Goal: Communication & Community: Answer question/provide support

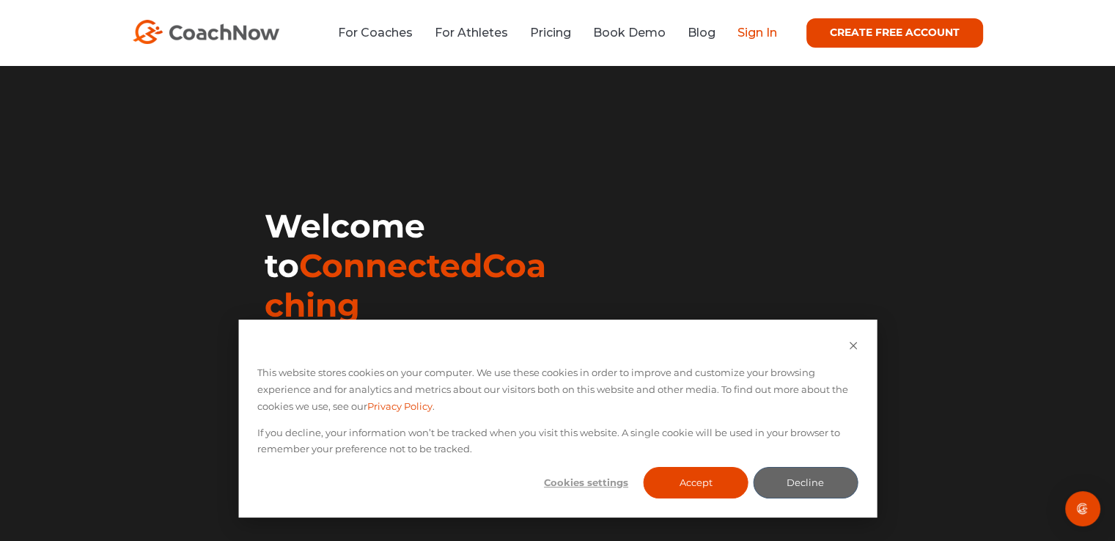
click at [770, 31] on link "Sign In" at bounding box center [757, 33] width 40 height 14
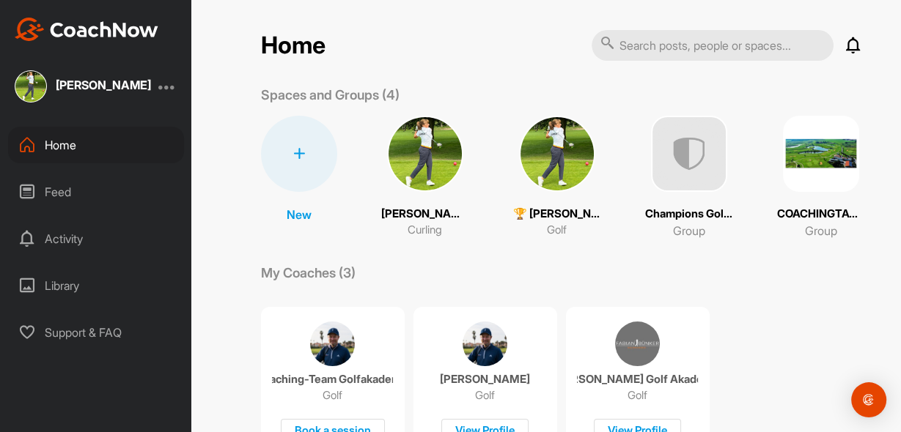
click at [554, 152] on img at bounding box center [557, 154] width 76 height 76
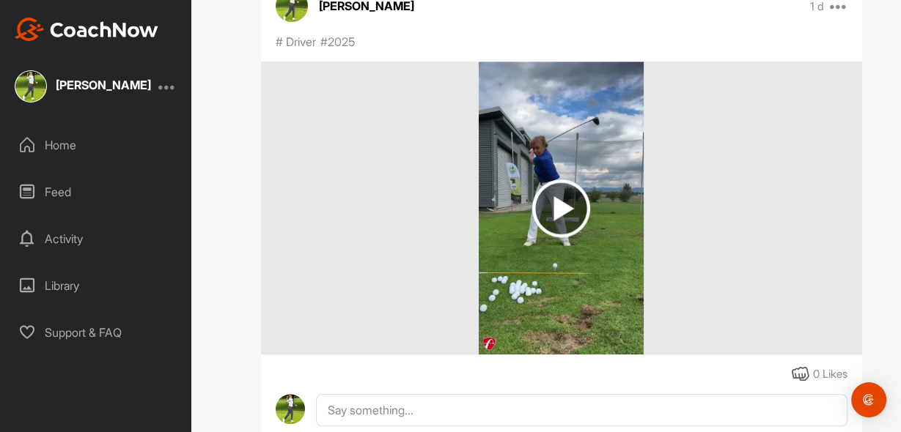
scroll to position [1290, 0]
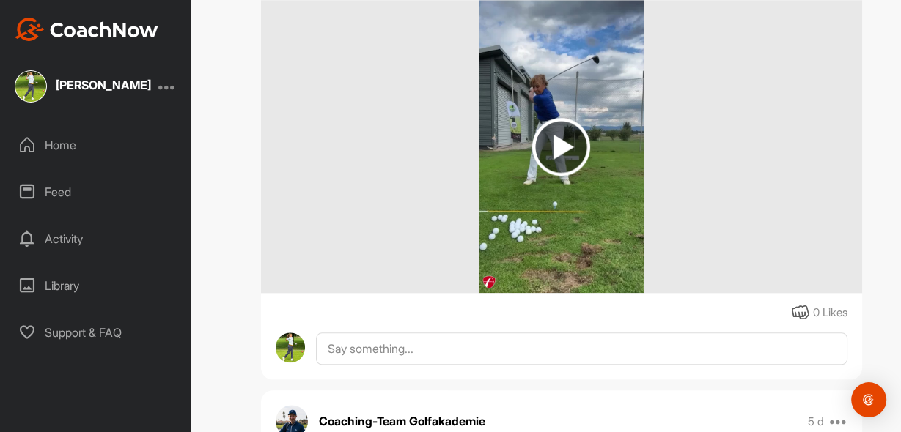
click at [552, 118] on img at bounding box center [561, 147] width 58 height 58
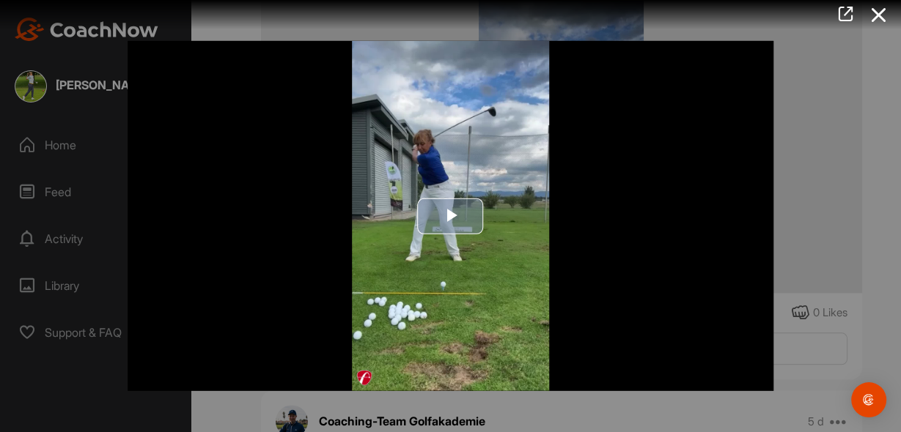
click at [451, 216] on span "Video Player" at bounding box center [451, 216] width 0 height 0
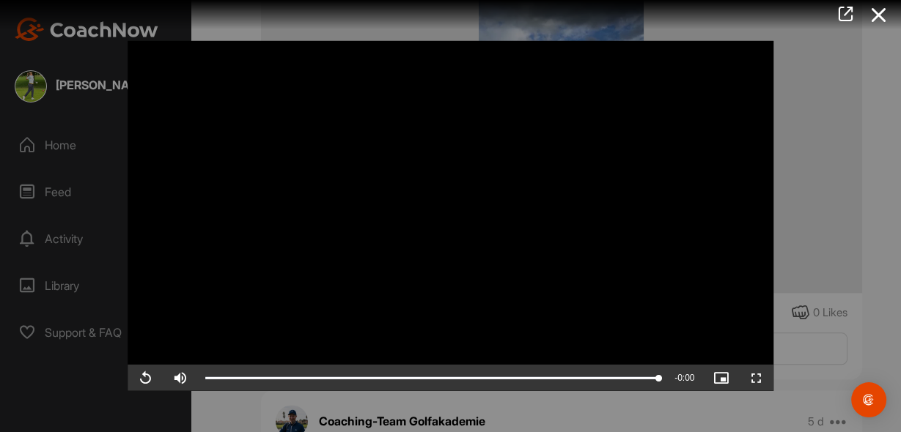
click at [830, 146] on div at bounding box center [450, 216] width 901 height 432
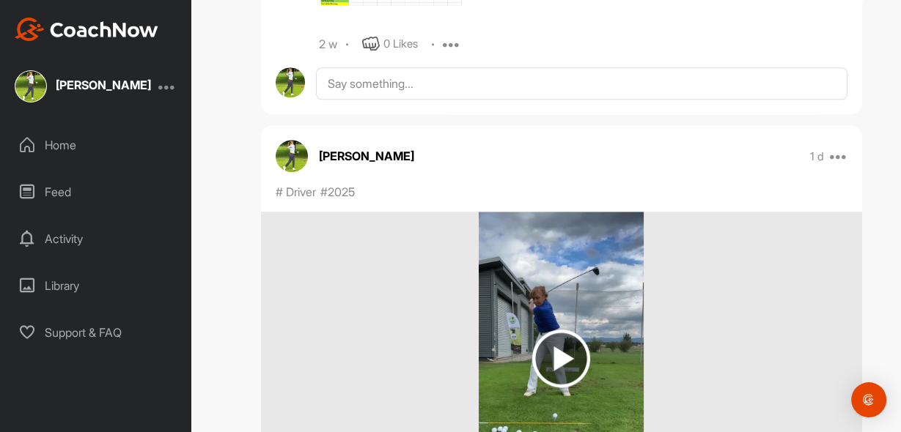
scroll to position [1056, 0]
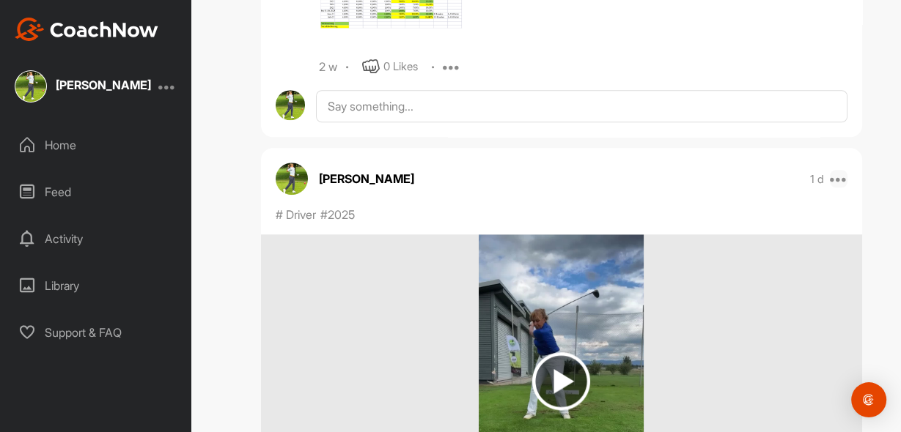
click at [835, 170] on icon at bounding box center [839, 179] width 18 height 18
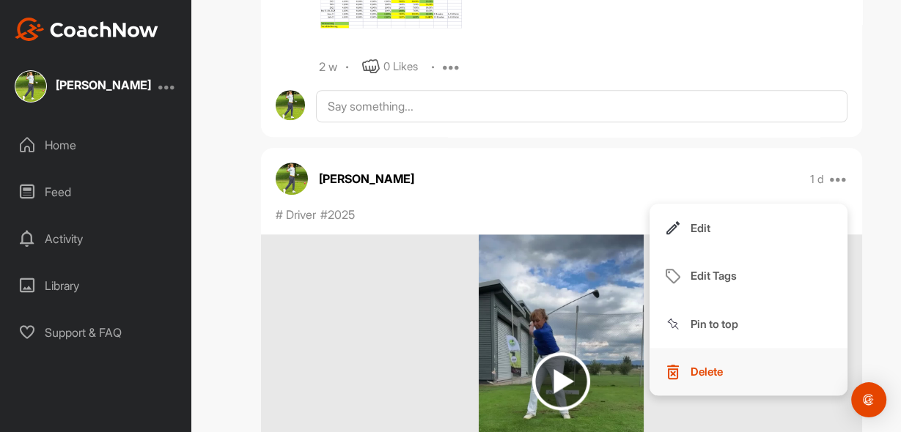
click at [685, 348] on button "Delete" at bounding box center [748, 372] width 198 height 48
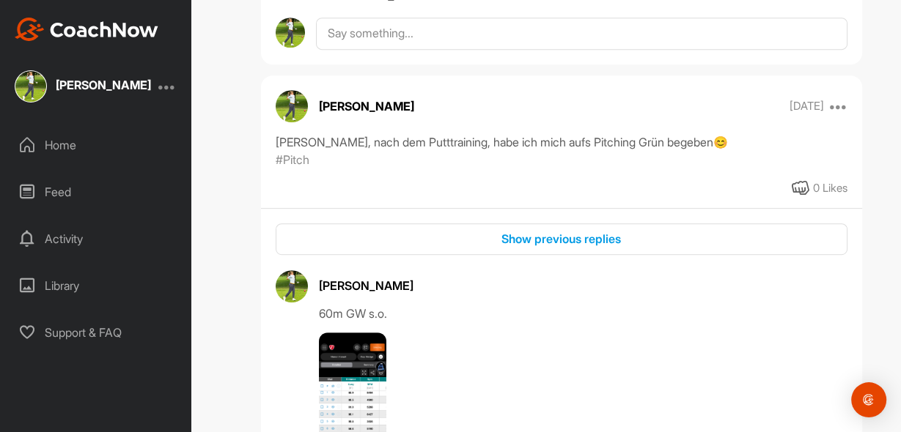
scroll to position [5160, 0]
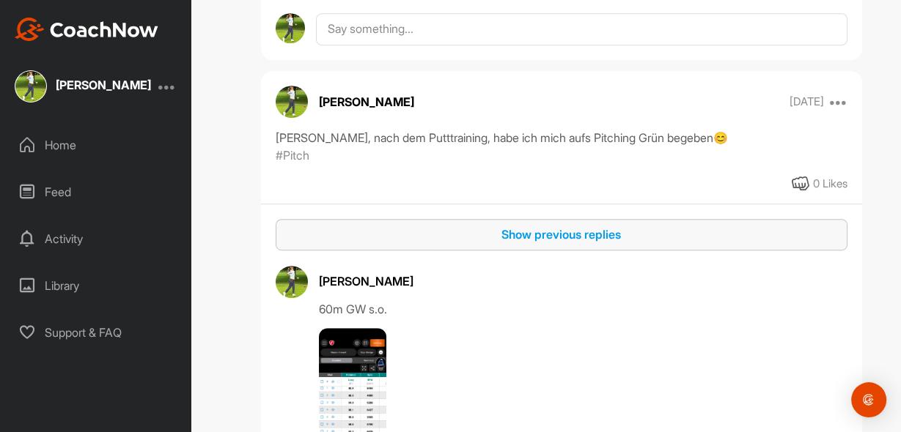
click at [548, 226] on div "Show previous replies" at bounding box center [561, 235] width 548 height 18
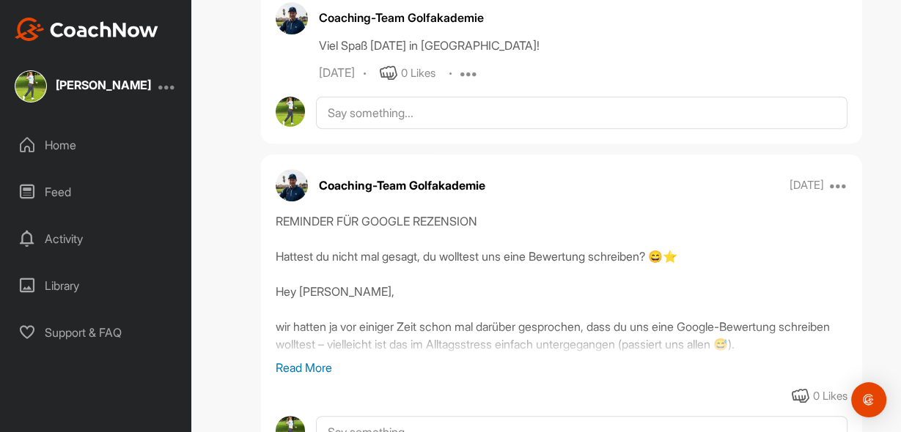
scroll to position [9500, 0]
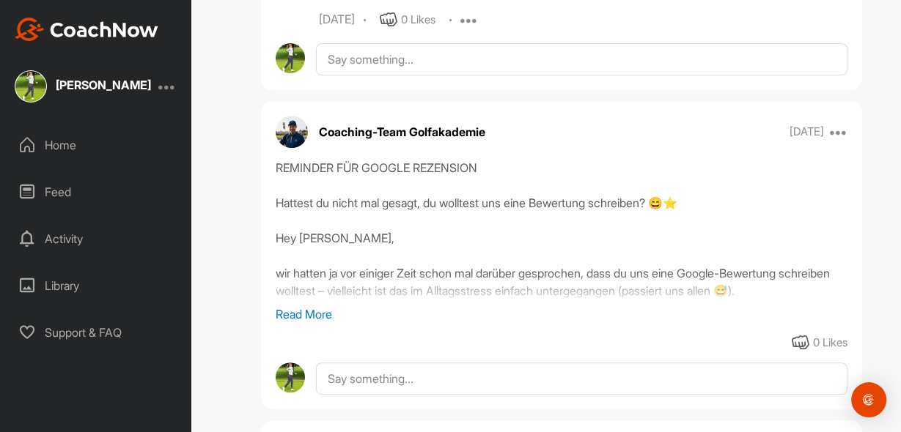
click at [298, 306] on p "Read More" at bounding box center [562, 315] width 572 height 18
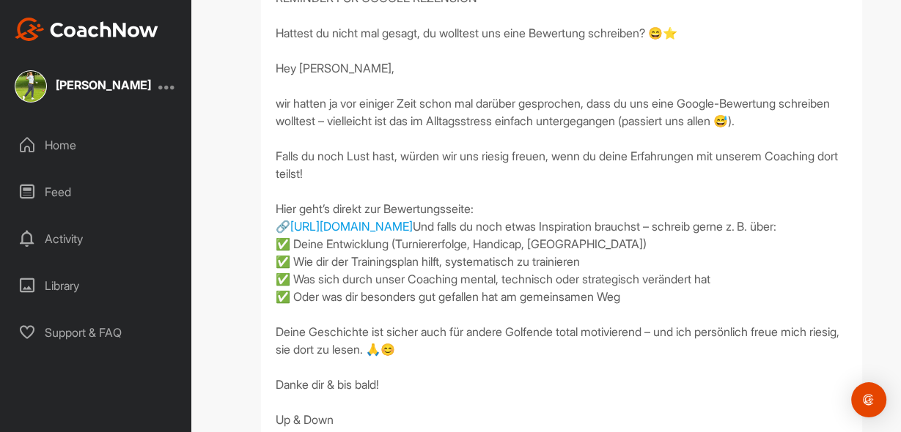
scroll to position [9675, 0]
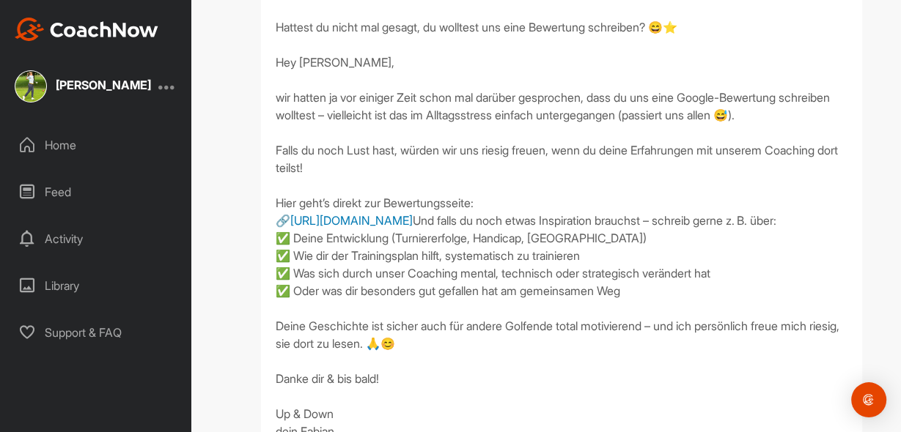
click at [413, 213] on link "https://g.page/r/CRPXnJSepo78EBE/review" at bounding box center [351, 220] width 122 height 15
click at [731, 221] on div "REMINDER FÜR GOOGLE REZENSION Hattest du nicht mal gesagt, du wolltest uns eine…" at bounding box center [562, 211] width 572 height 457
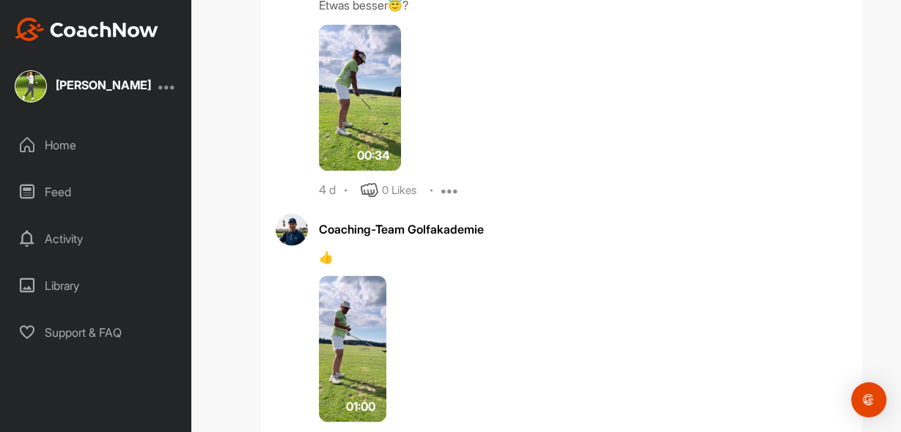
scroll to position [11259, 0]
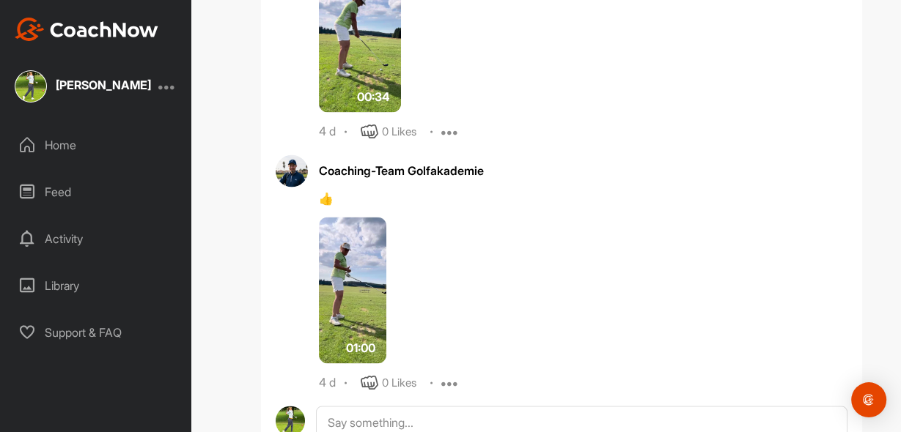
click at [336, 292] on img at bounding box center [352, 290] width 67 height 147
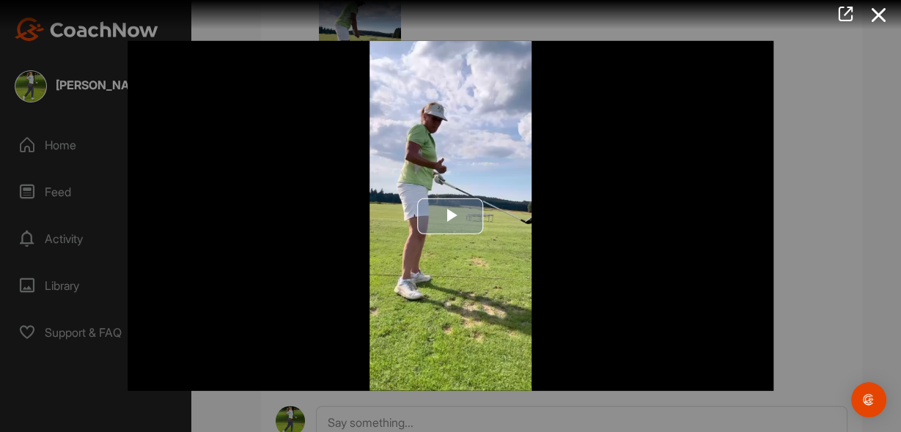
click at [451, 216] on span "Video Player" at bounding box center [451, 216] width 0 height 0
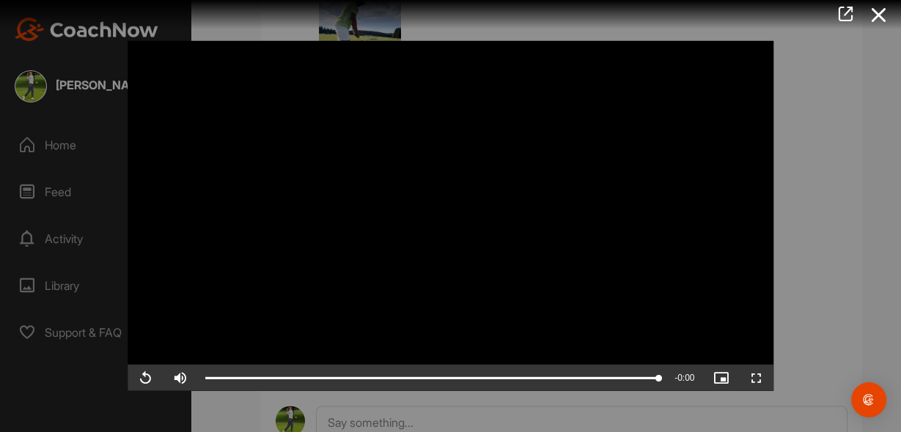
click at [827, 162] on div at bounding box center [450, 216] width 901 height 432
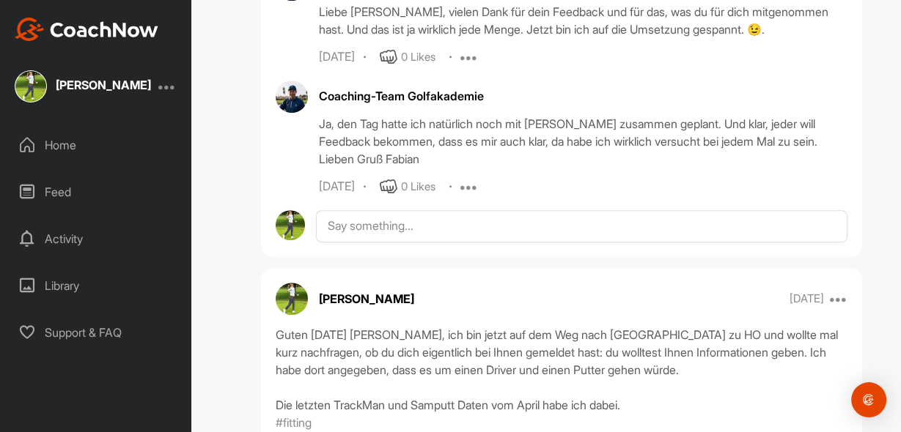
scroll to position [14308, 0]
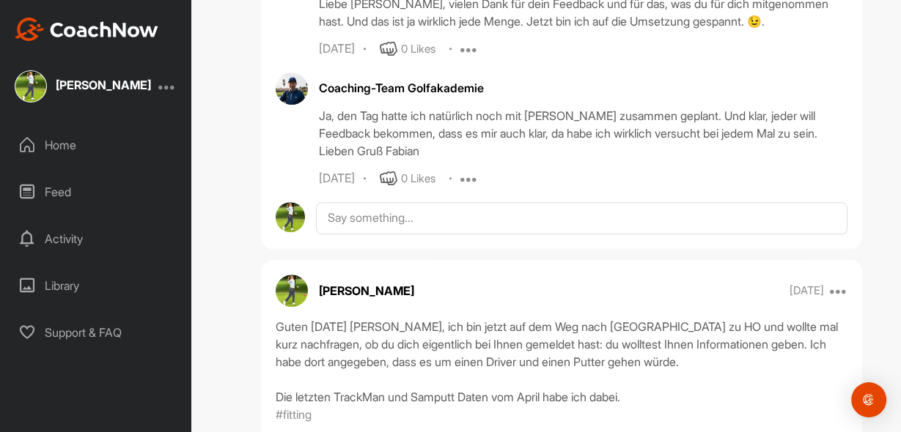
click at [64, 191] on div "Feed" at bounding box center [96, 192] width 176 height 37
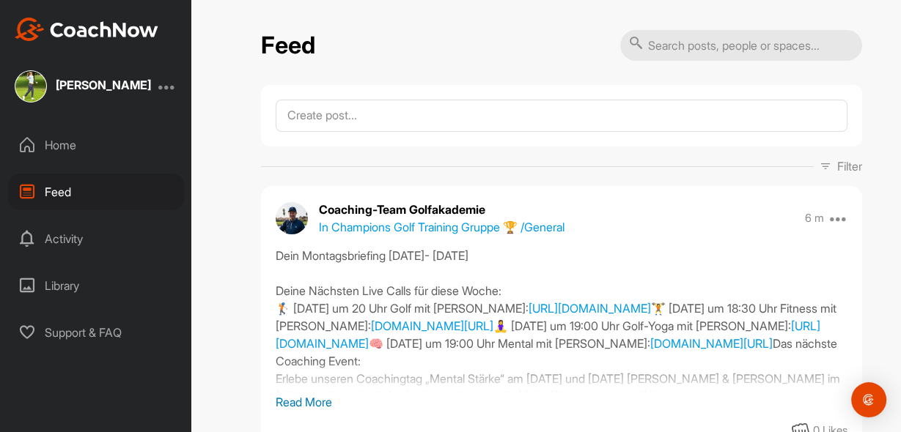
click at [667, 49] on input "text" at bounding box center [741, 45] width 242 height 31
type input "driver"
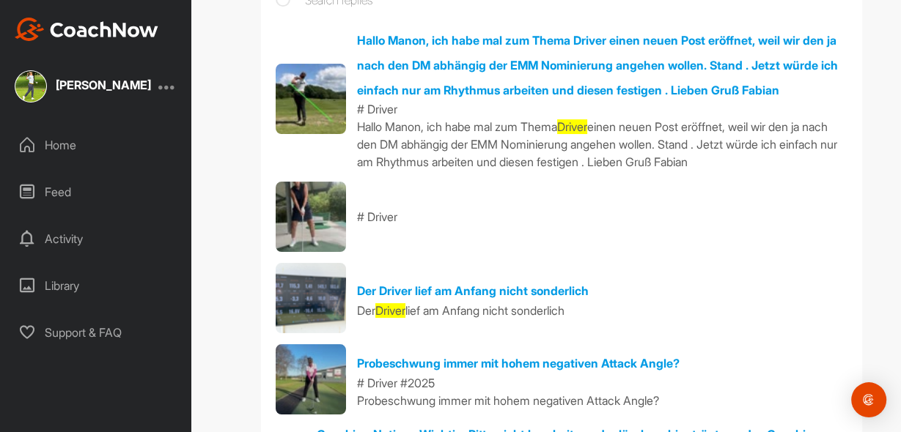
scroll to position [176, 0]
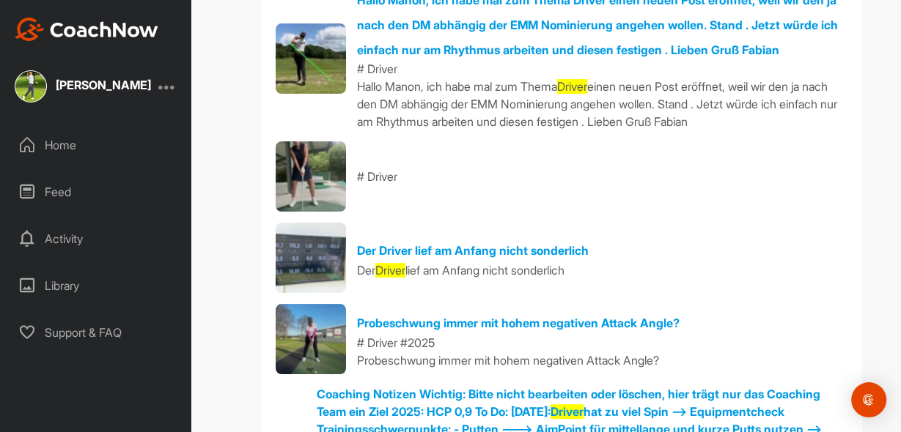
click at [306, 336] on img at bounding box center [311, 339] width 70 height 70
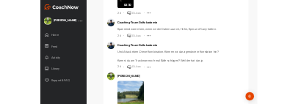
scroll to position [33370, 0]
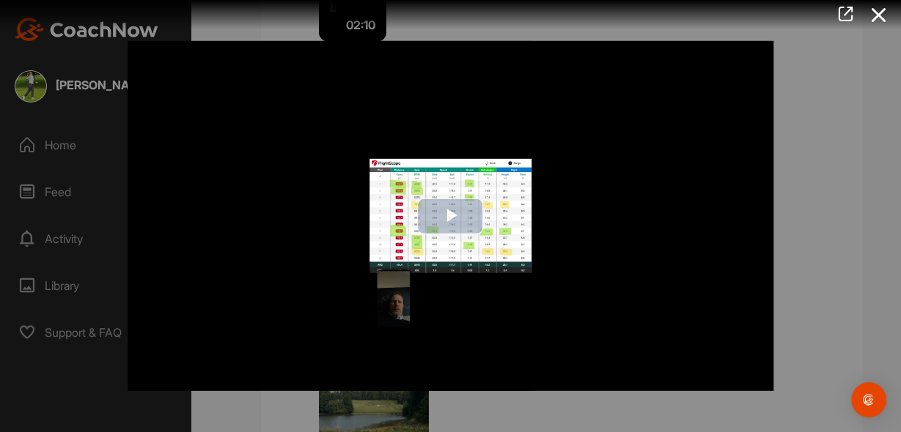
click at [451, 216] on span "Video Player" at bounding box center [451, 216] width 0 height 0
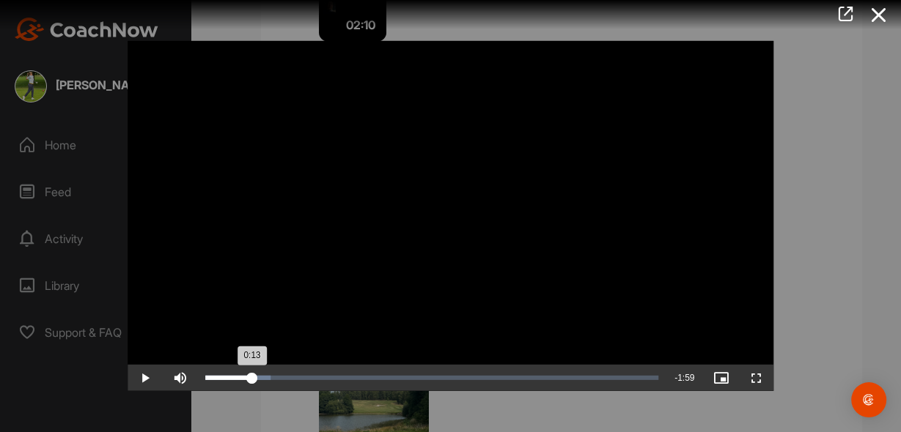
drag, startPoint x: 222, startPoint y: 378, endPoint x: 251, endPoint y: 375, distance: 29.5
click at [251, 376] on div "0:13" at bounding box center [228, 378] width 47 height 4
drag, startPoint x: 267, startPoint y: 377, endPoint x: 303, endPoint y: 376, distance: 36.7
click at [303, 376] on div "0:28" at bounding box center [254, 378] width 98 height 4
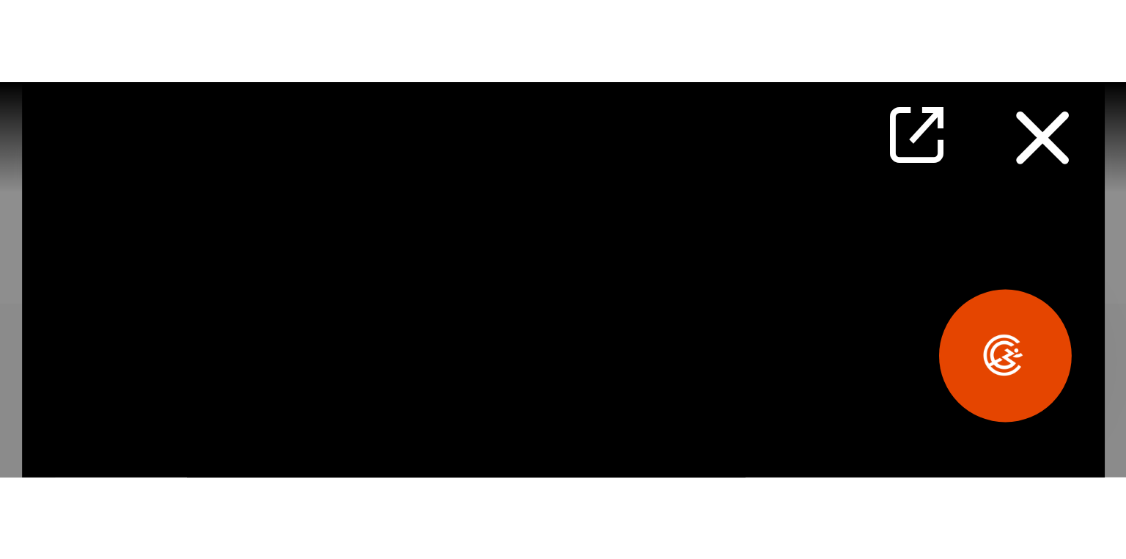
scroll to position [33398, 0]
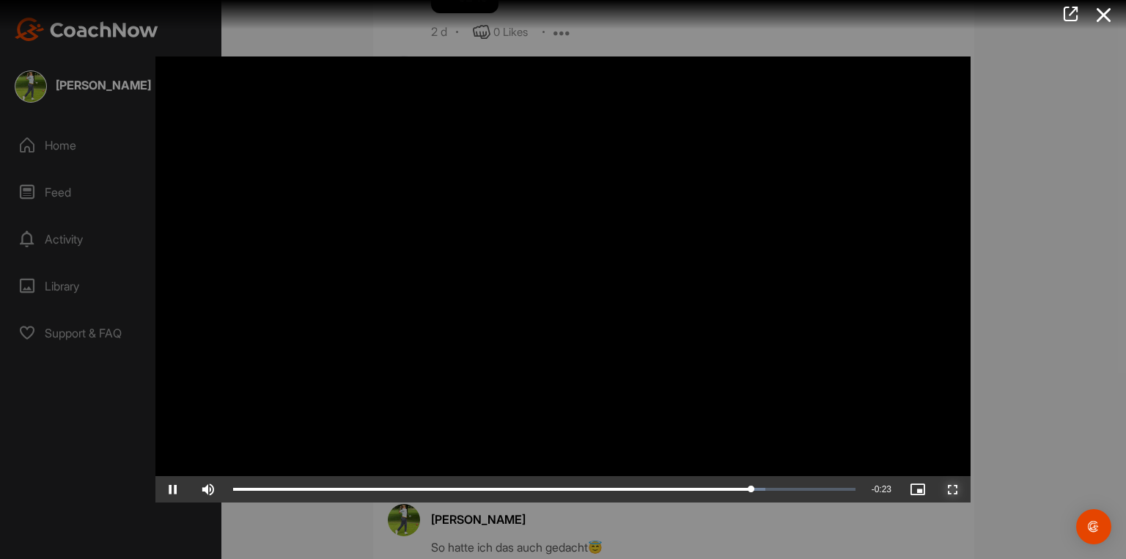
click at [900, 432] on span "Video Player" at bounding box center [952, 489] width 35 height 0
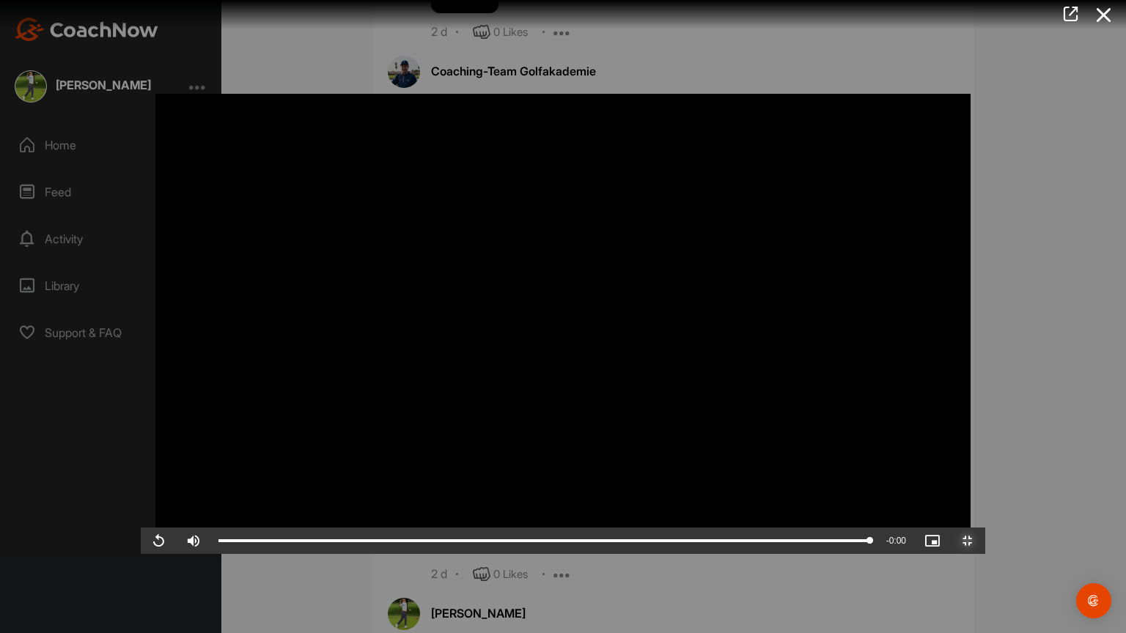
click at [900, 432] on span "Video Player" at bounding box center [967, 541] width 35 height 0
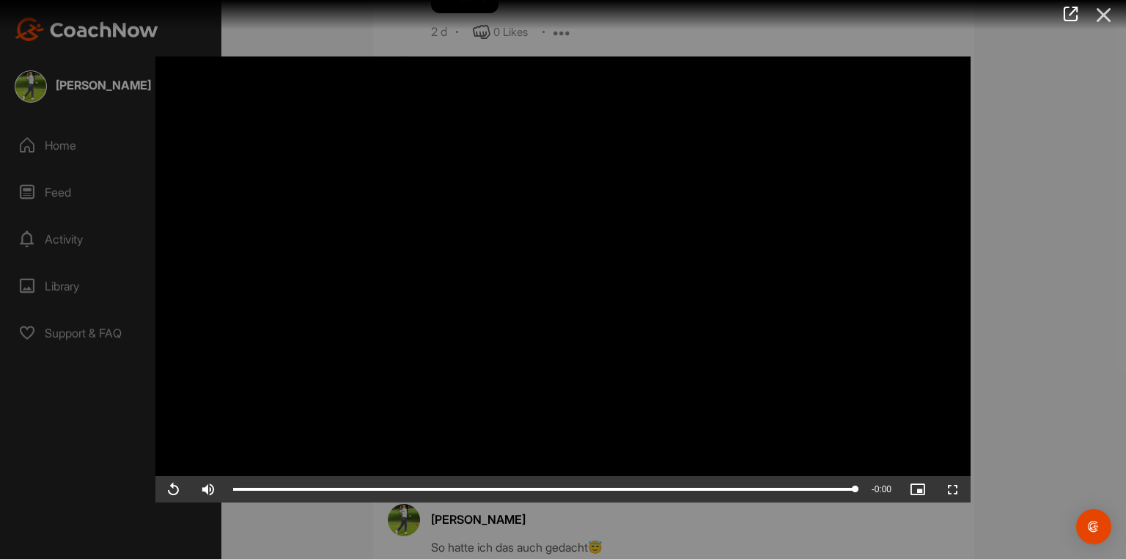
click at [900, 12] on icon at bounding box center [1104, 14] width 34 height 27
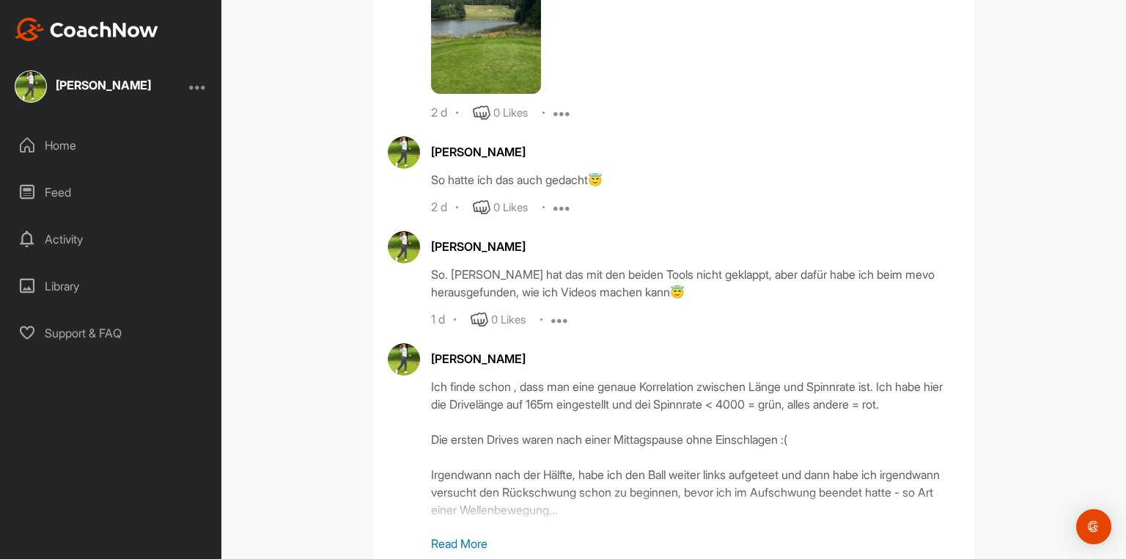
scroll to position [33808, 0]
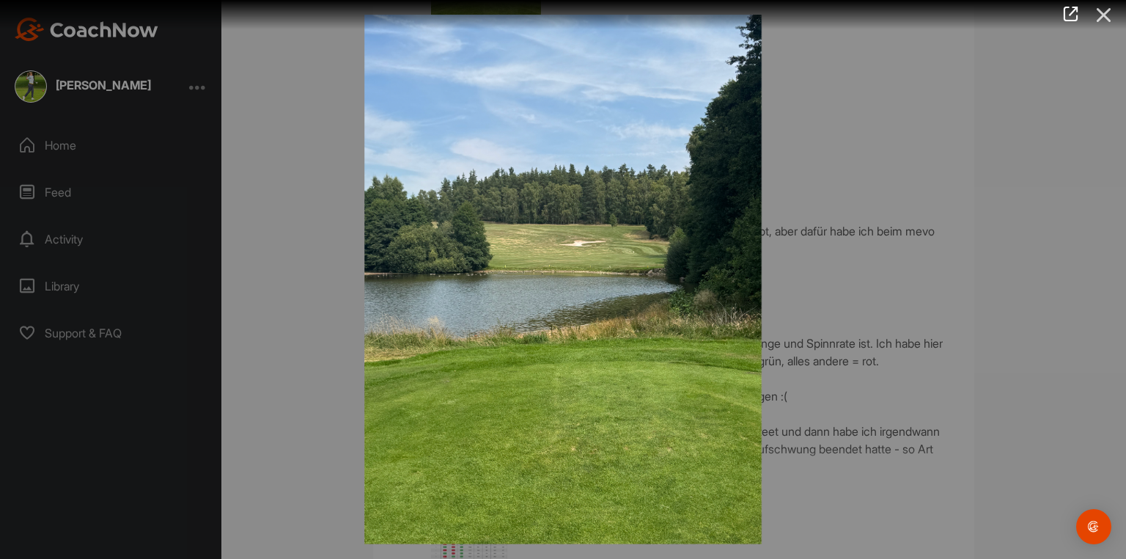
click at [900, 12] on icon at bounding box center [1104, 14] width 34 height 27
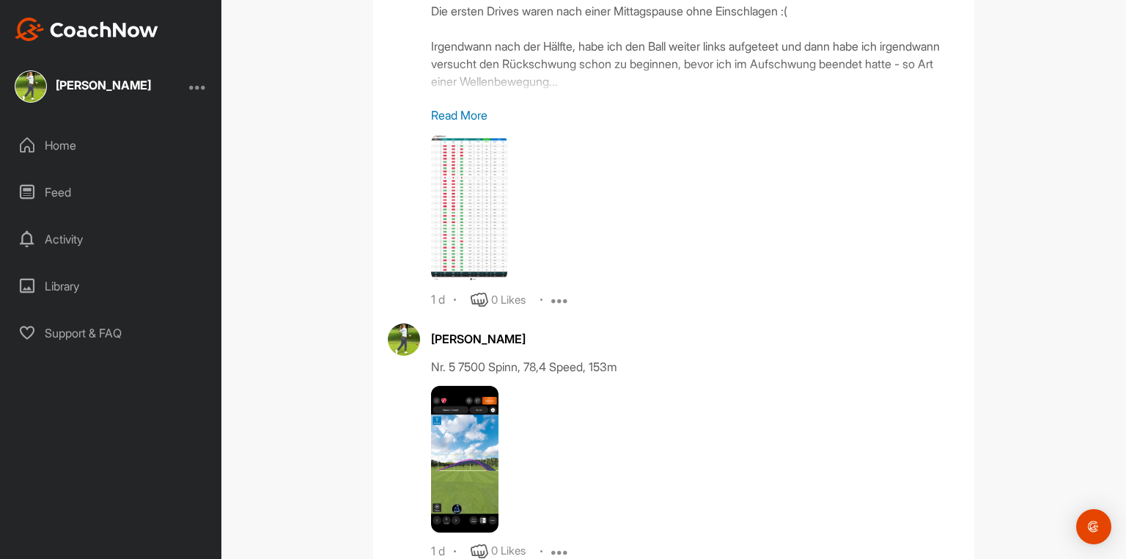
scroll to position [34219, 0]
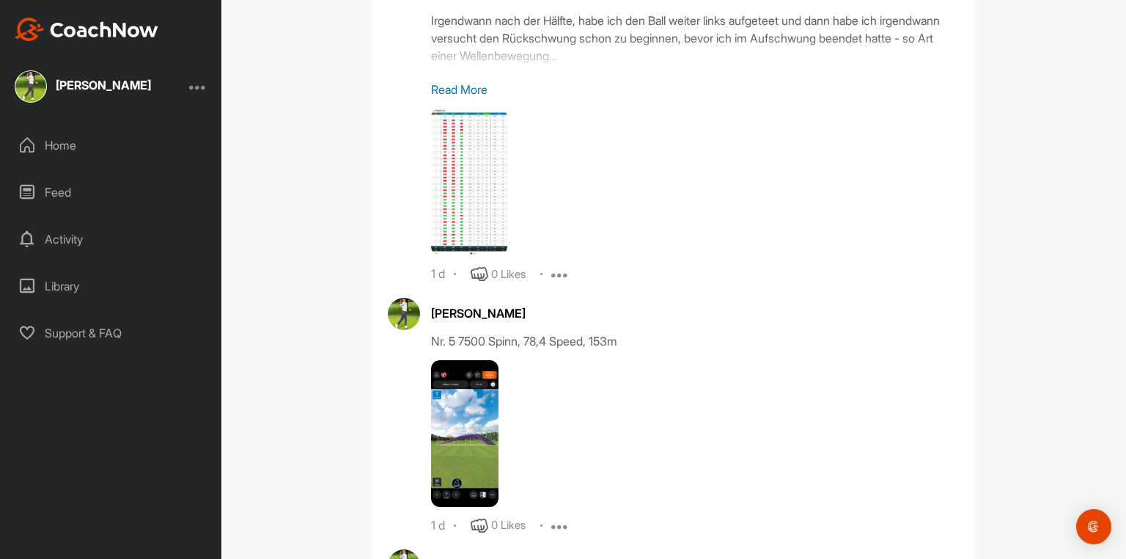
click at [458, 98] on p "Read More" at bounding box center [695, 90] width 528 height 18
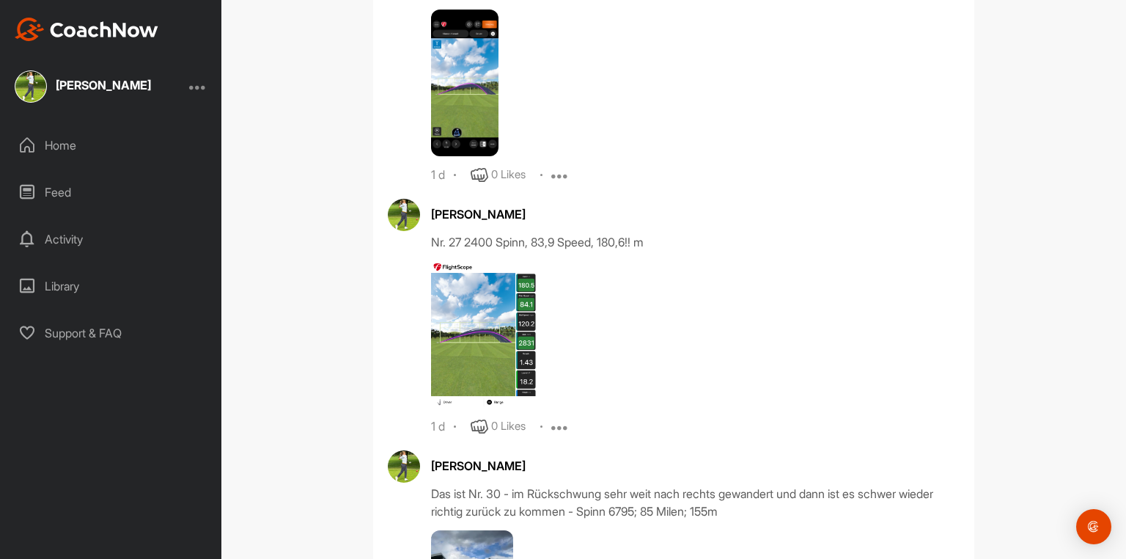
scroll to position [34571, 0]
click at [465, 156] on img at bounding box center [464, 83] width 67 height 147
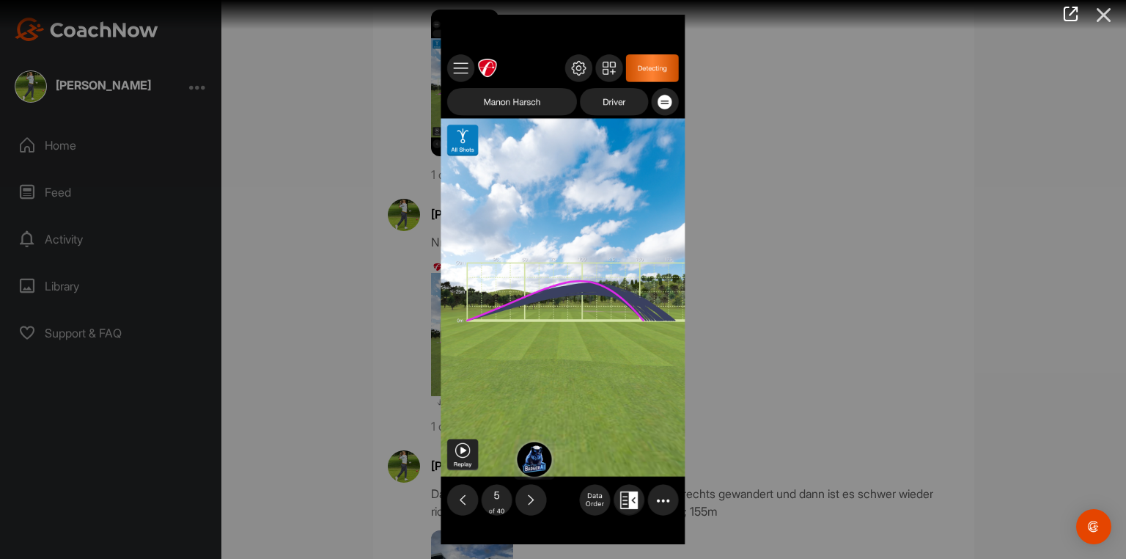
click at [900, 12] on icon at bounding box center [1104, 14] width 34 height 27
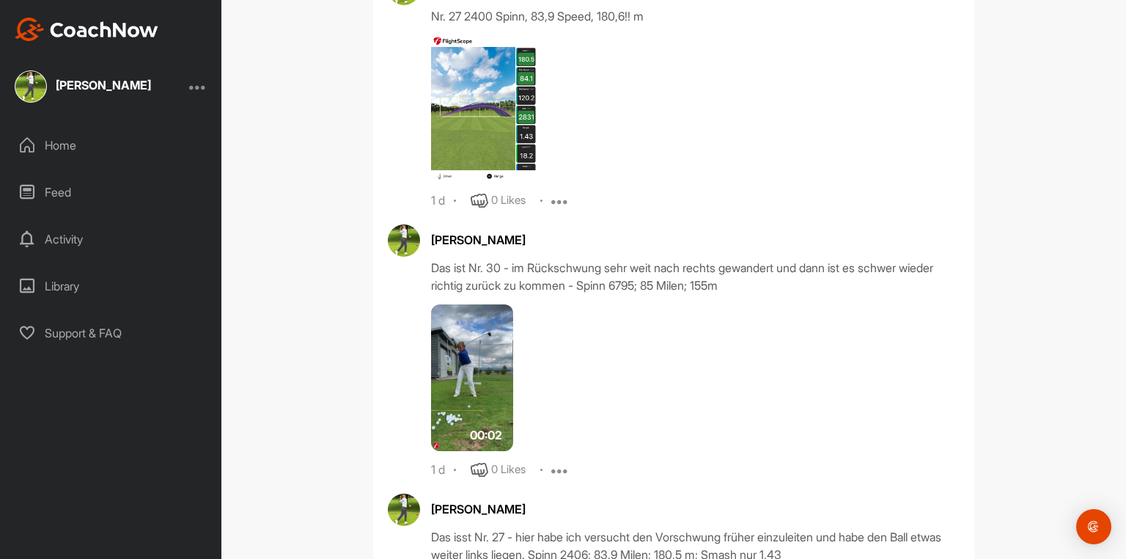
scroll to position [34805, 0]
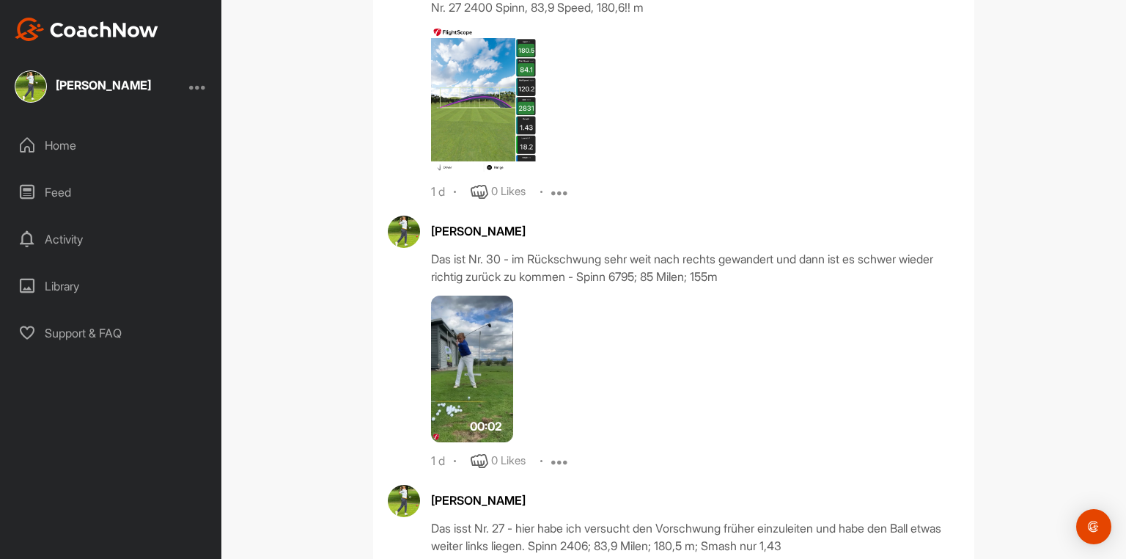
click at [474, 173] on img at bounding box center [484, 99] width 106 height 147
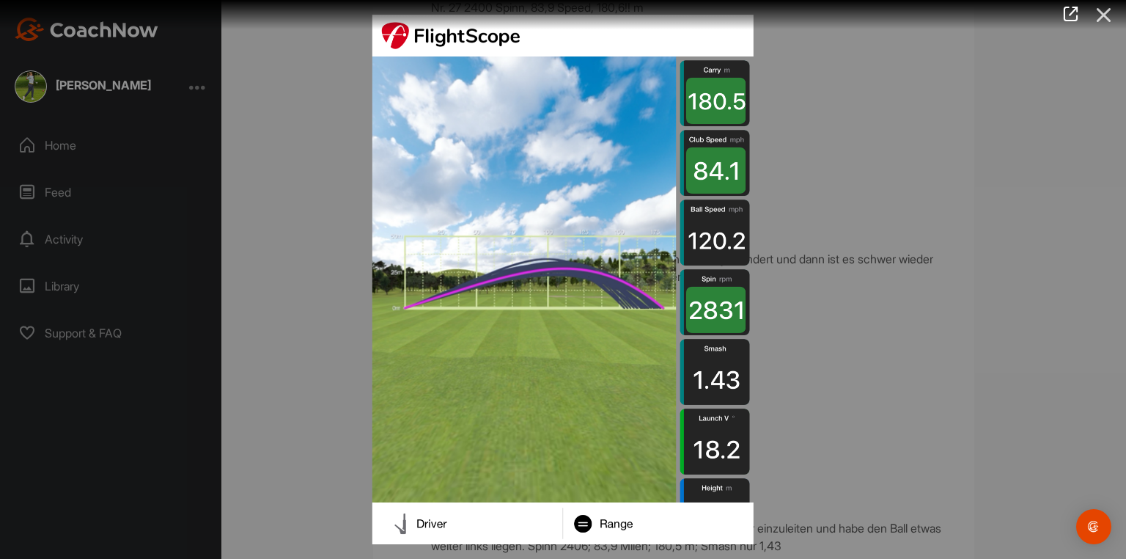
click at [900, 12] on icon at bounding box center [1104, 14] width 34 height 27
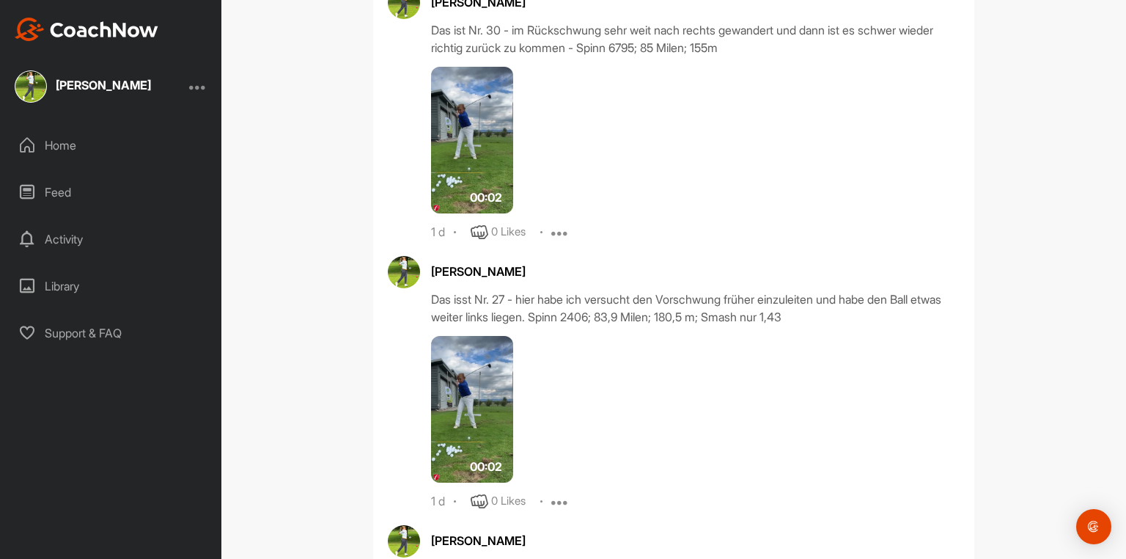
scroll to position [35040, 0]
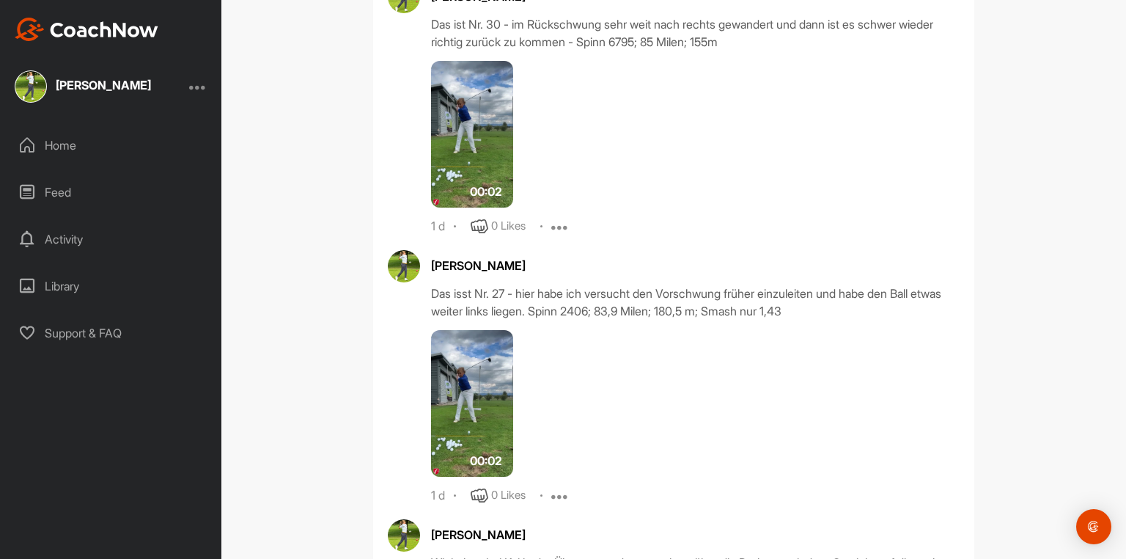
click at [460, 207] on img at bounding box center [472, 134] width 82 height 147
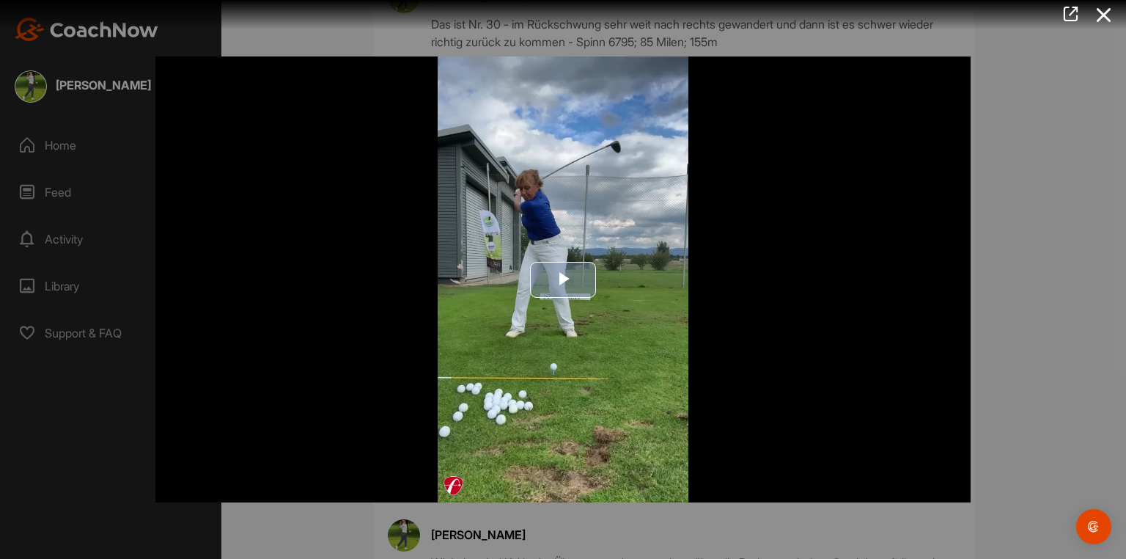
click at [563, 279] on span "Video Player" at bounding box center [563, 279] width 0 height 0
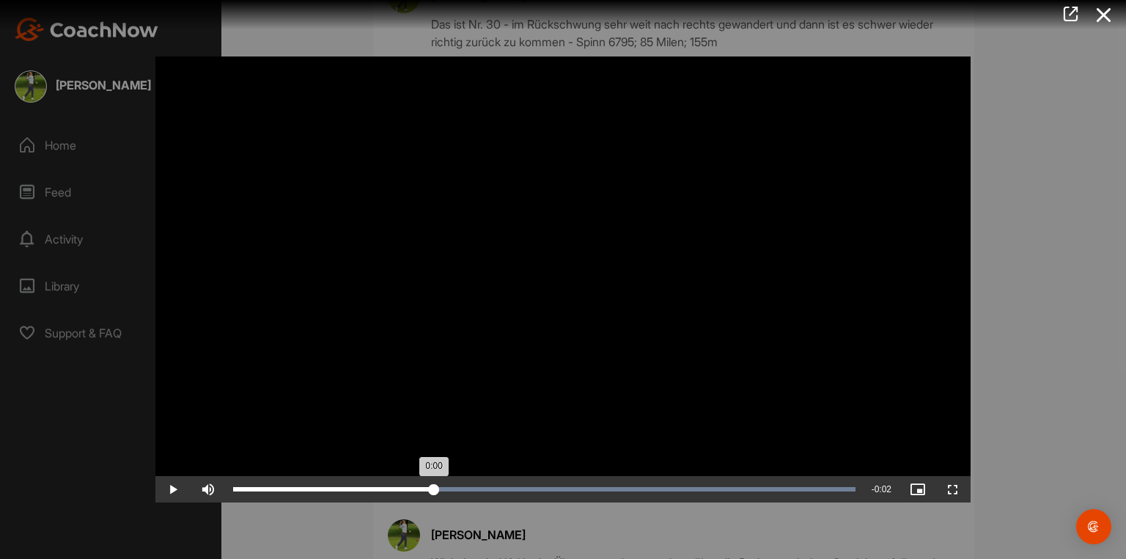
click at [434, 432] on div "Loaded : 100.00% 0:00 0:00" at bounding box center [544, 489] width 622 height 4
drag, startPoint x: 434, startPoint y: 487, endPoint x: 262, endPoint y: 490, distance: 172.3
click at [262, 432] on div "Play Skip Backward Skip Forward Mute 92% Current Time 0:00 / Duration 0:02 Load…" at bounding box center [562, 489] width 815 height 26
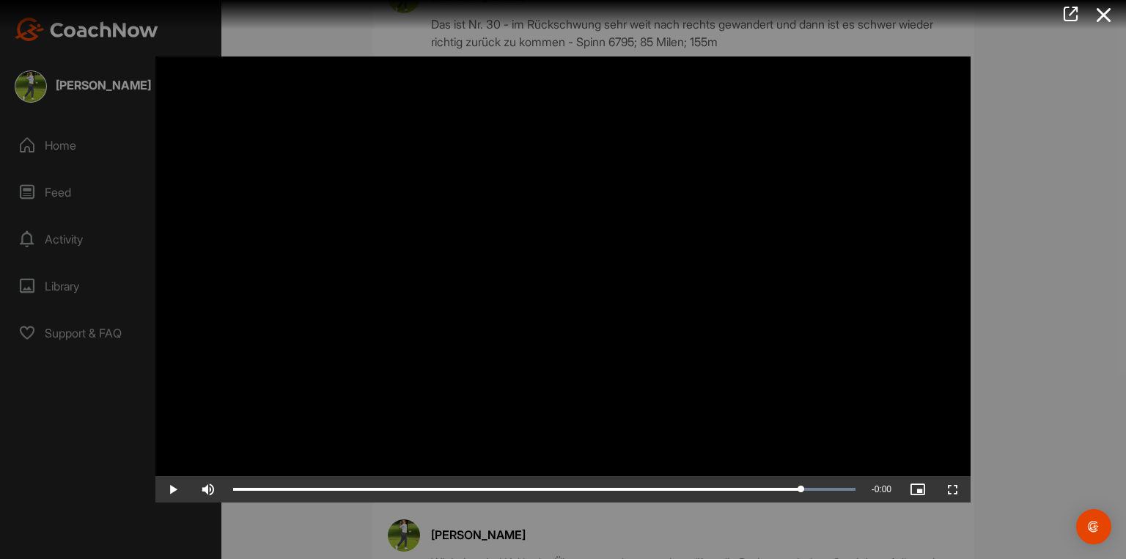
drag, startPoint x: 235, startPoint y: 488, endPoint x: 824, endPoint y: 503, distance: 588.8
click at [819, 432] on div "Loaded : 100.00% 0:02 0:02" at bounding box center [544, 489] width 637 height 26
click at [900, 314] on div at bounding box center [563, 279] width 1126 height 559
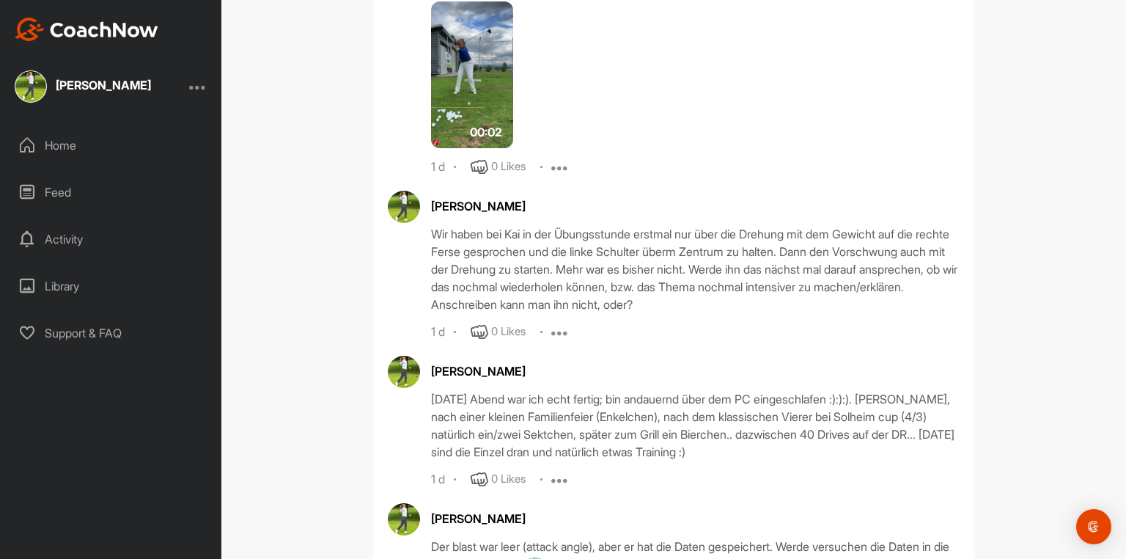
scroll to position [35392, 0]
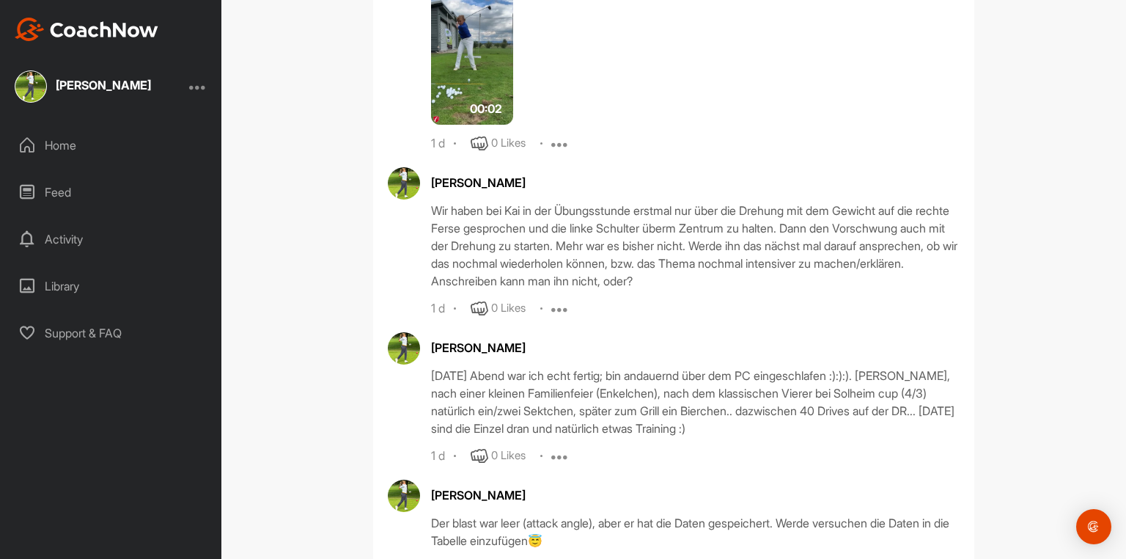
click at [461, 125] on img at bounding box center [472, 51] width 82 height 147
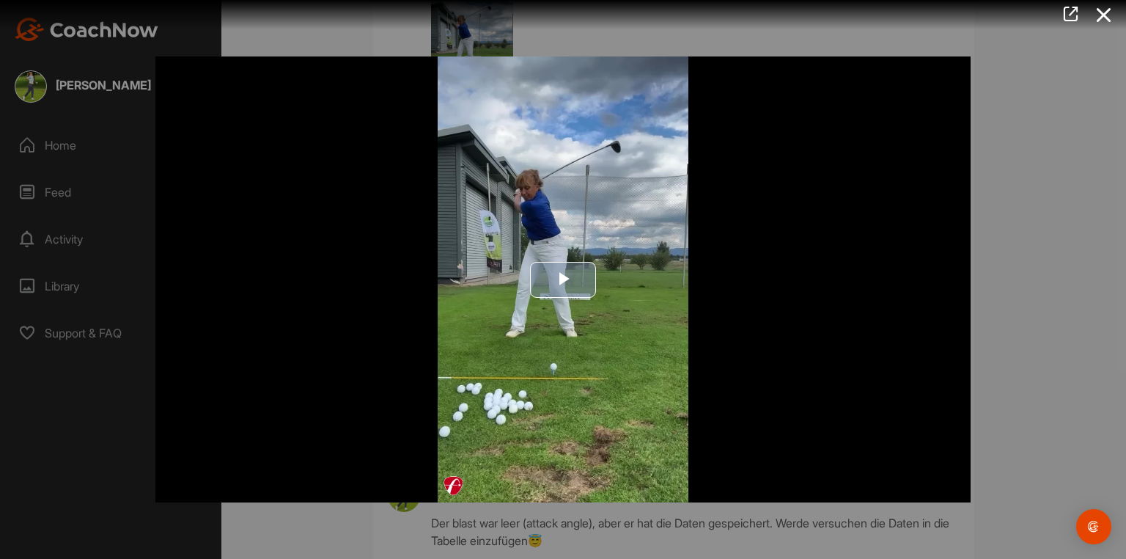
click at [563, 279] on span "Video Player" at bounding box center [563, 279] width 0 height 0
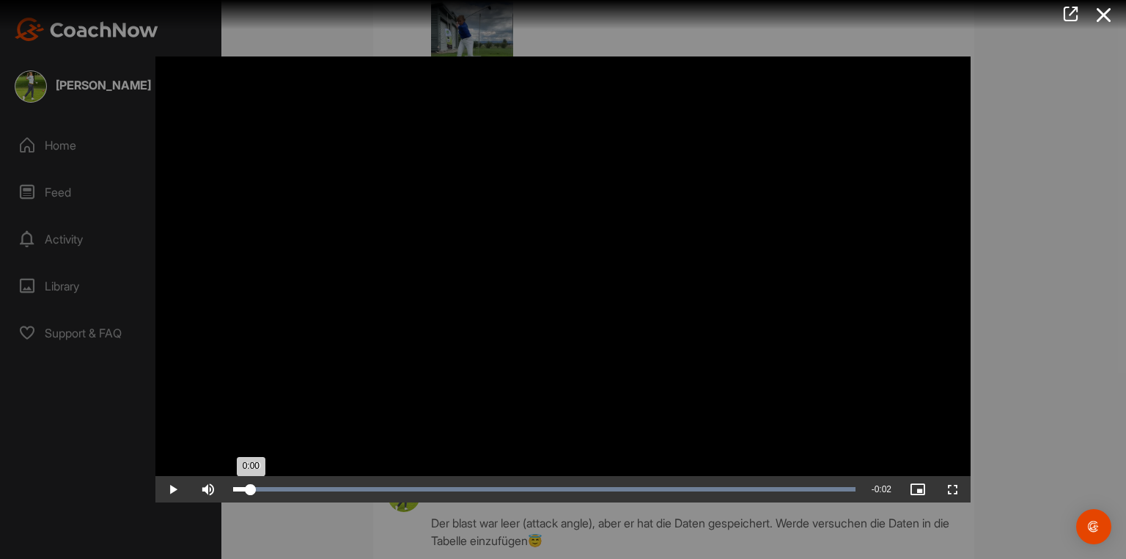
click at [250, 432] on div "Loaded : 100.00% 0:00 0:00" at bounding box center [544, 489] width 637 height 26
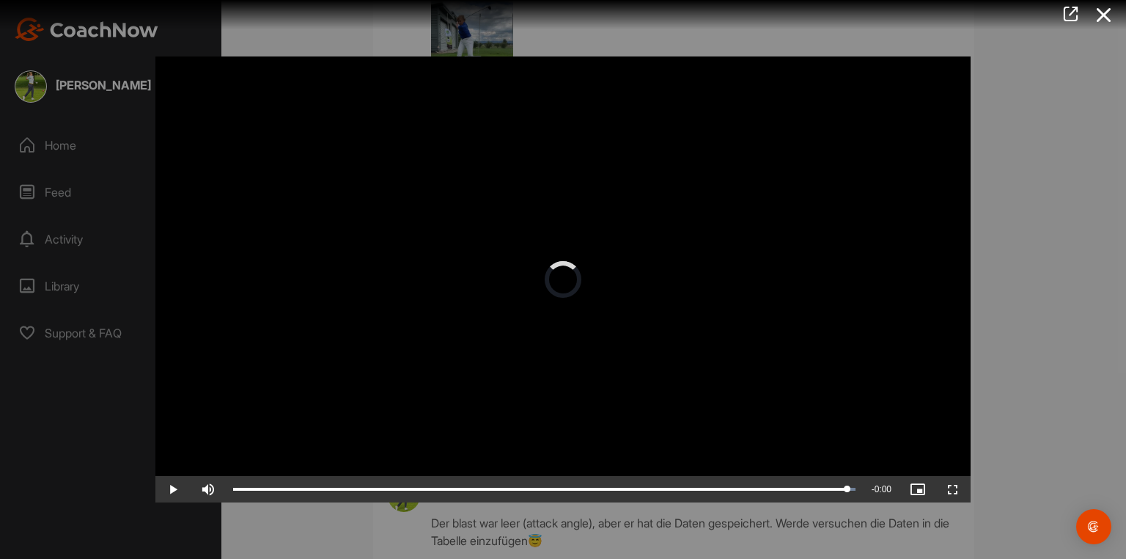
drag, startPoint x: 248, startPoint y: 487, endPoint x: 825, endPoint y: 474, distance: 577.0
click at [847, 432] on div "Loaded : 100.00% 0:02 0:02" at bounding box center [544, 489] width 637 height 26
click at [900, 333] on div at bounding box center [563, 279] width 1126 height 559
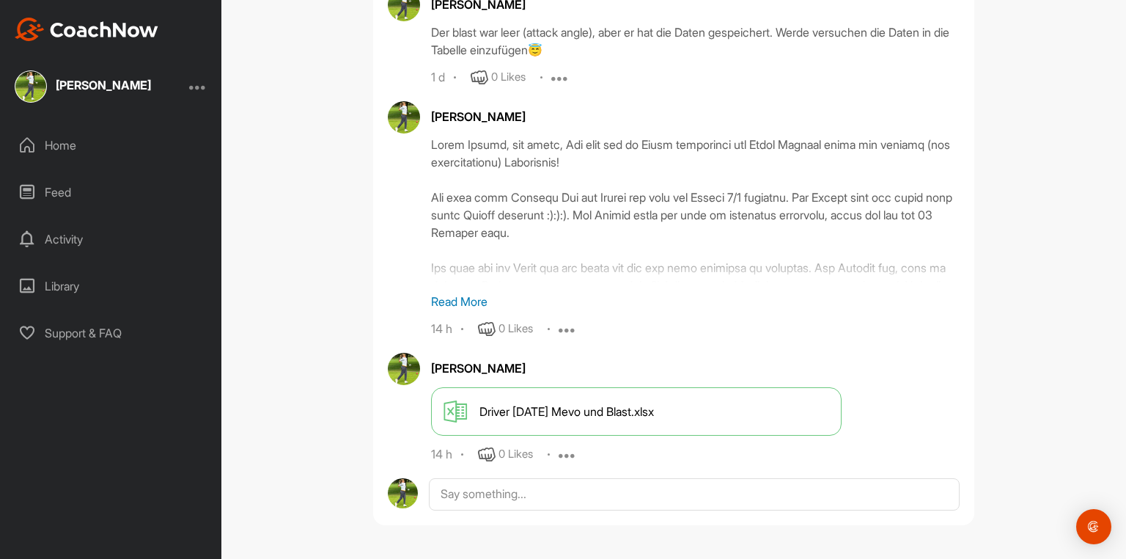
scroll to position [36096, 0]
click at [481, 302] on p "Read More" at bounding box center [695, 301] width 528 height 18
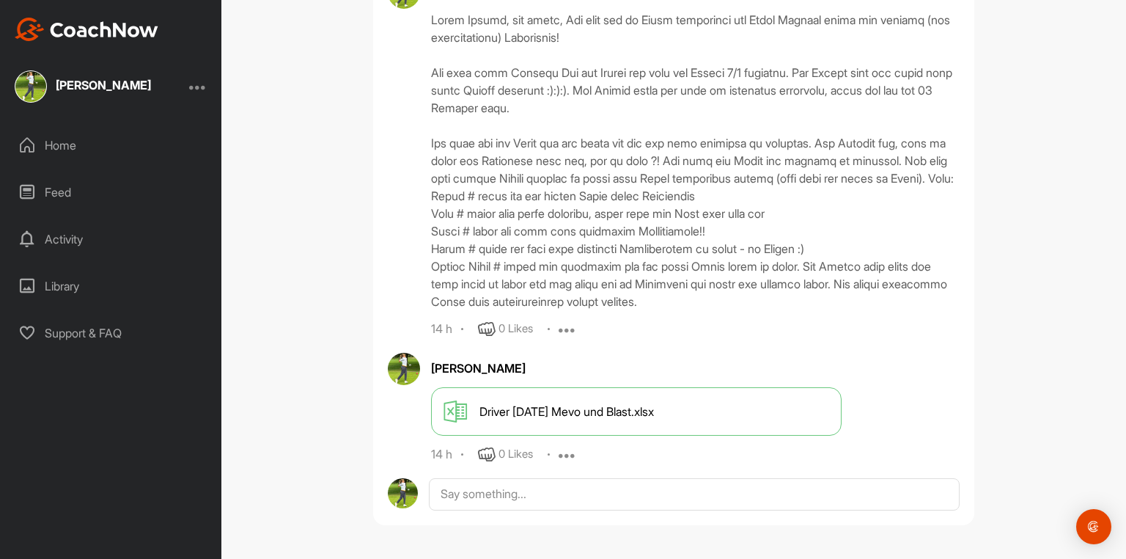
scroll to position [36239, 0]
click at [70, 240] on div "Activity" at bounding box center [111, 239] width 207 height 37
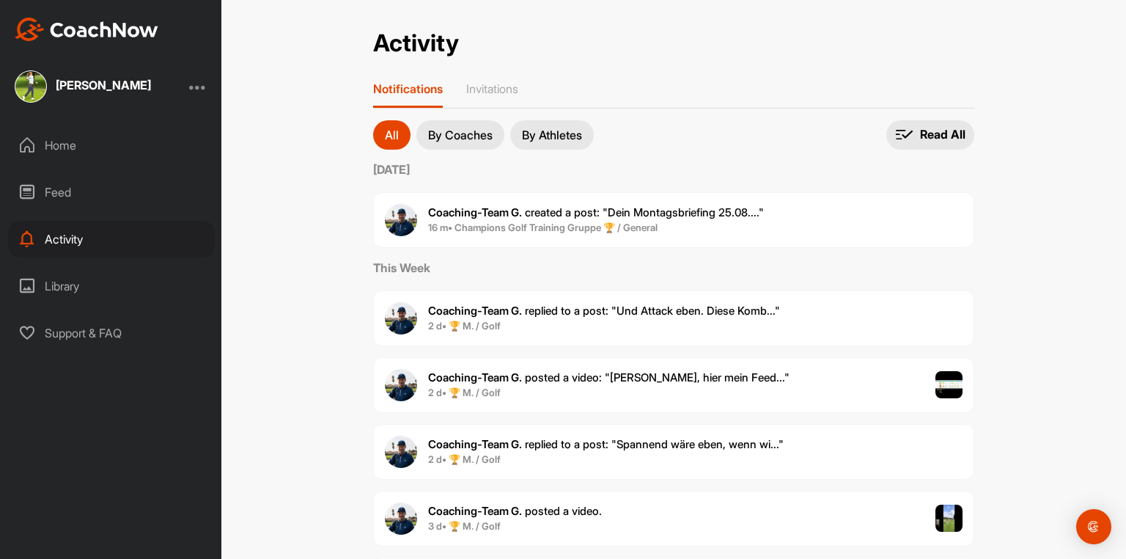
click at [641, 217] on span "Coaching-Team G. created a post : "Dein Montagsbriefing 25.08...."" at bounding box center [596, 212] width 336 height 14
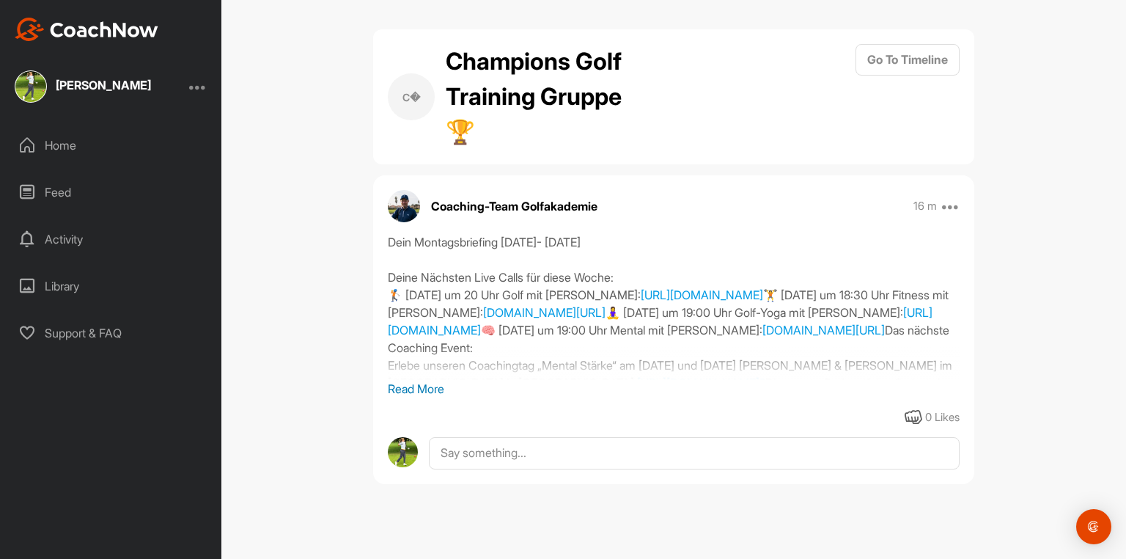
click at [430, 390] on p "Read More" at bounding box center [674, 389] width 572 height 18
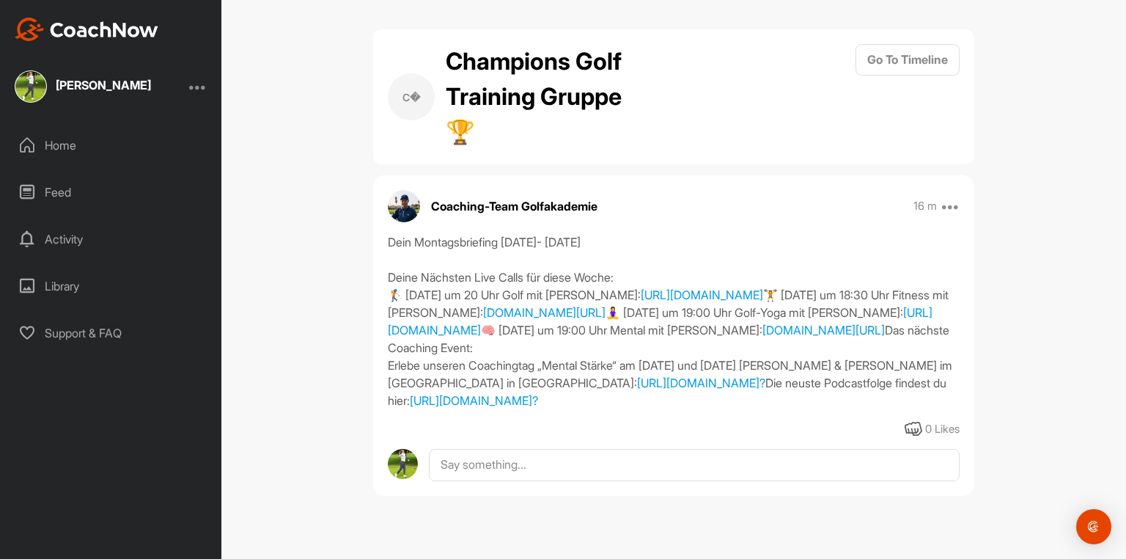
click at [65, 238] on div "Activity" at bounding box center [111, 239] width 207 height 37
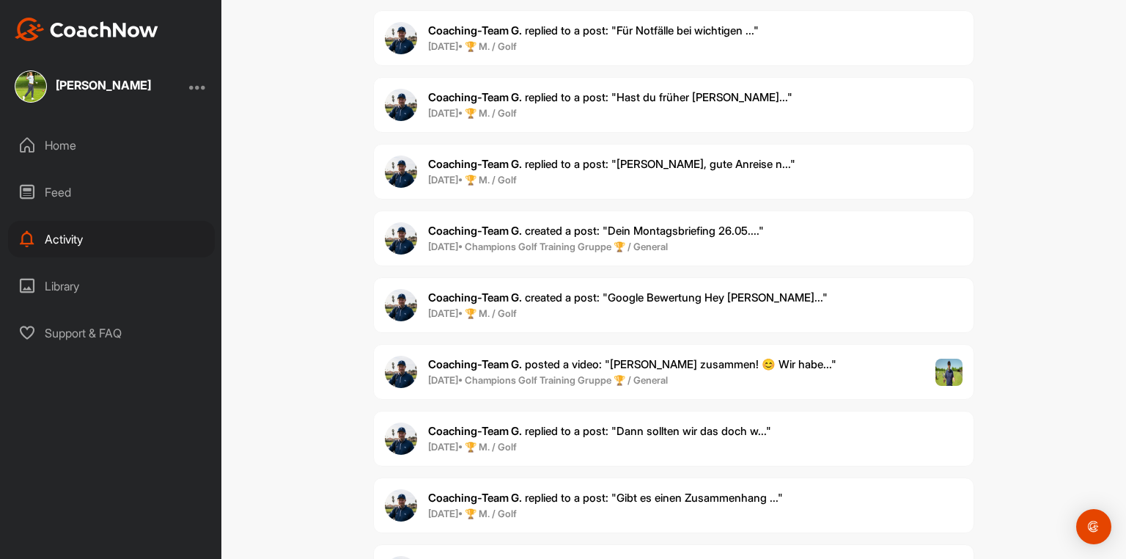
scroll to position [27106, 0]
click at [598, 423] on span "Coaching-Team G. replied to a post : "Dann sollten wir das doch w..."" at bounding box center [599, 430] width 343 height 14
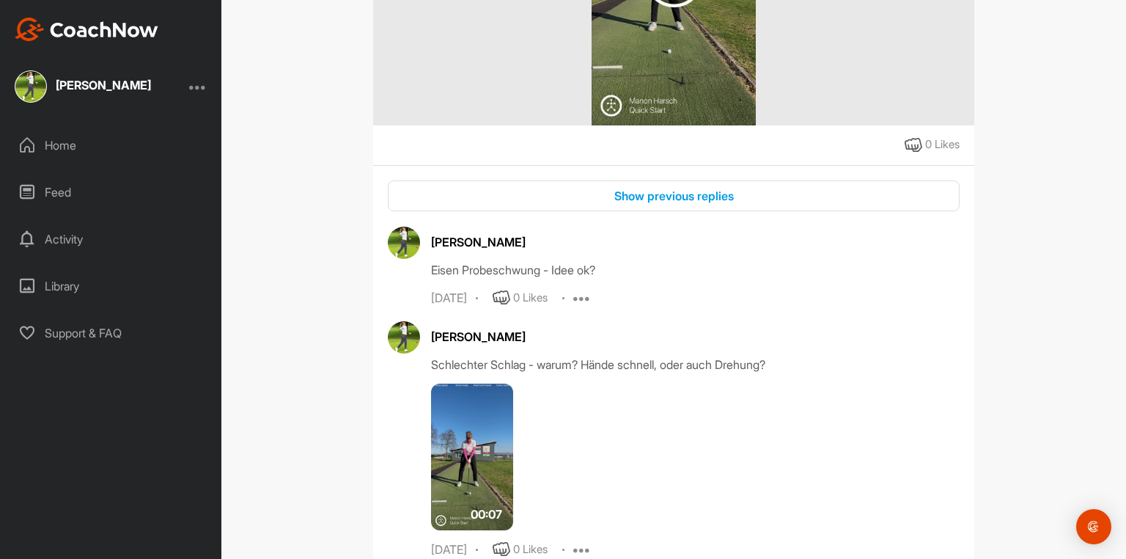
scroll to position [441, 0]
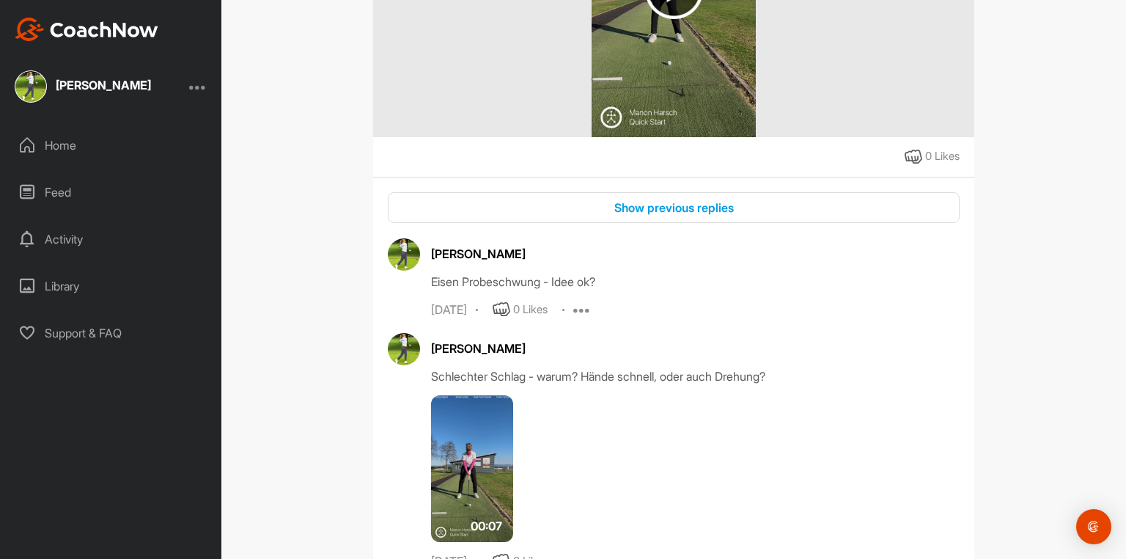
click at [460, 430] on img at bounding box center [472, 468] width 82 height 147
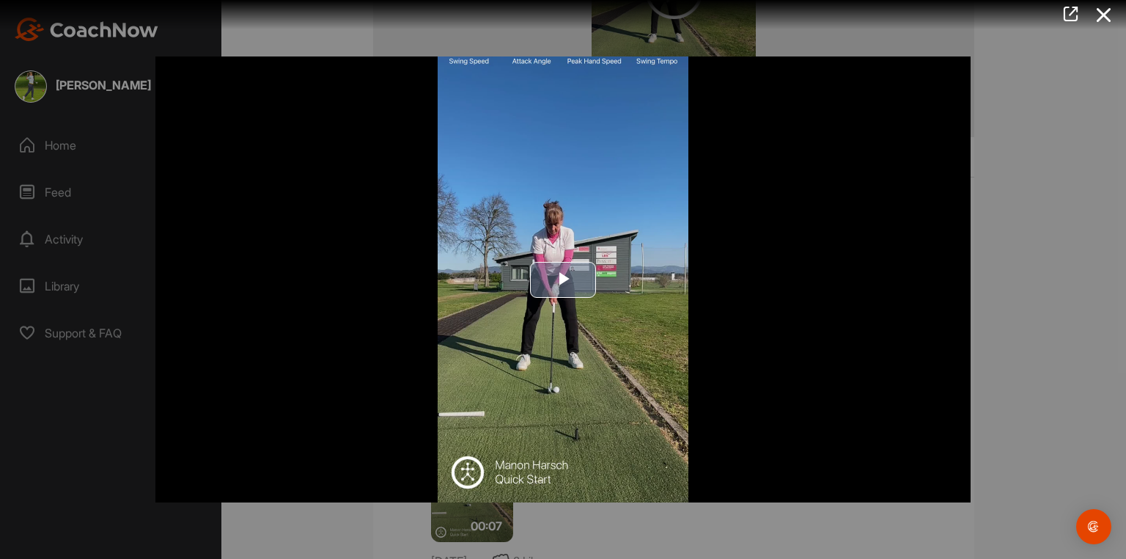
click at [563, 279] on span "Video Player" at bounding box center [563, 279] width 0 height 0
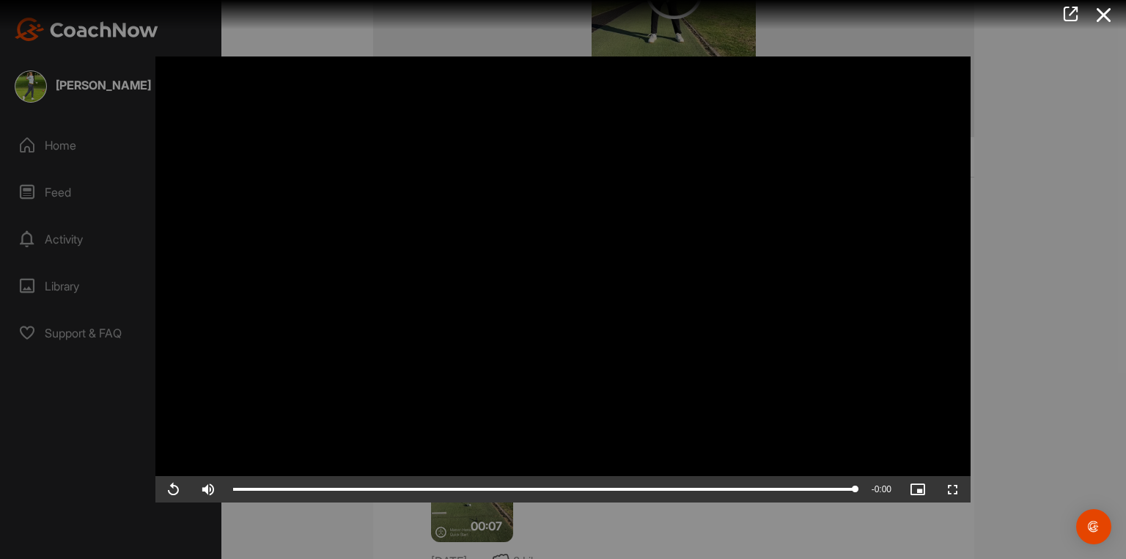
click at [900, 15] on icon at bounding box center [1104, 14] width 34 height 27
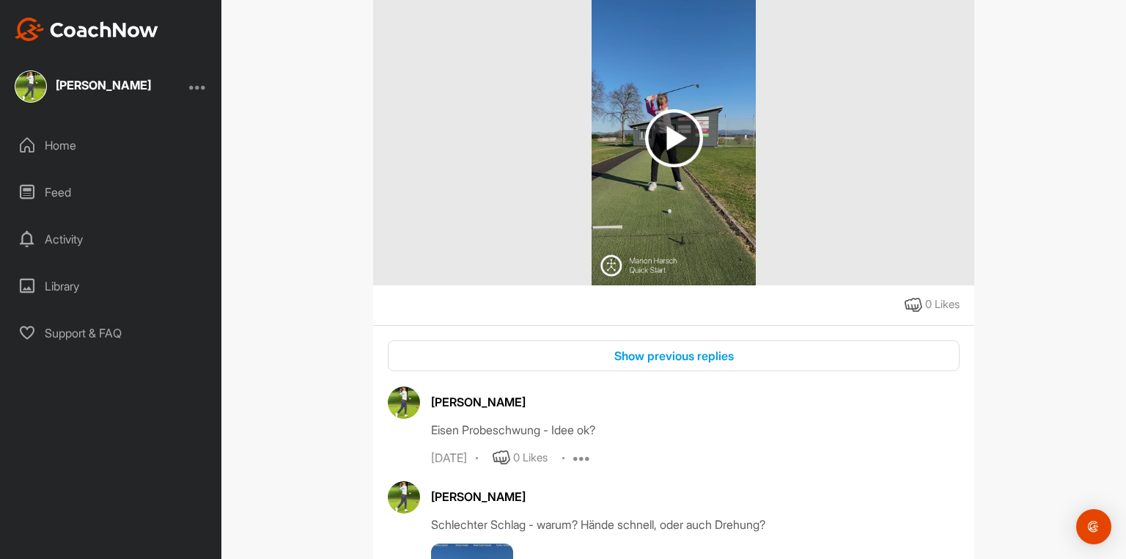
scroll to position [352, 0]
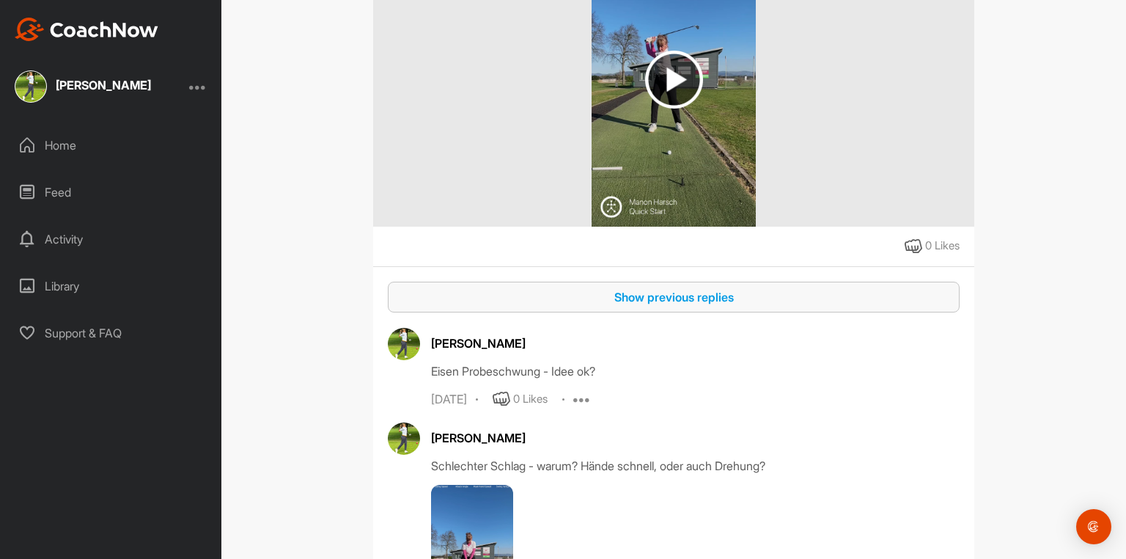
click at [644, 288] on div "Show previous replies" at bounding box center [673, 297] width 548 height 18
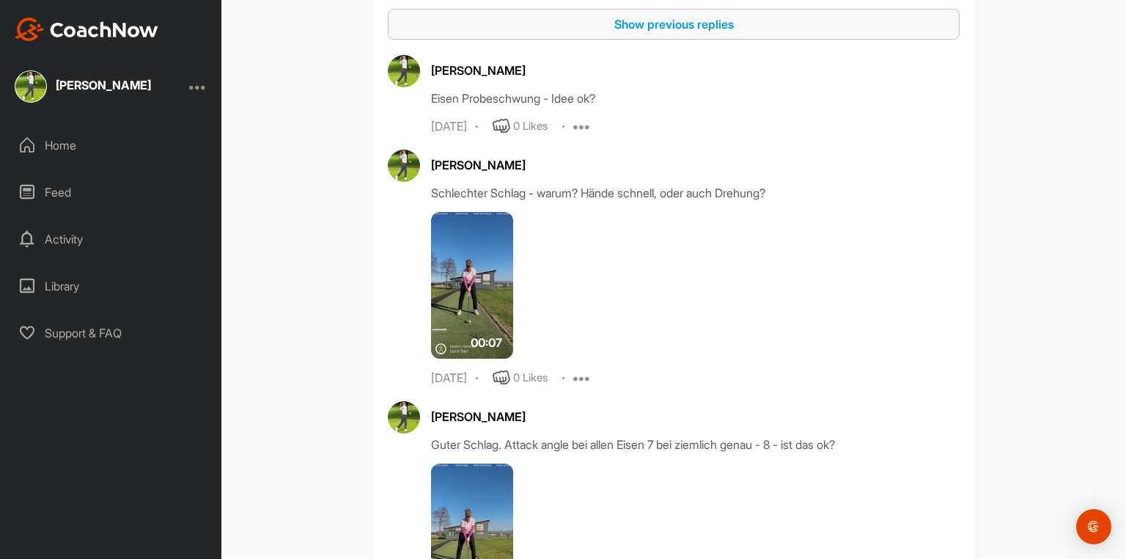
scroll to position [704, 0]
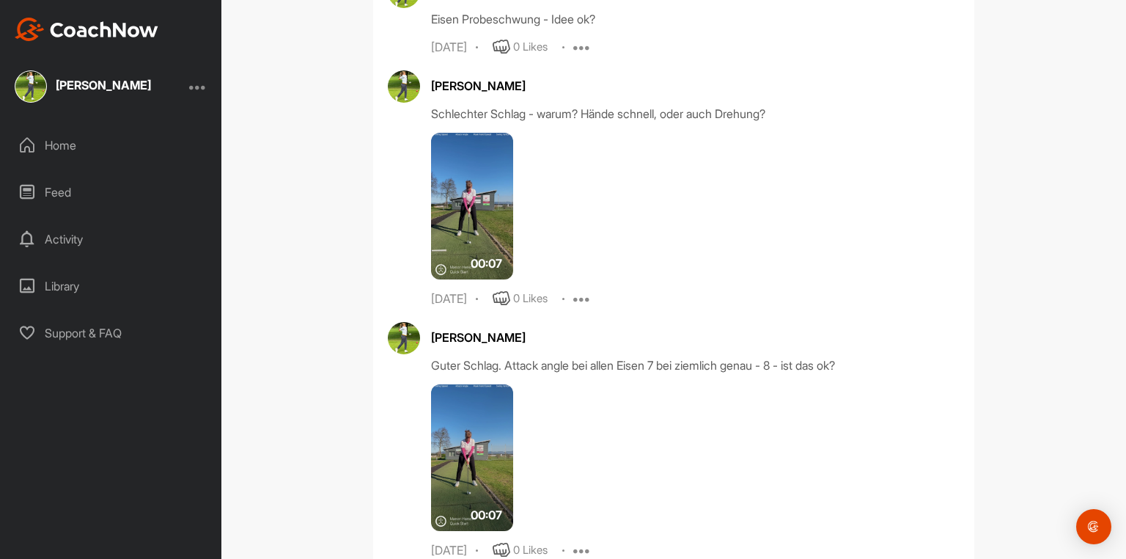
click at [64, 239] on div "Activity" at bounding box center [111, 239] width 207 height 37
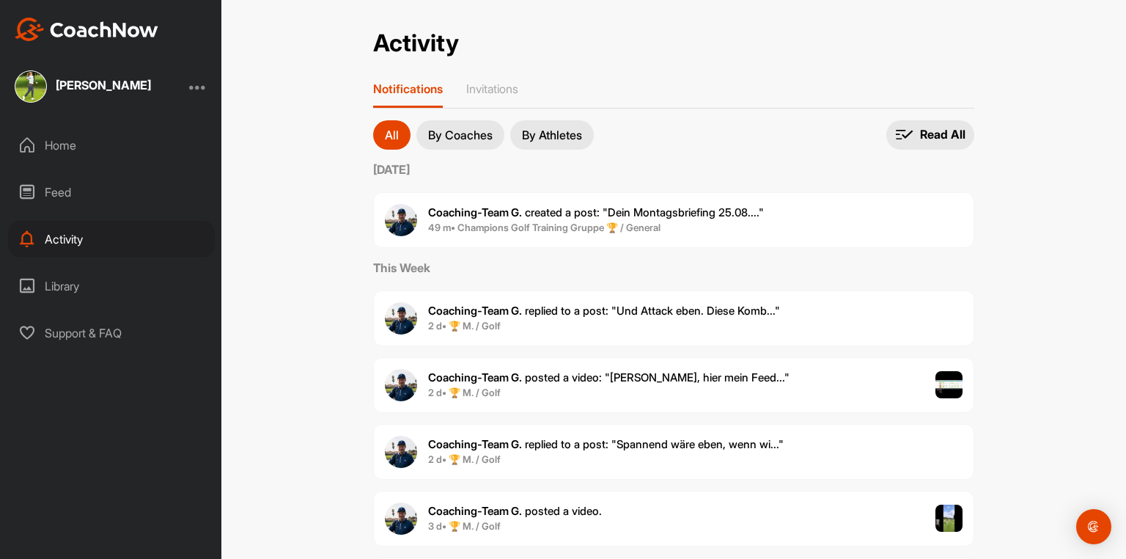
click at [576, 132] on p "By Athletes" at bounding box center [552, 135] width 60 height 12
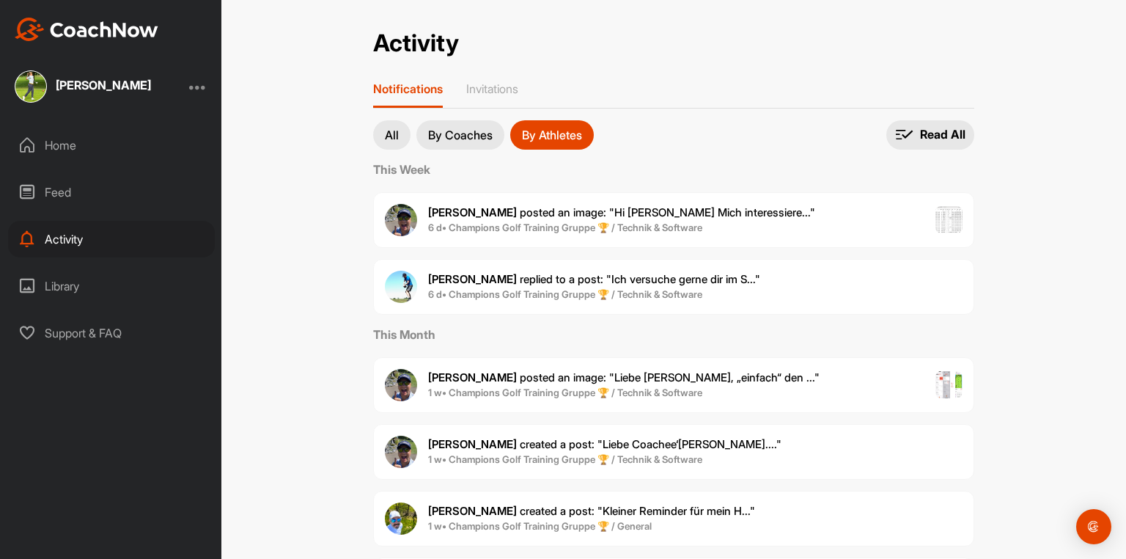
click at [457, 133] on p "By Coaches" at bounding box center [460, 135] width 65 height 12
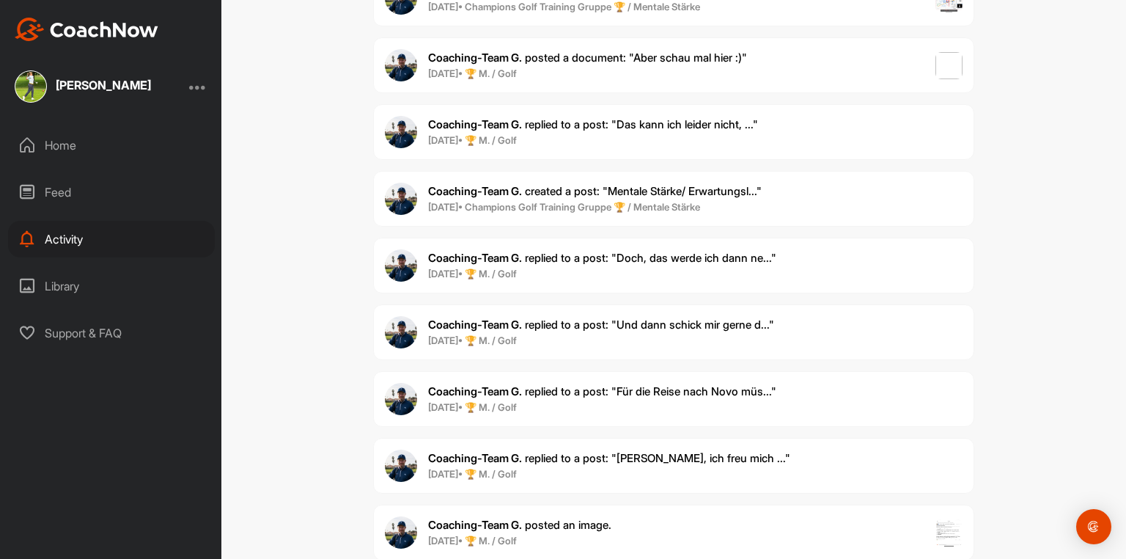
scroll to position [44583, 0]
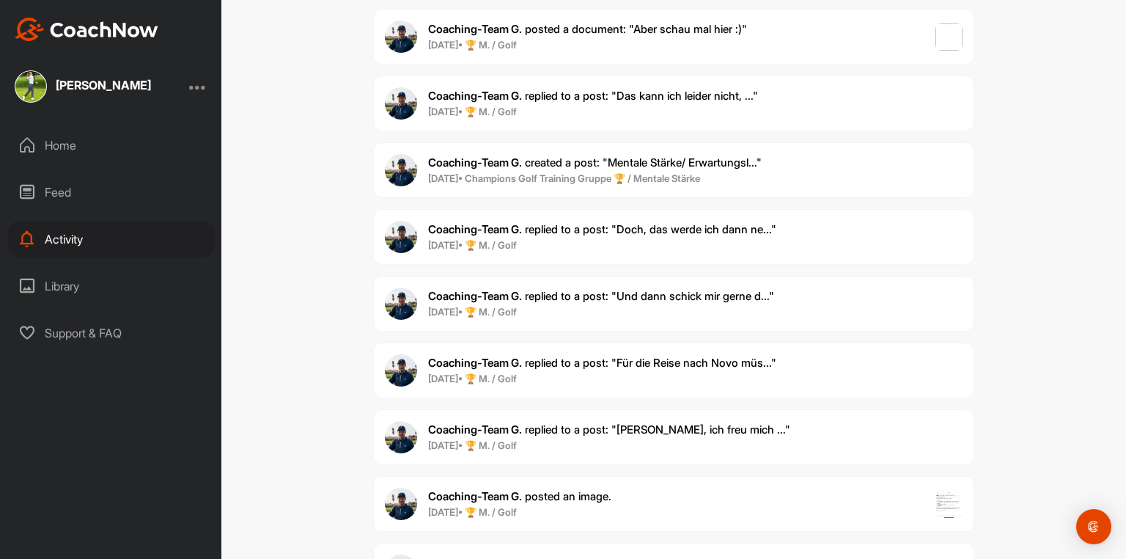
click at [601, 422] on span "Coaching-Team G. replied to a post : "[PERSON_NAME], ich freu mich ..."" at bounding box center [609, 429] width 362 height 14
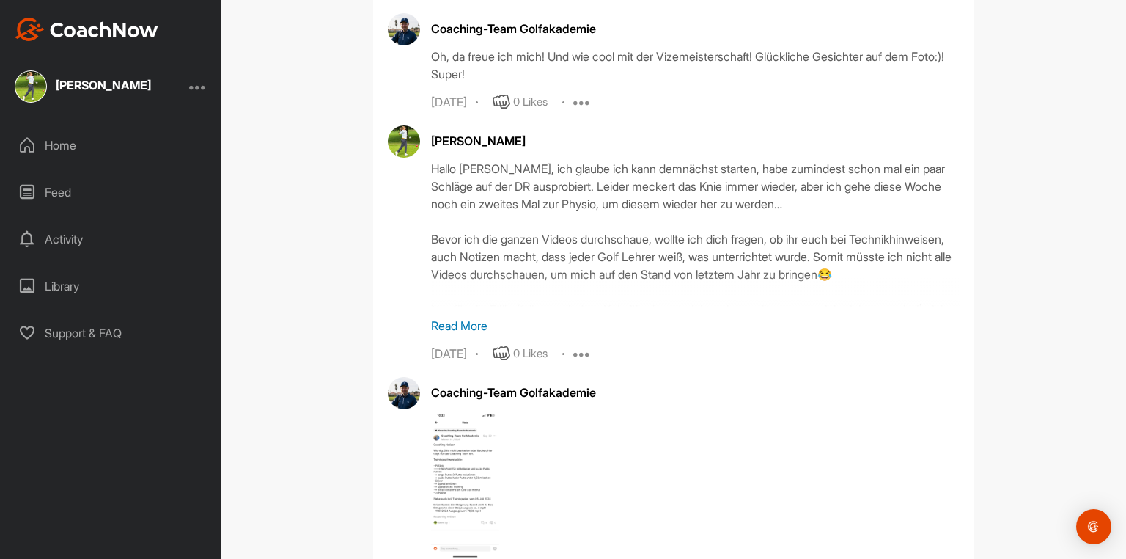
scroll to position [1616, 0]
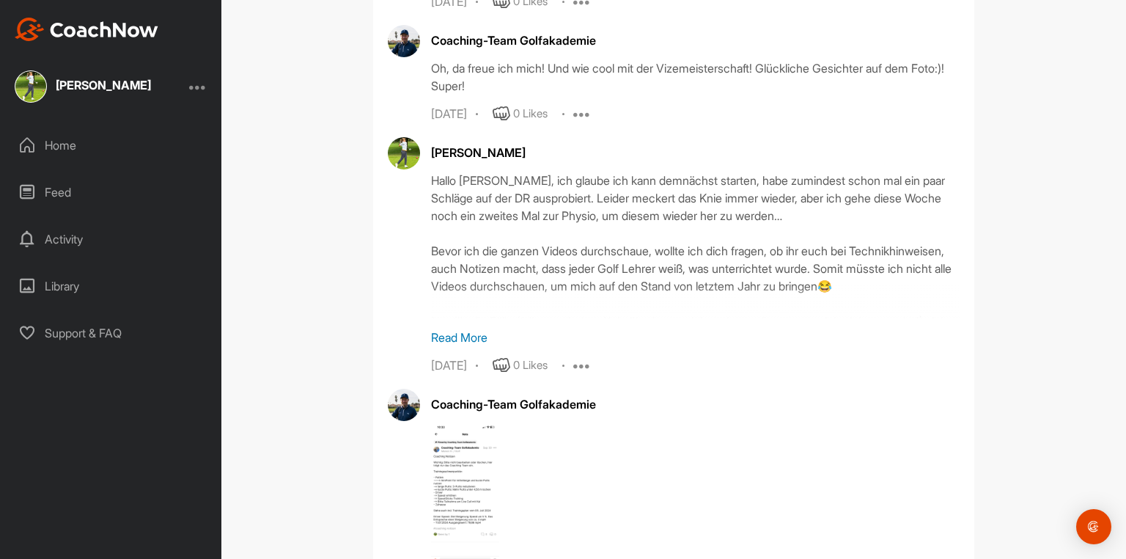
click at [452, 328] on p "Read More" at bounding box center [695, 337] width 528 height 18
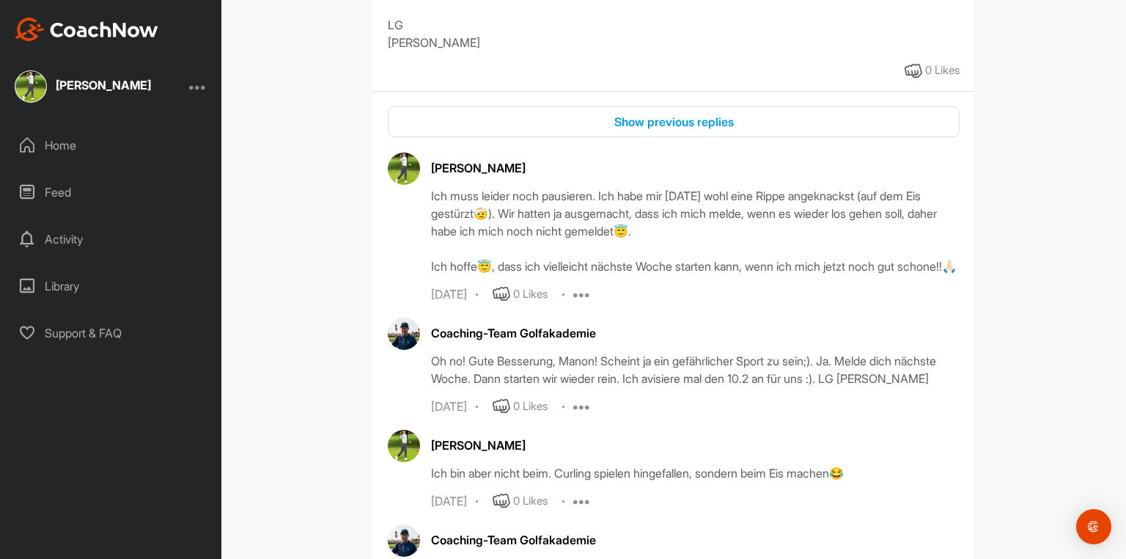
scroll to position [325, 0]
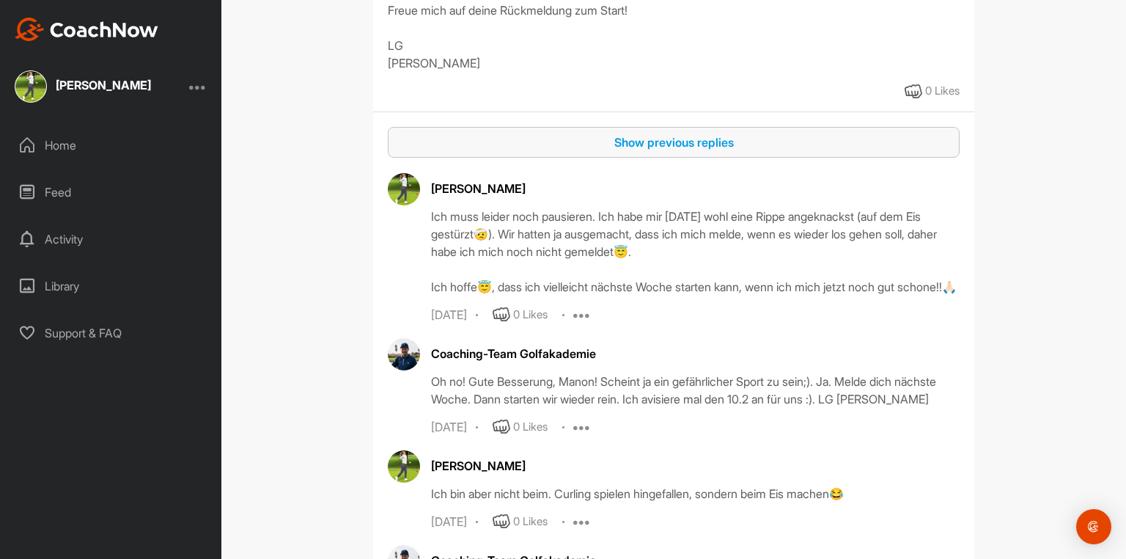
click at [662, 133] on div "Show previous replies" at bounding box center [673, 142] width 548 height 18
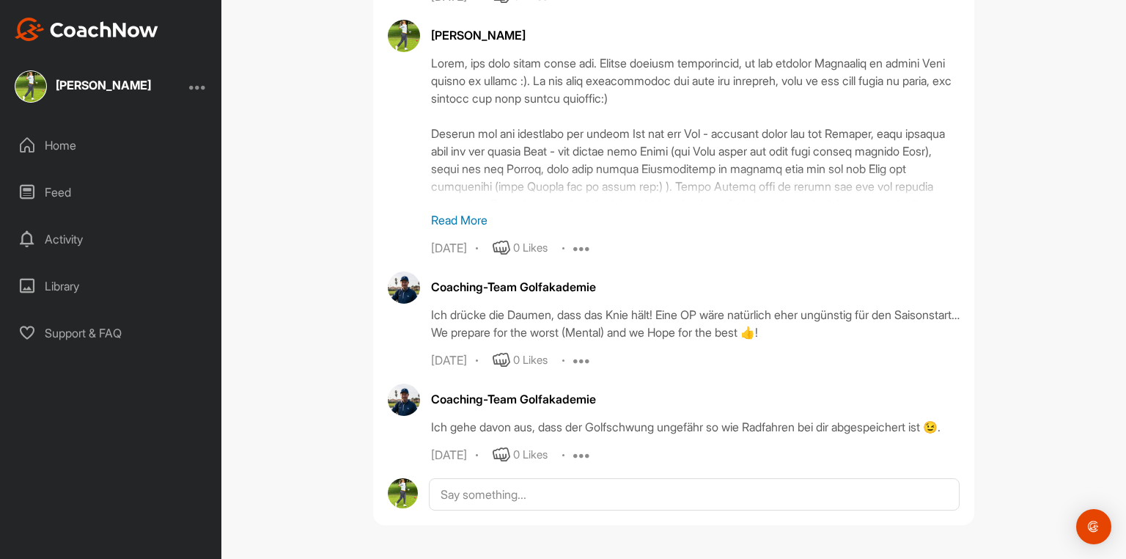
scroll to position [3164, 0]
click at [458, 211] on p "Read More" at bounding box center [695, 220] width 528 height 18
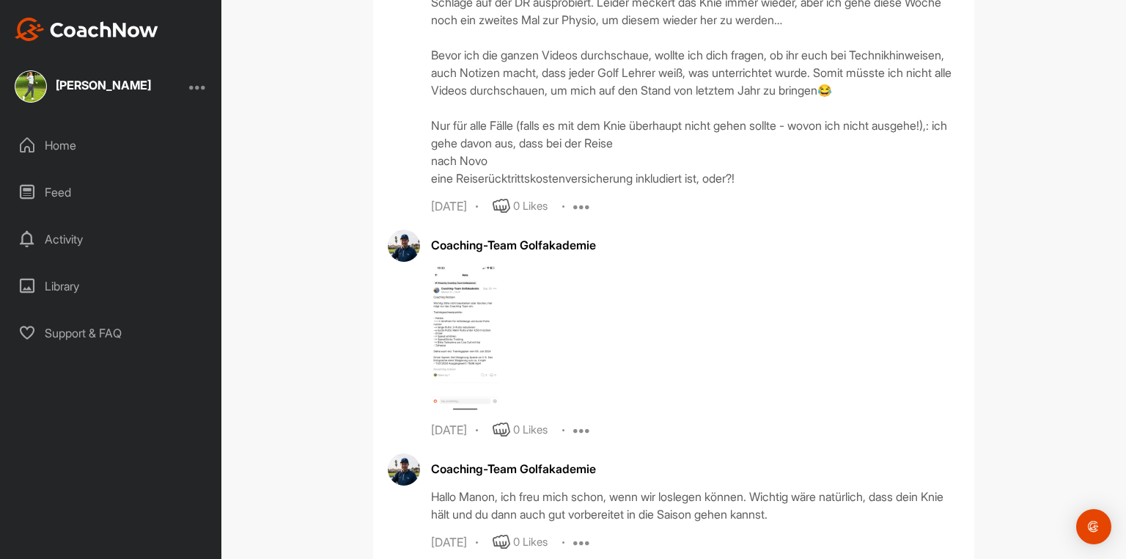
scroll to position [1459, 0]
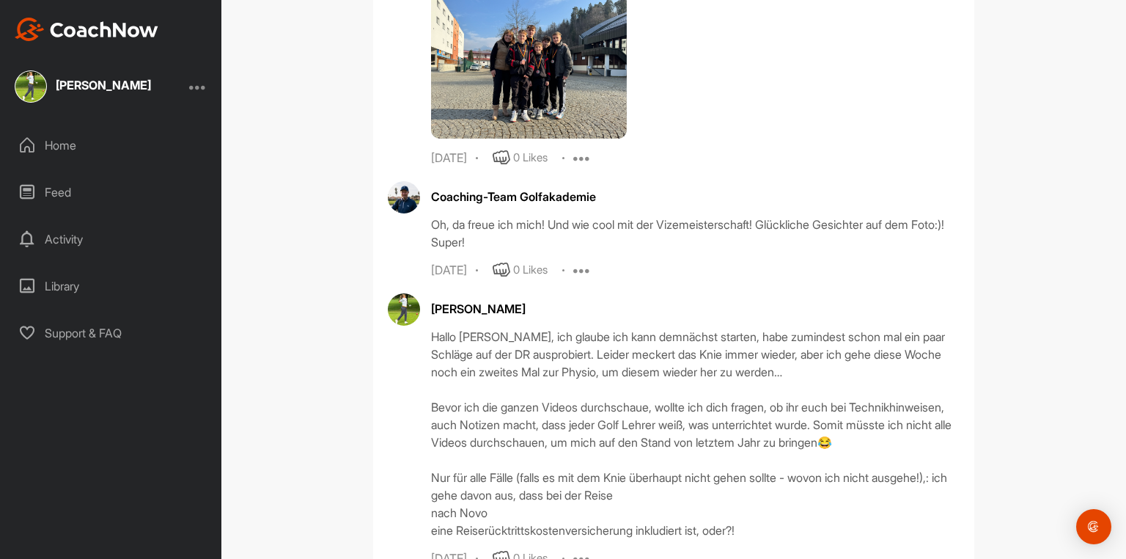
click at [64, 237] on div "Activity" at bounding box center [111, 239] width 207 height 37
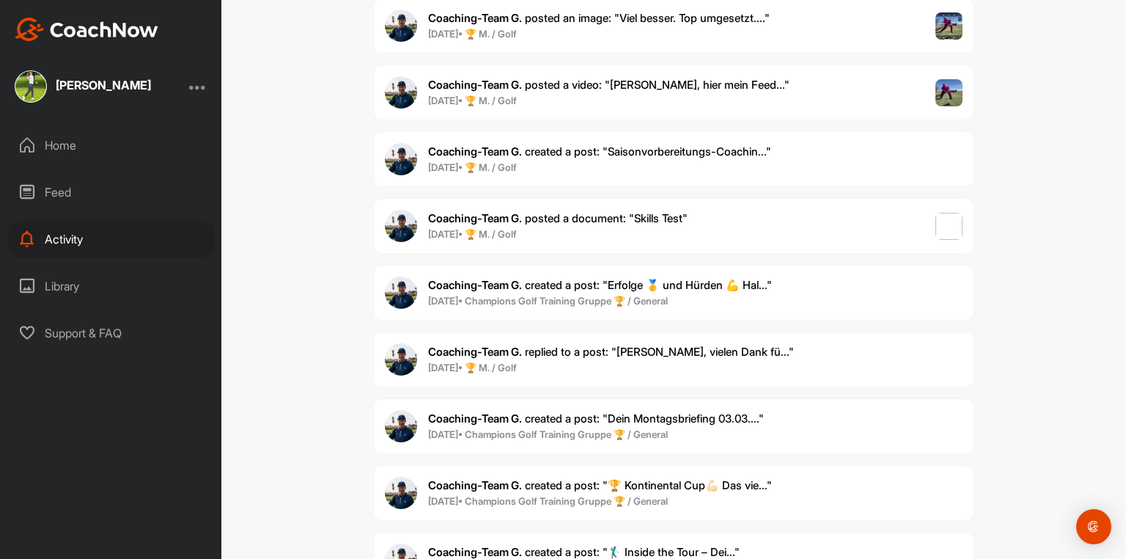
scroll to position [45440, 0]
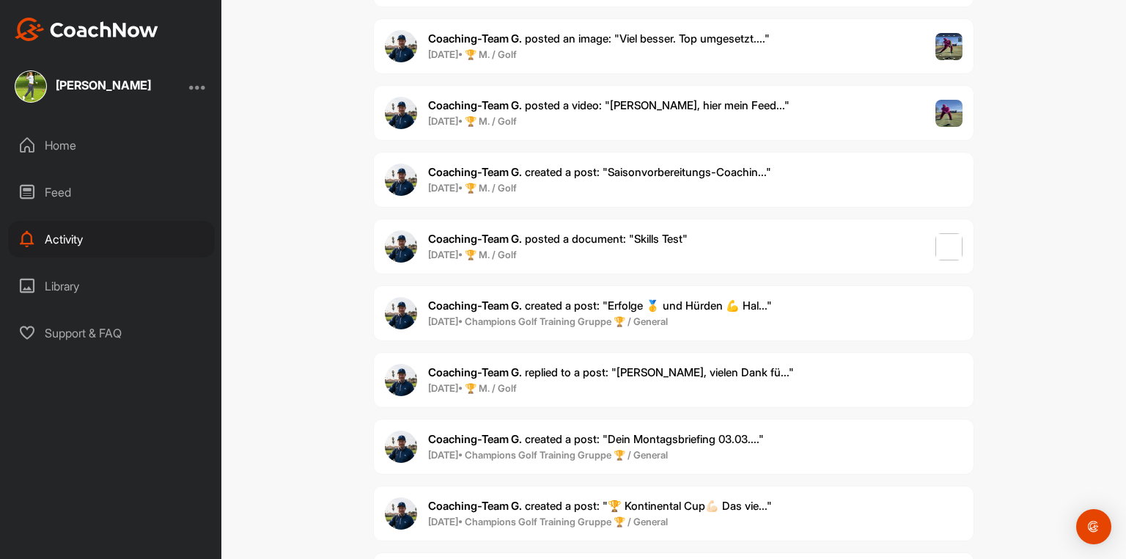
click at [579, 365] on span "Coaching-Team G. replied to a post : "[PERSON_NAME], vielen Dank fü..."" at bounding box center [611, 372] width 366 height 14
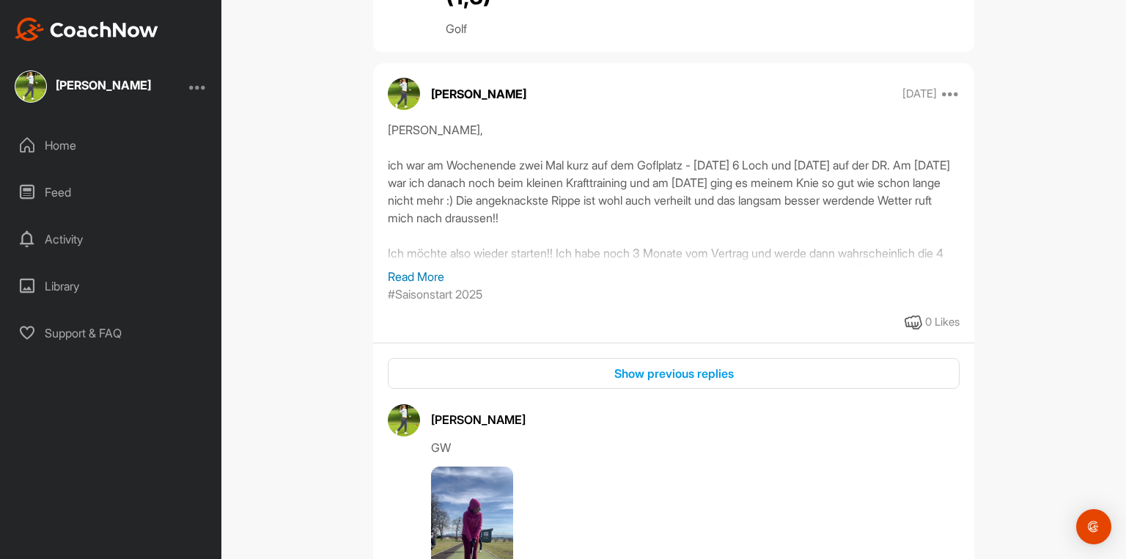
scroll to position [130, 0]
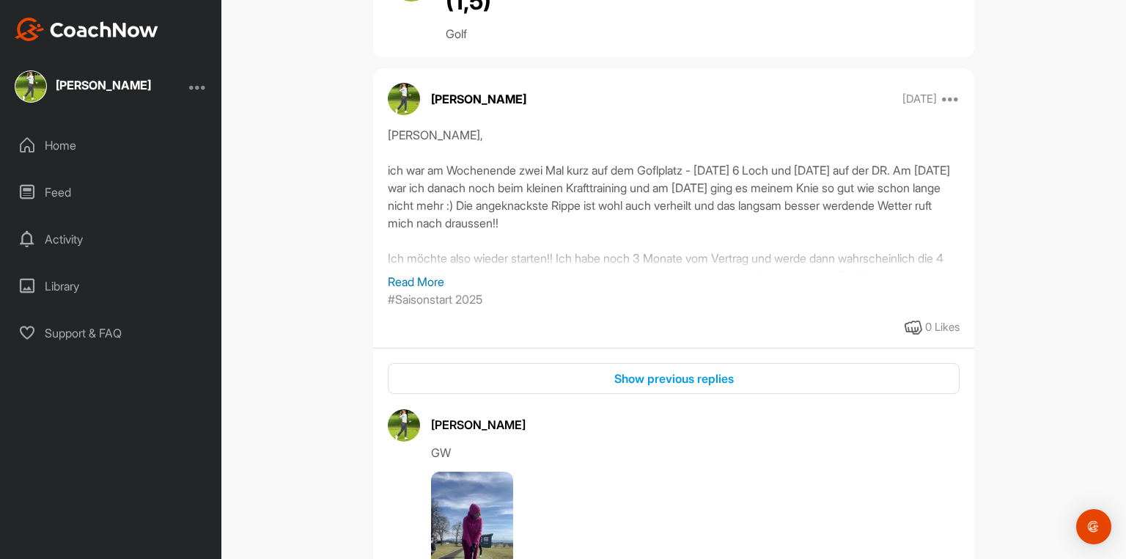
click at [419, 273] on p "Read More" at bounding box center [674, 282] width 572 height 18
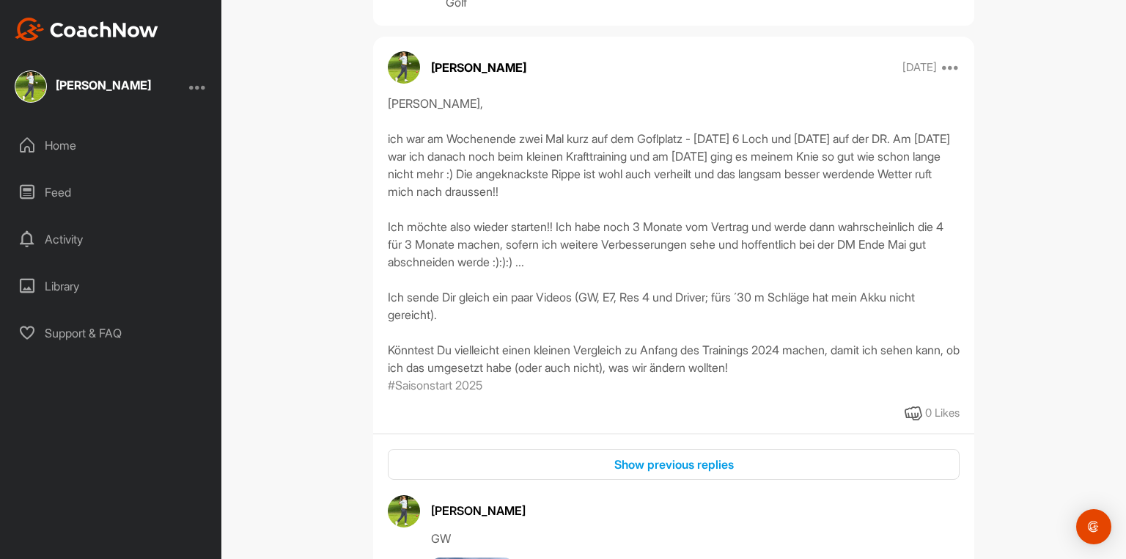
scroll to position [189, 0]
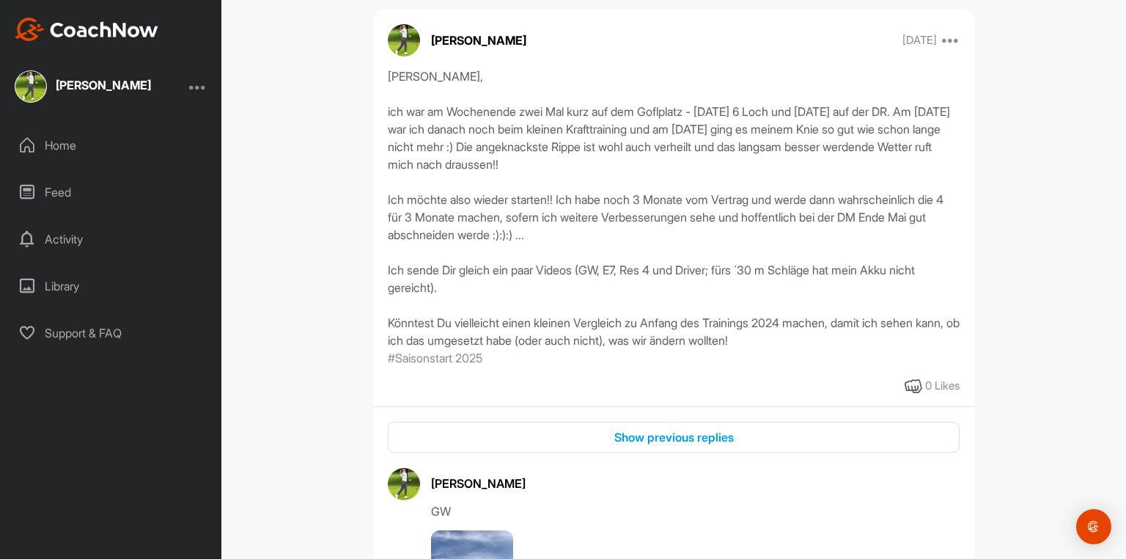
click at [78, 236] on div "Activity" at bounding box center [111, 239] width 207 height 37
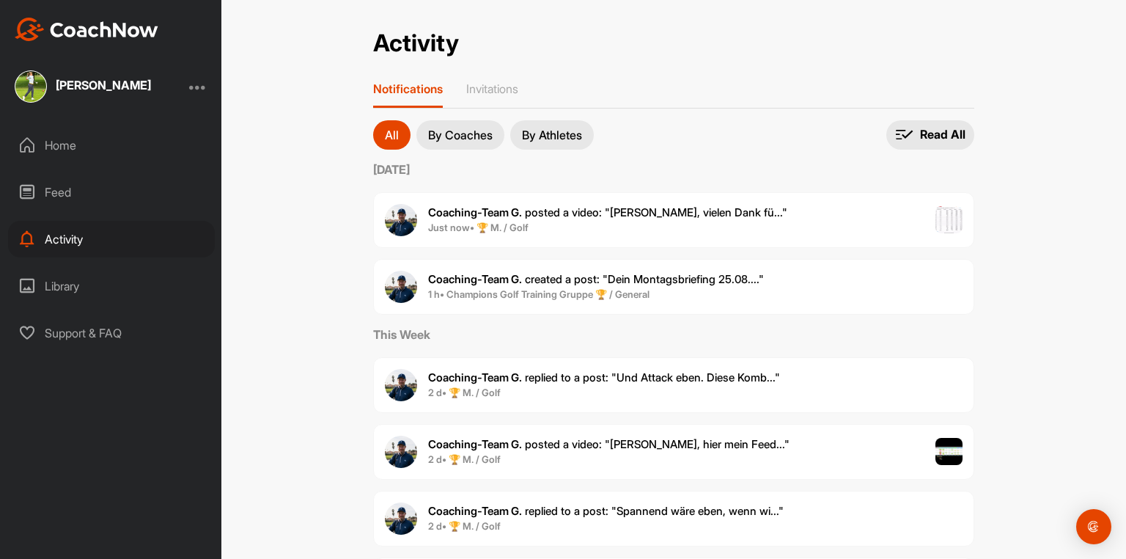
click at [611, 211] on span "Coaching-Team G. posted a video : " [PERSON_NAME], vielen Dank fü... "" at bounding box center [607, 212] width 359 height 14
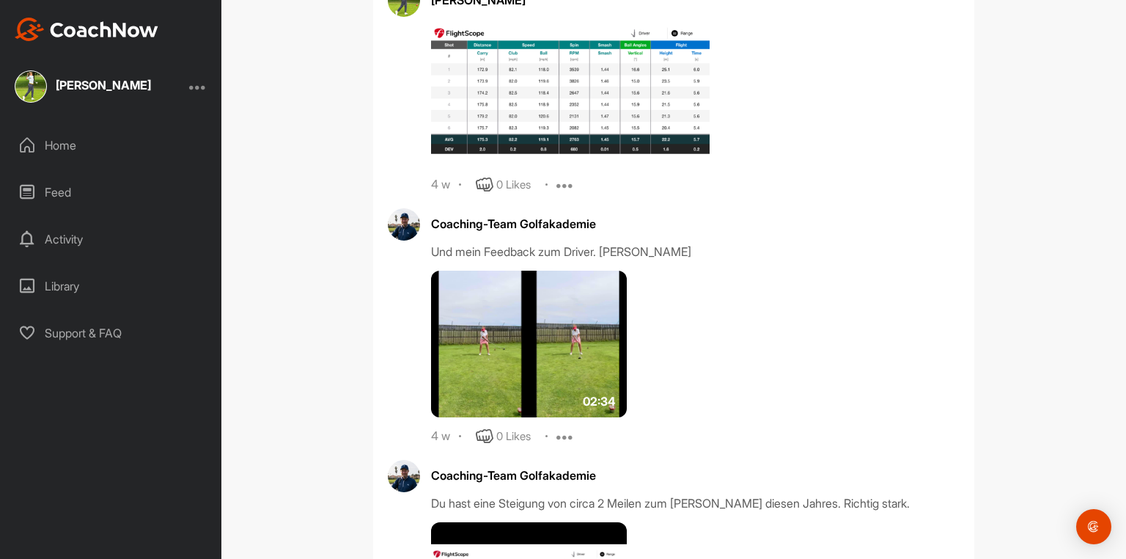
scroll to position [36364, 0]
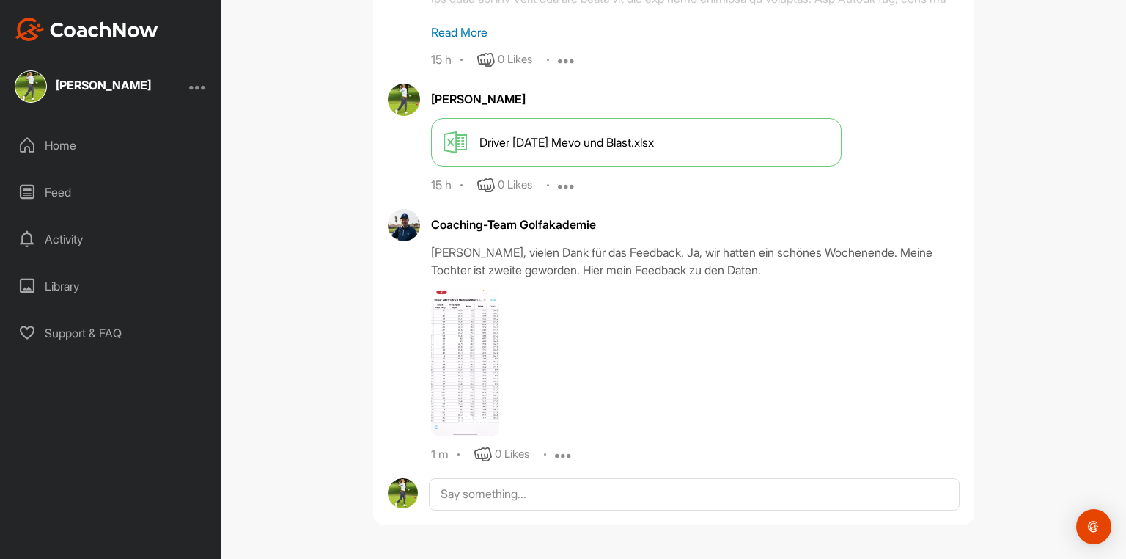
click at [455, 349] on img at bounding box center [465, 362] width 68 height 147
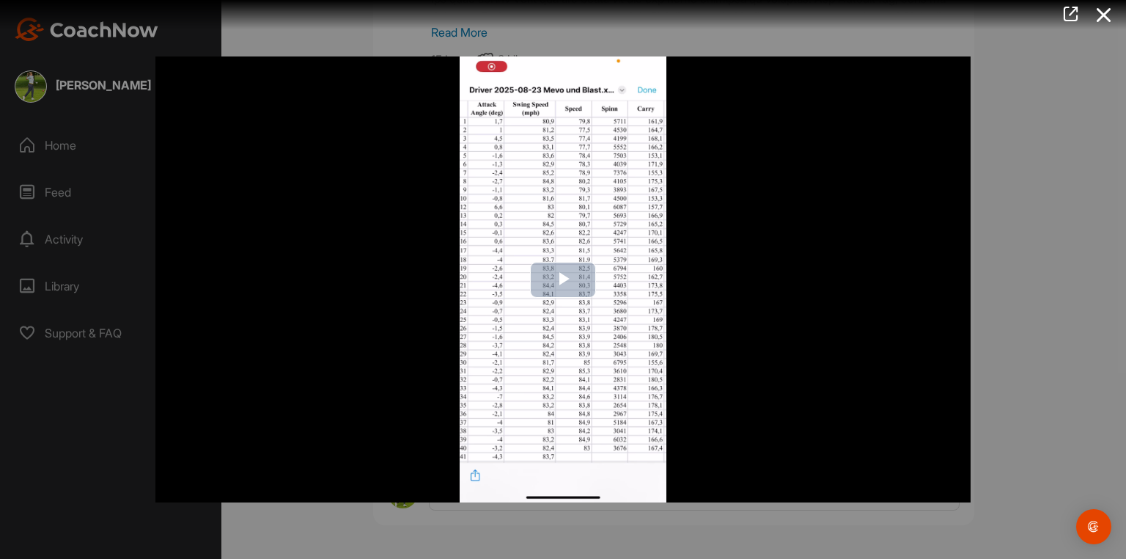
click at [563, 279] on span "Video Player" at bounding box center [563, 279] width 0 height 0
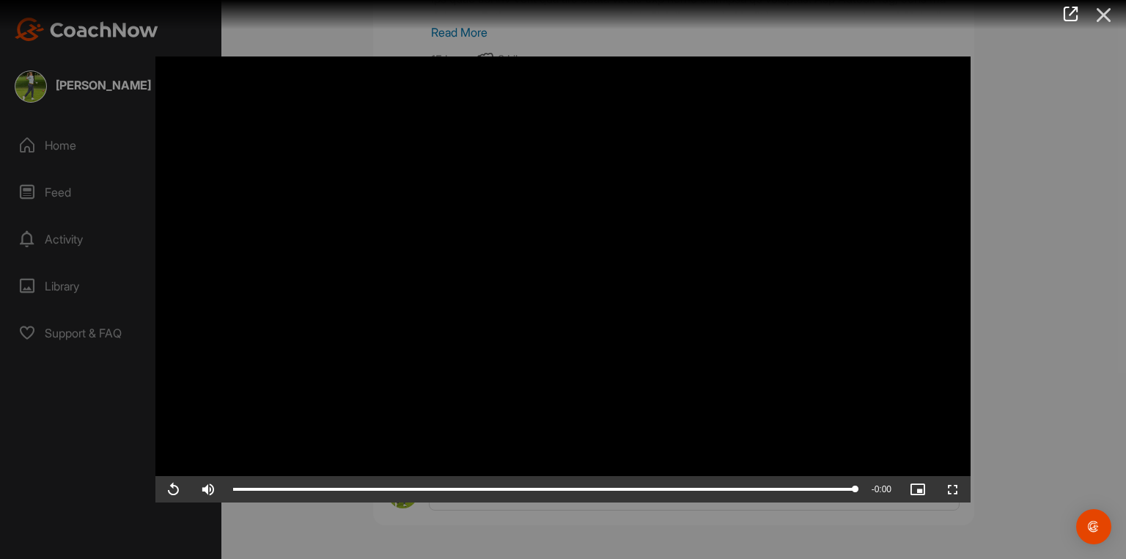
click at [900, 13] on icon at bounding box center [1104, 14] width 34 height 27
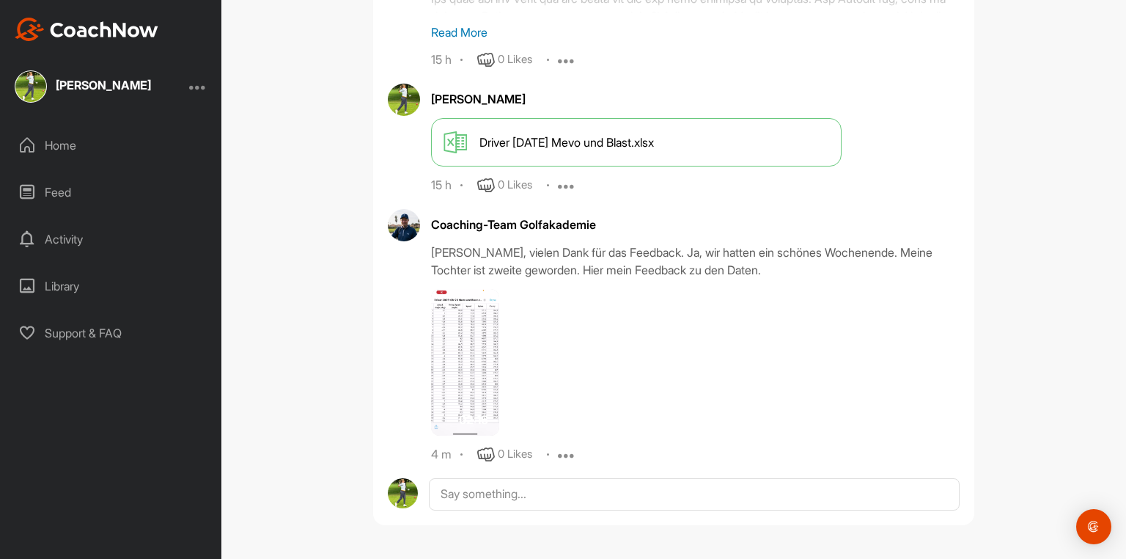
scroll to position [36188, 0]
click at [453, 41] on p "Read More" at bounding box center [695, 32] width 528 height 18
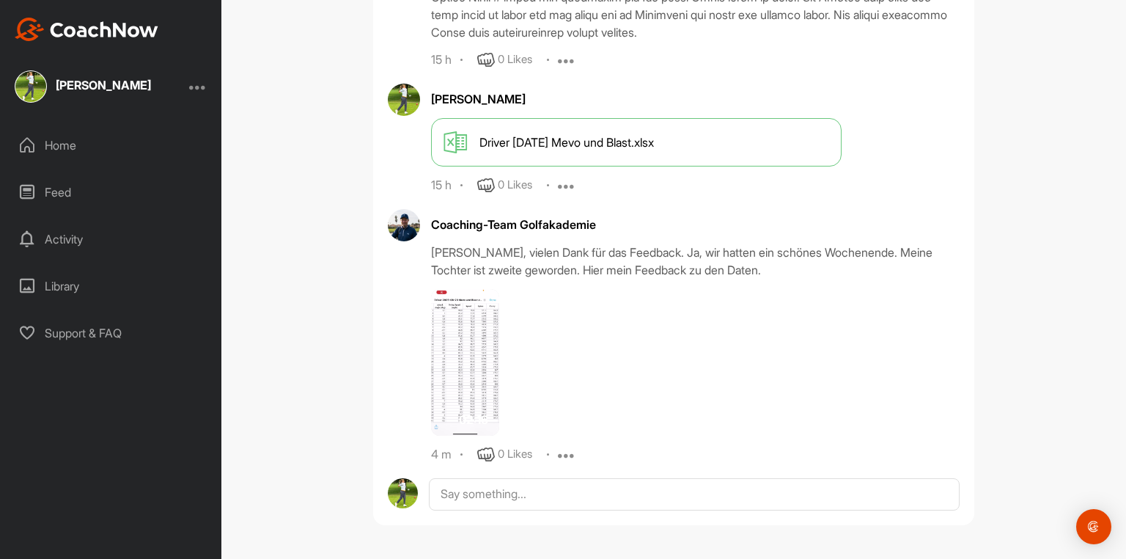
scroll to position [36506, 0]
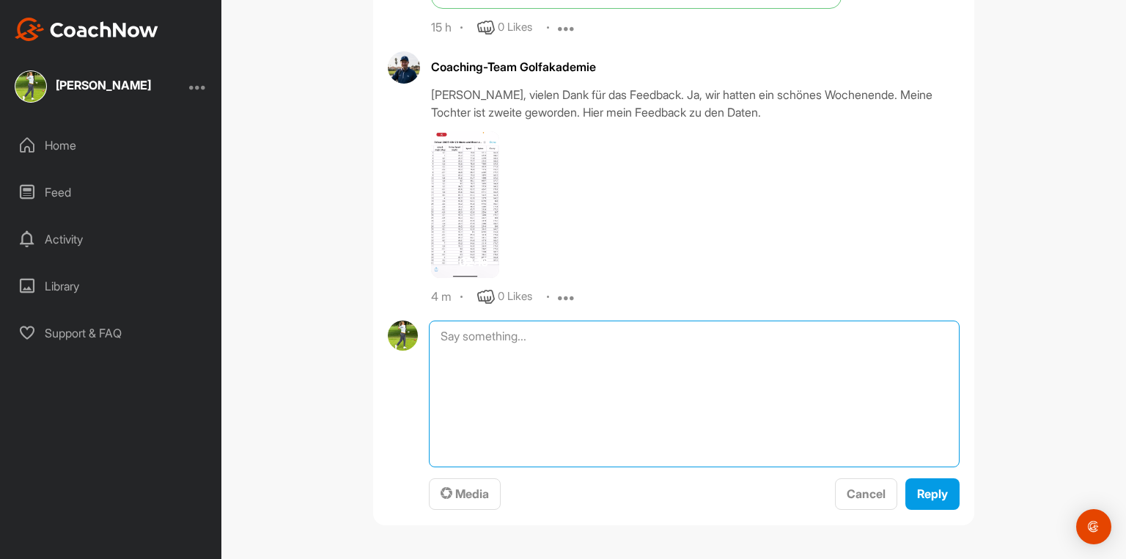
click at [464, 432] on textarea at bounding box center [694, 393] width 531 height 147
click at [564, 370] on textarea "Genau das schreibe ich ja oben: Spinn # carry hat eine hohe" at bounding box center [694, 393] width 531 height 147
click at [561, 371] on textarea "Genau das schreibe ich ja oben: Spinn # carry hat eine hohe" at bounding box center [694, 393] width 531 height 147
drag, startPoint x: 639, startPoint y: 371, endPoint x: 718, endPoint y: 380, distance: 79.0
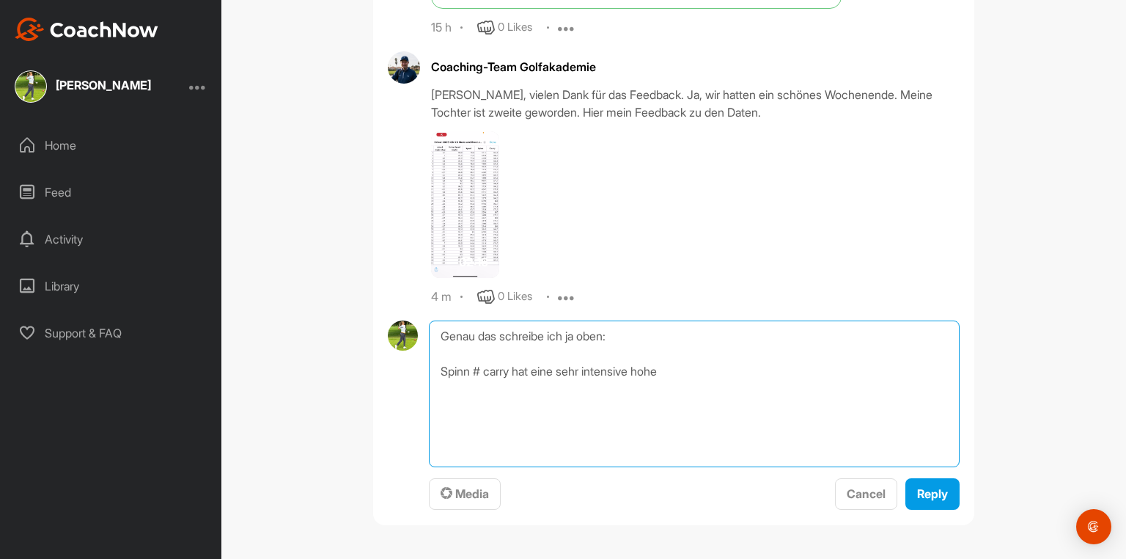
click at [718, 382] on textarea "Genau das schreibe ich ja oben: Spinn # carry hat eine sehr intensive hohe" at bounding box center [694, 393] width 531 height 147
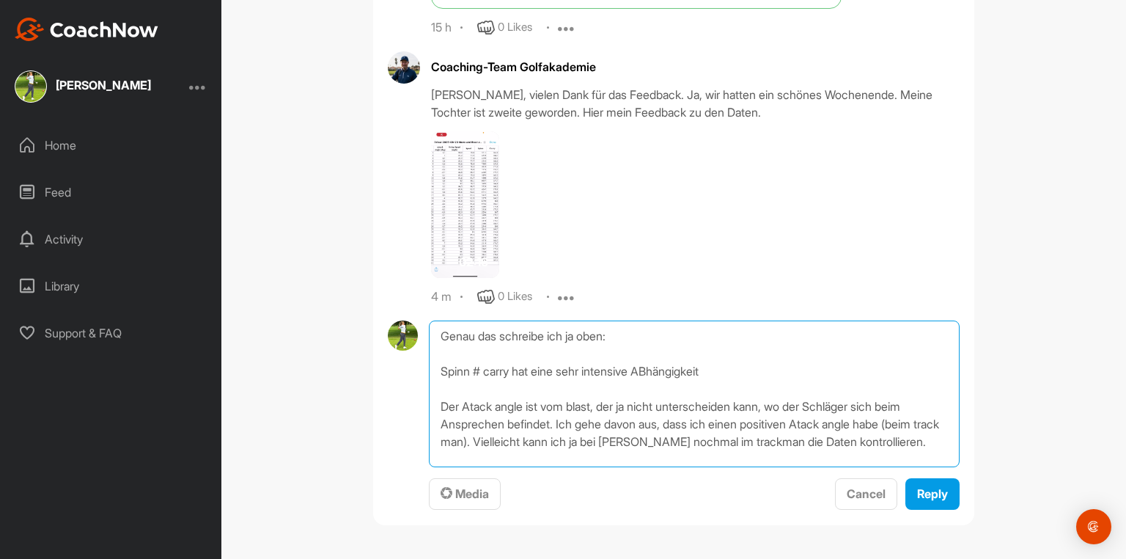
click at [817, 423] on textarea "Genau das schreibe ich ja oben: Spinn # carry hat eine sehr intensive ABhängigk…" at bounding box center [694, 393] width 531 height 147
drag, startPoint x: 655, startPoint y: 372, endPoint x: 663, endPoint y: 376, distance: 8.9
click at [655, 372] on textarea "Genau das schreibe ich ja oben: Spinn # carry hat eine sehr intensive ABhängigk…" at bounding box center [694, 393] width 531 height 147
click at [900, 432] on textarea "Genau das schreibe ich ja oben: Spinn # carry hat eine sehr intensive Abhängigk…" at bounding box center [694, 393] width 531 height 147
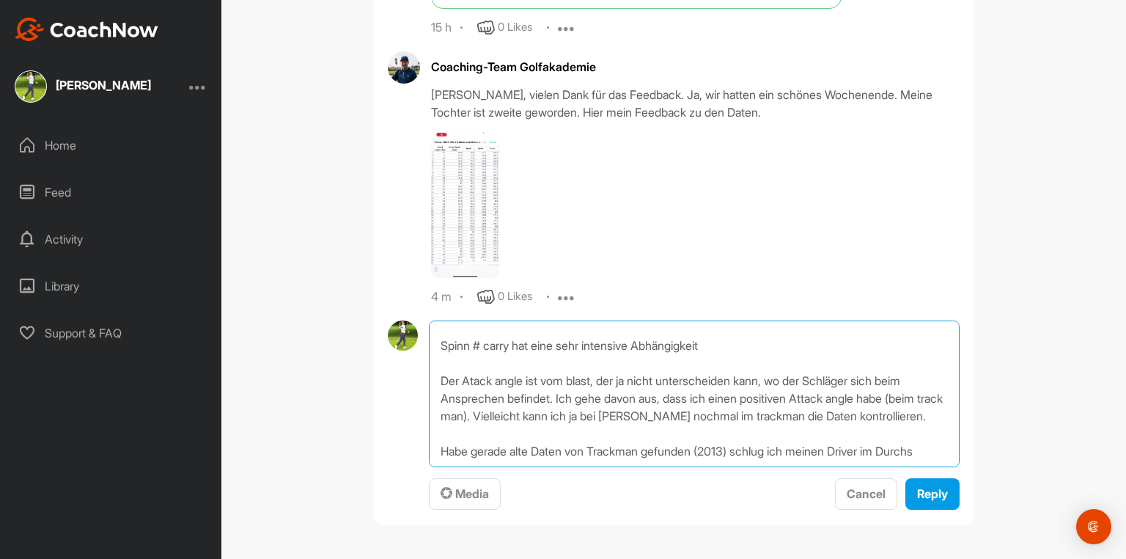
scroll to position [53, 0]
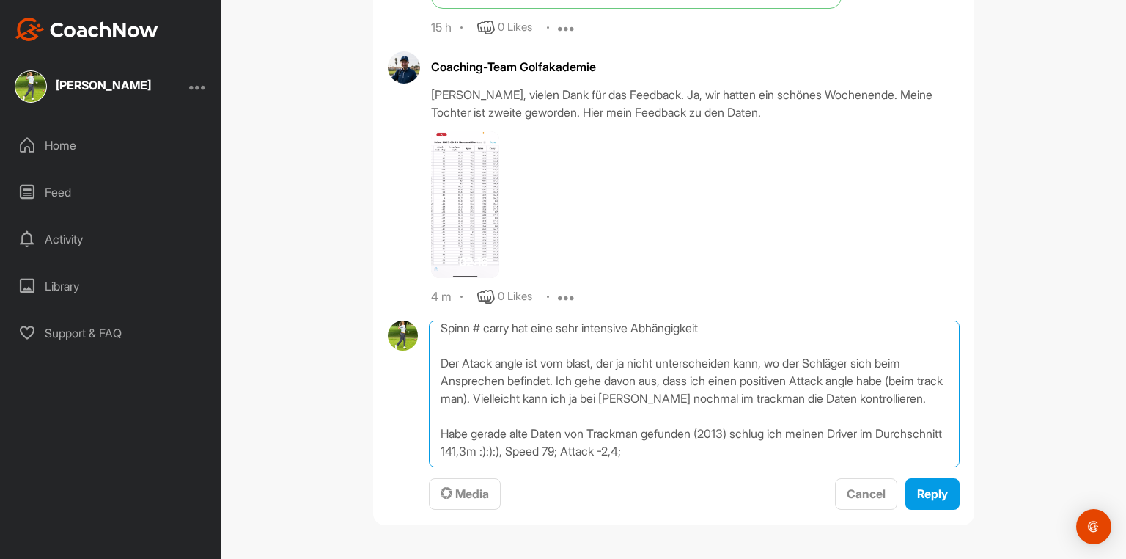
click at [570, 432] on textarea "Genau das schreibe ich ja oben: Spinn # carry hat eine sehr intensive Abhängigk…" at bounding box center [694, 393] width 531 height 147
click at [701, 432] on textarea "Genau das schreibe ich ja oben: Spinn # carry hat eine sehr intensive Abhängigk…" at bounding box center [694, 393] width 531 height 147
click at [807, 432] on textarea "Genau das schreibe ich ja oben: Spinn # carry hat eine sehr intensive Abhängigk…" at bounding box center [694, 393] width 531 height 147
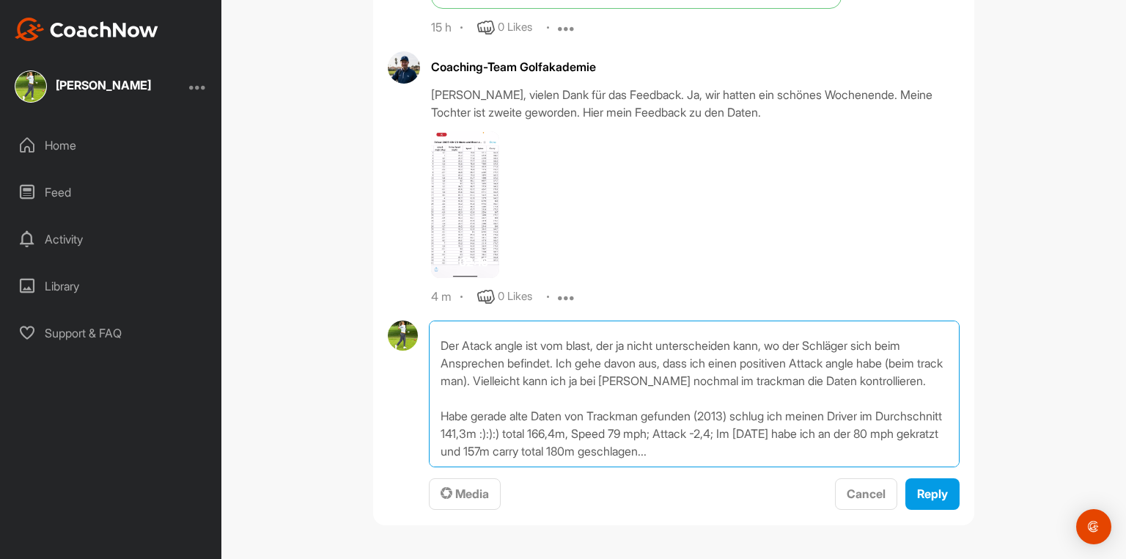
click at [701, 425] on textarea "Genau das schreibe ich ja oben: Spinn # carry hat eine sehr intensive Abhängigk…" at bounding box center [694, 393] width 531 height 147
click at [715, 432] on textarea "Genau das schreibe ich ja oben: Spinn # carry hat eine sehr intensive Abhängigk…" at bounding box center [694, 393] width 531 height 147
click at [795, 432] on textarea "Genau das schreibe ich ja oben: Spinn # carry hat eine sehr intensive Abhängigk…" at bounding box center [694, 393] width 531 height 147
click at [883, 432] on textarea "Genau das schreibe ich ja oben: Spinn # carry hat eine sehr intensive Abhängigk…" at bounding box center [694, 393] width 531 height 147
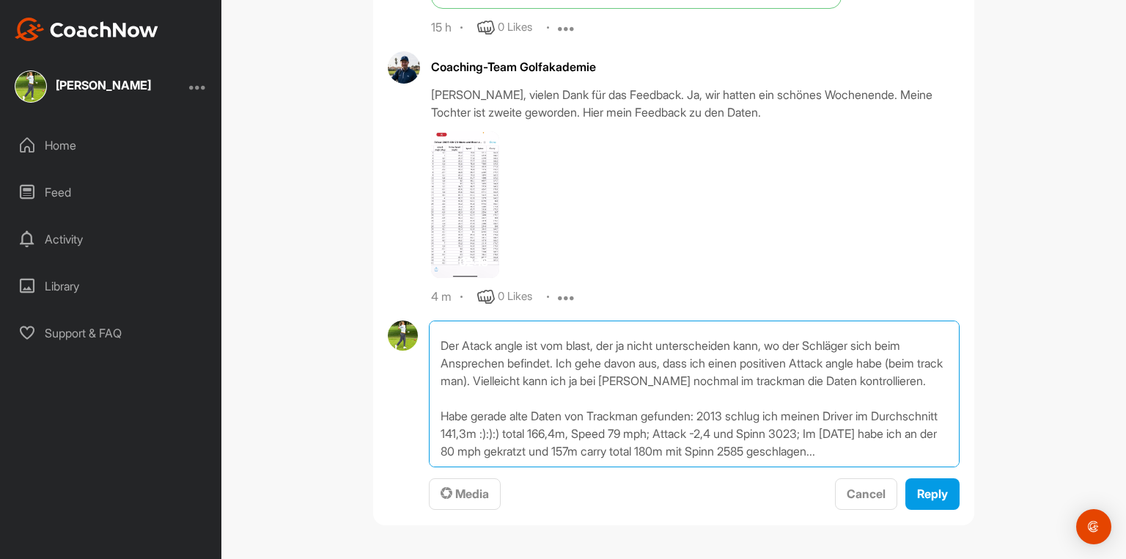
click at [523, 432] on textarea "Genau das schreibe ich ja oben: Spinn # carry hat eine sehr intensive Abhängigk…" at bounding box center [694, 393] width 531 height 147
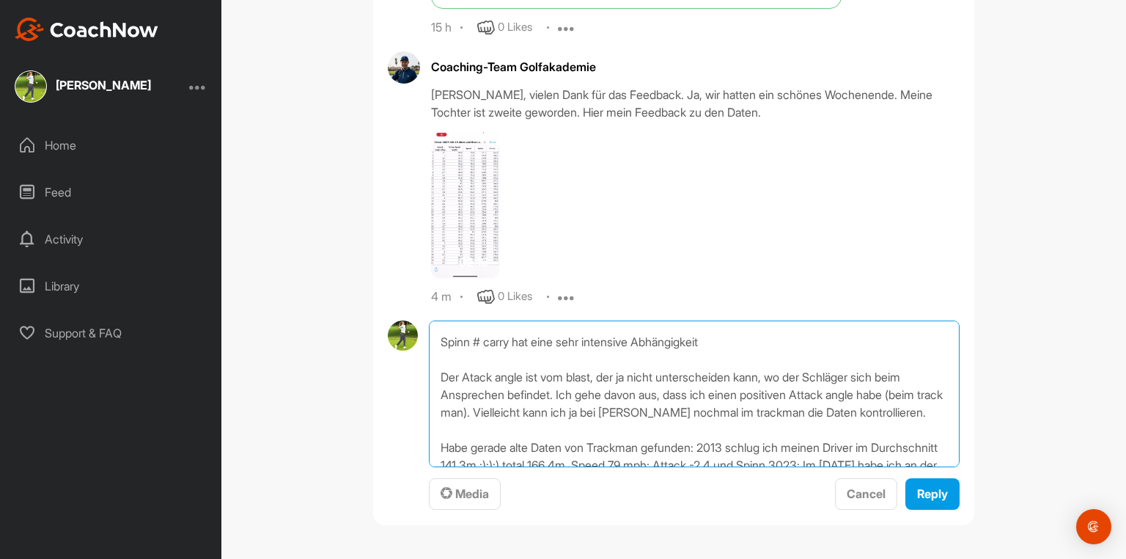
click at [537, 410] on textarea "Genau das schreibe ich ja oben: Spinn # carry hat eine sehr intensive Abhängigk…" at bounding box center [694, 393] width 531 height 147
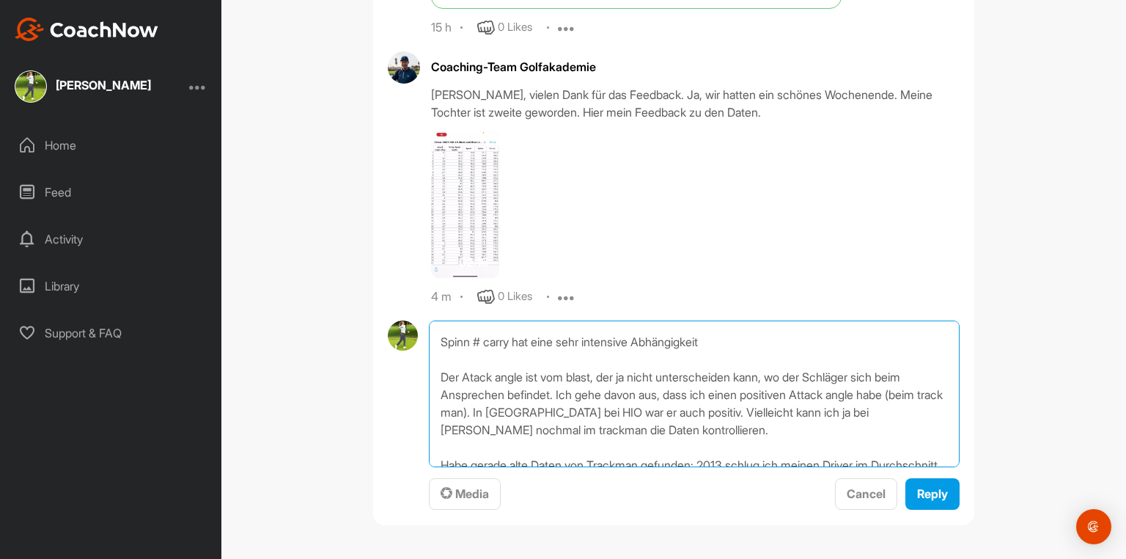
drag, startPoint x: 729, startPoint y: 410, endPoint x: 865, endPoint y: 410, distance: 135.6
click at [865, 410] on textarea "Genau das schreibe ich ja oben: Spinn # carry hat eine sehr intensive Abhängigk…" at bounding box center [694, 393] width 531 height 147
click at [772, 413] on textarea "Genau das schreibe ich ja oben: Spinn # carry hat eine sehr intensive Abhängigk…" at bounding box center [694, 393] width 531 height 147
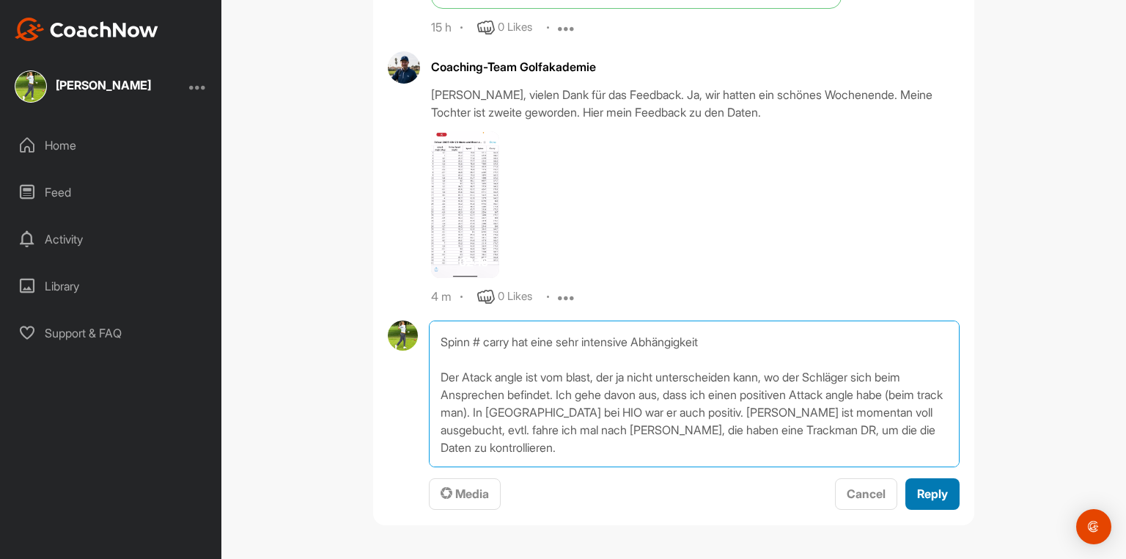
type textarea "Genau das schreibe ich ja oben: Spinn # carry hat eine sehr intensive Abhängigk…"
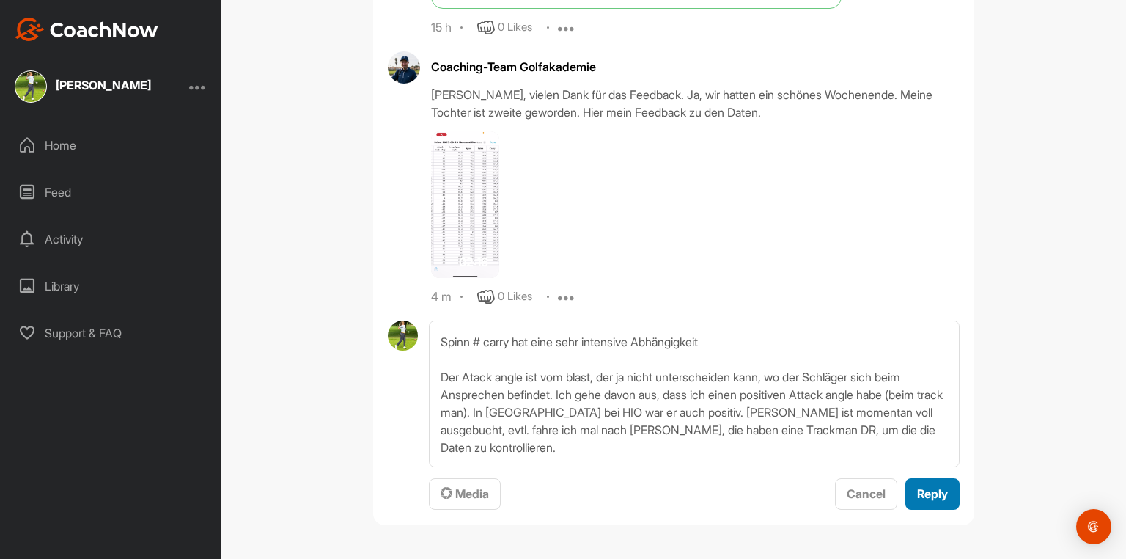
click at [900, 432] on span "Reply" at bounding box center [932, 493] width 31 height 15
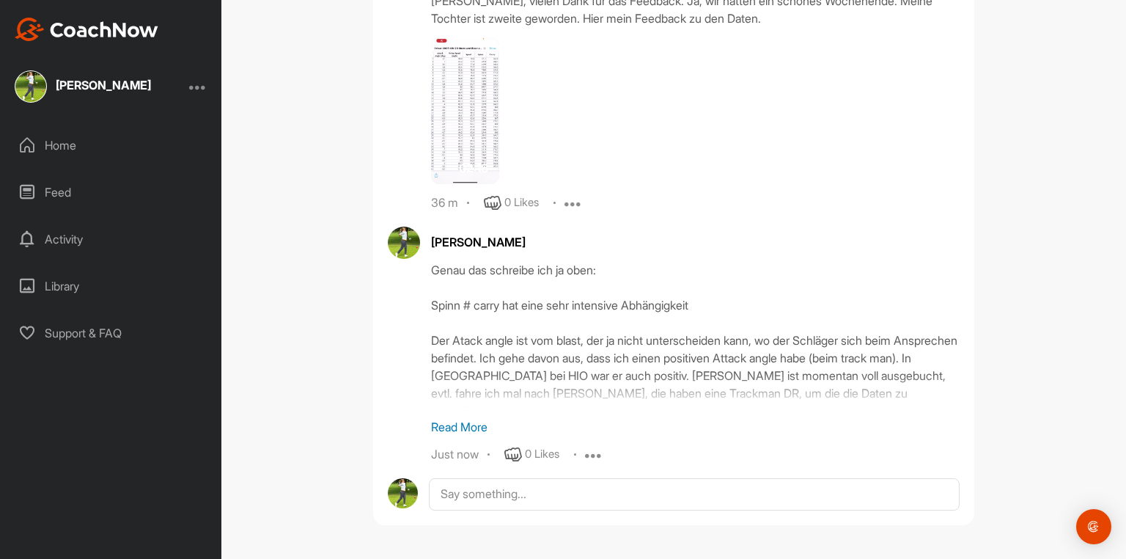
scroll to position [36758, 0]
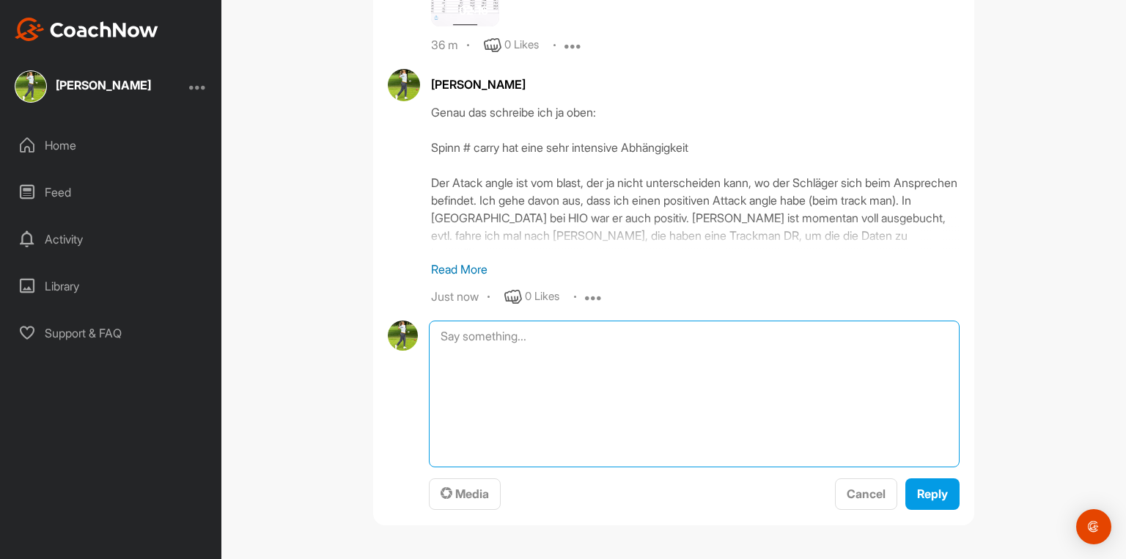
click at [455, 432] on textarea at bounding box center [694, 393] width 531 height 147
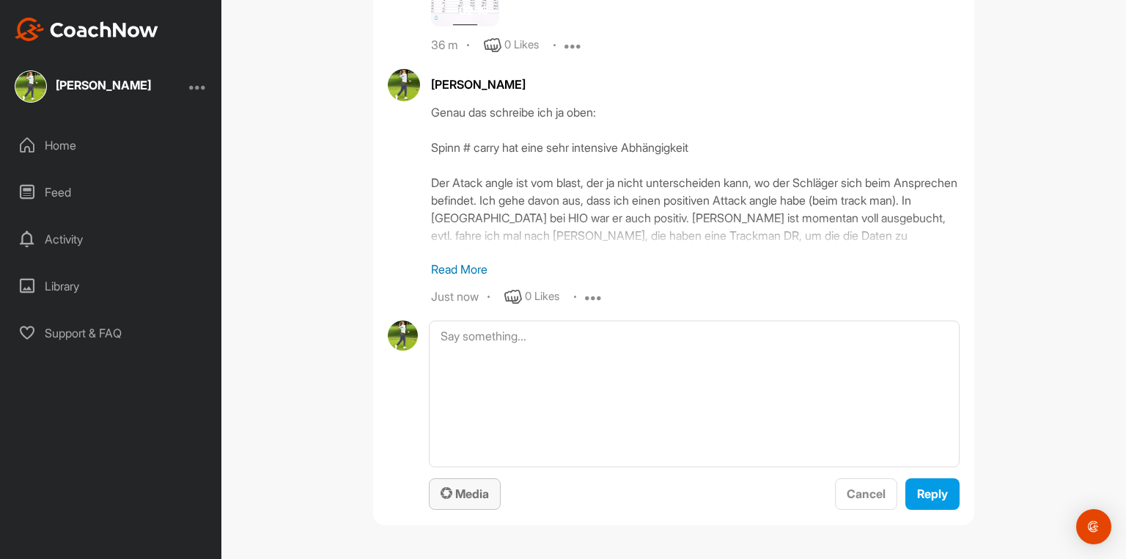
click at [464, 432] on span "Media" at bounding box center [465, 493] width 48 height 15
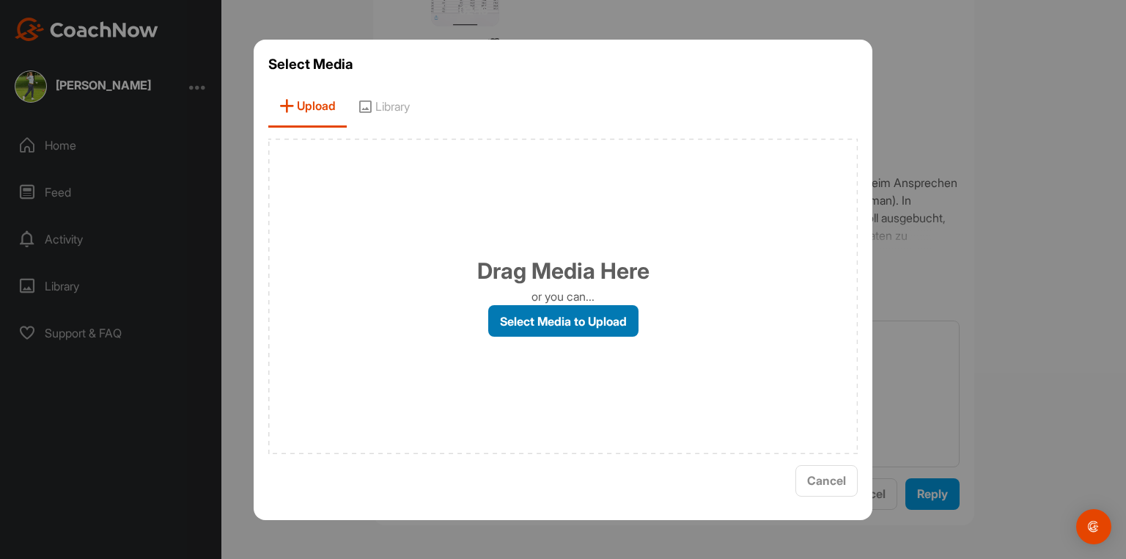
click at [545, 323] on label "Select Media to Upload" at bounding box center [563, 321] width 150 height 32
click at [0, 0] on input "Select Media to Upload" at bounding box center [0, 0] width 0 height 0
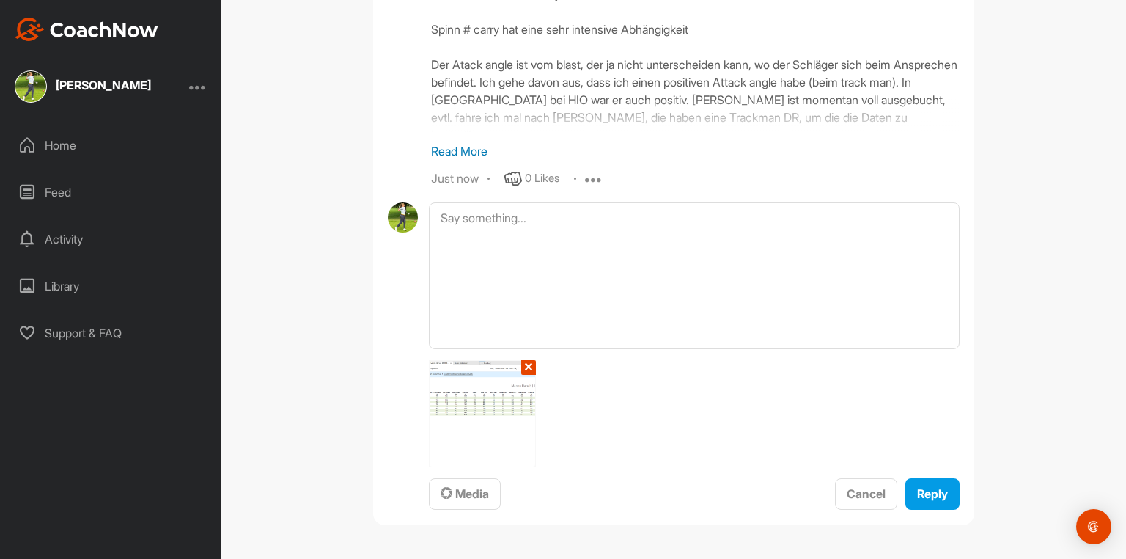
scroll to position [37033, 0]
click at [900, 432] on span "Reply" at bounding box center [932, 493] width 31 height 15
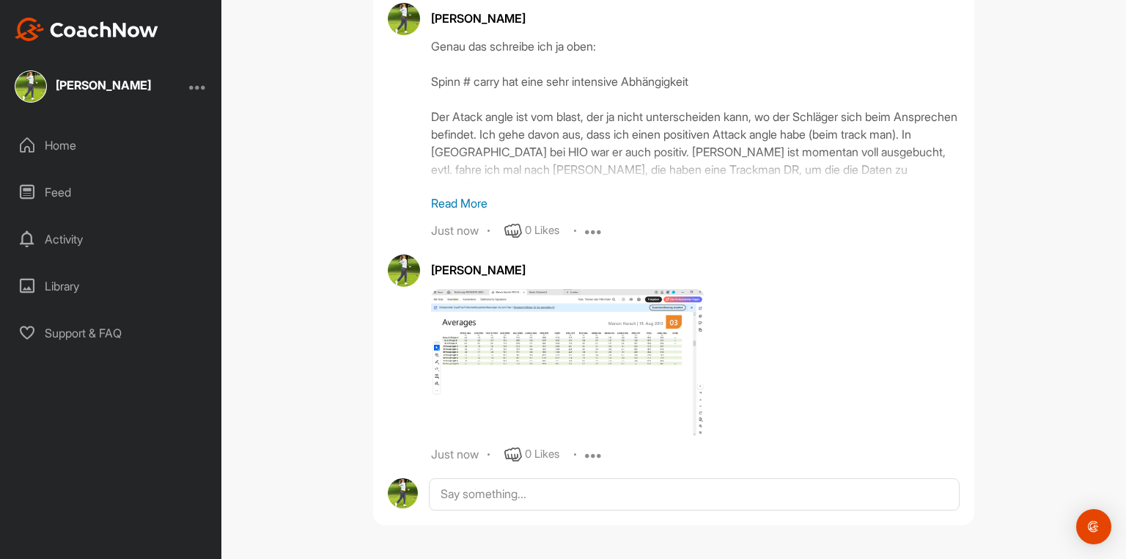
scroll to position [36981, 0]
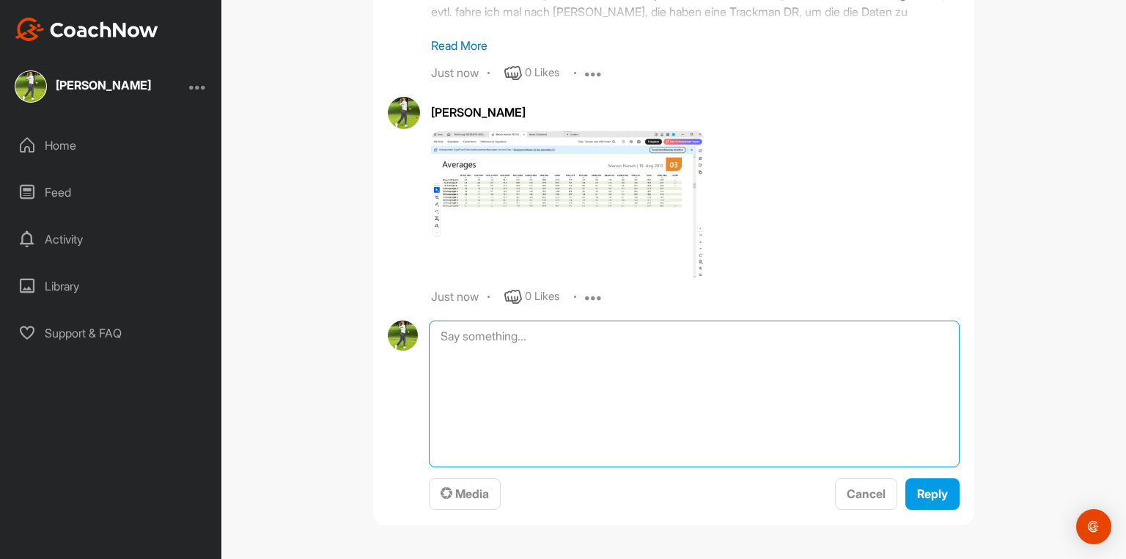
click at [455, 432] on textarea at bounding box center [694, 393] width 531 height 147
type textarea "2013"
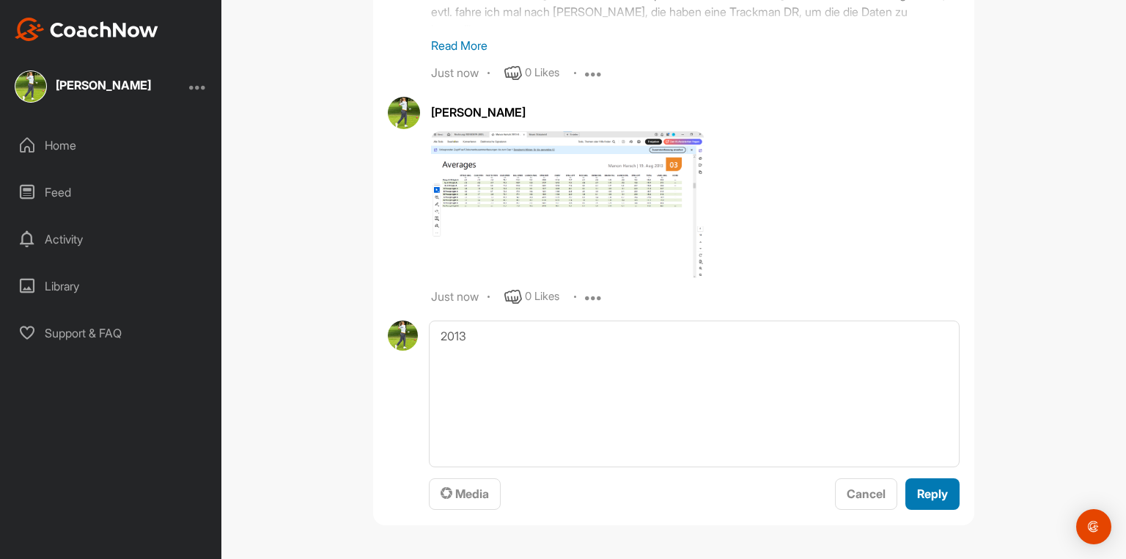
click at [900, 432] on div "Reply" at bounding box center [932, 494] width 31 height 18
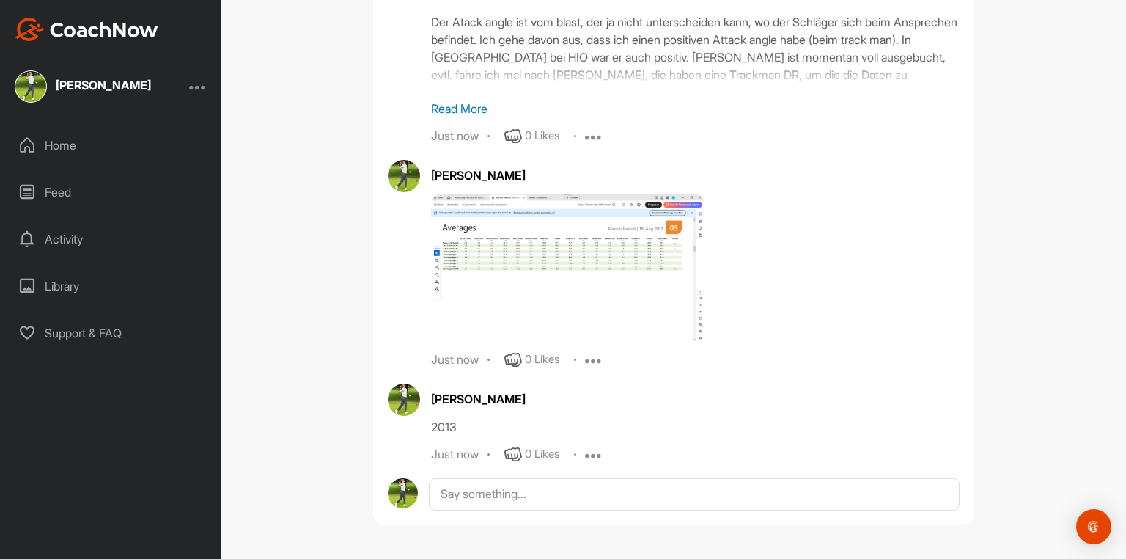
scroll to position [37075, 0]
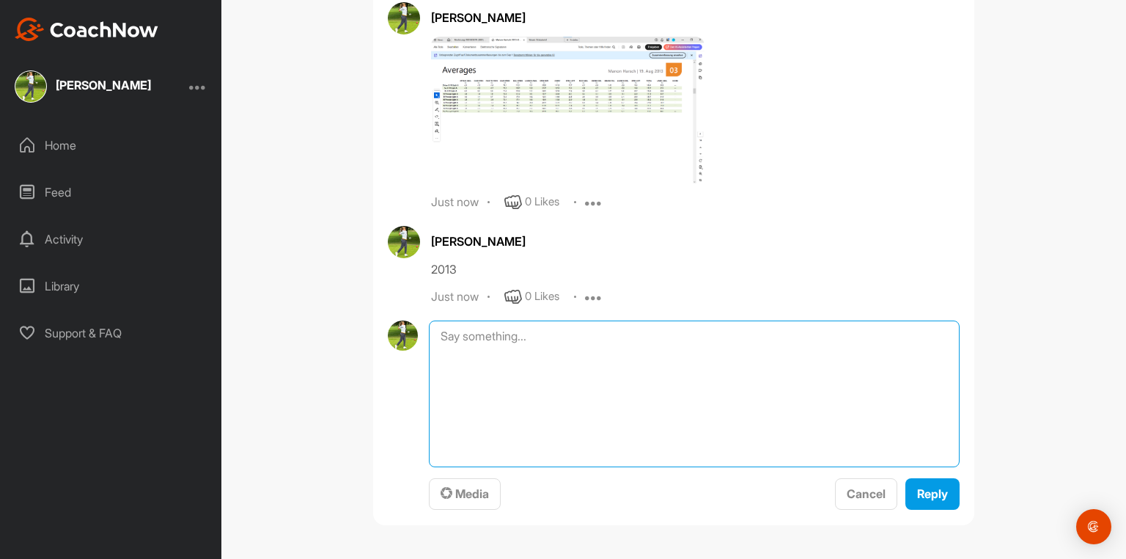
click at [440, 432] on textarea at bounding box center [694, 393] width 531 height 147
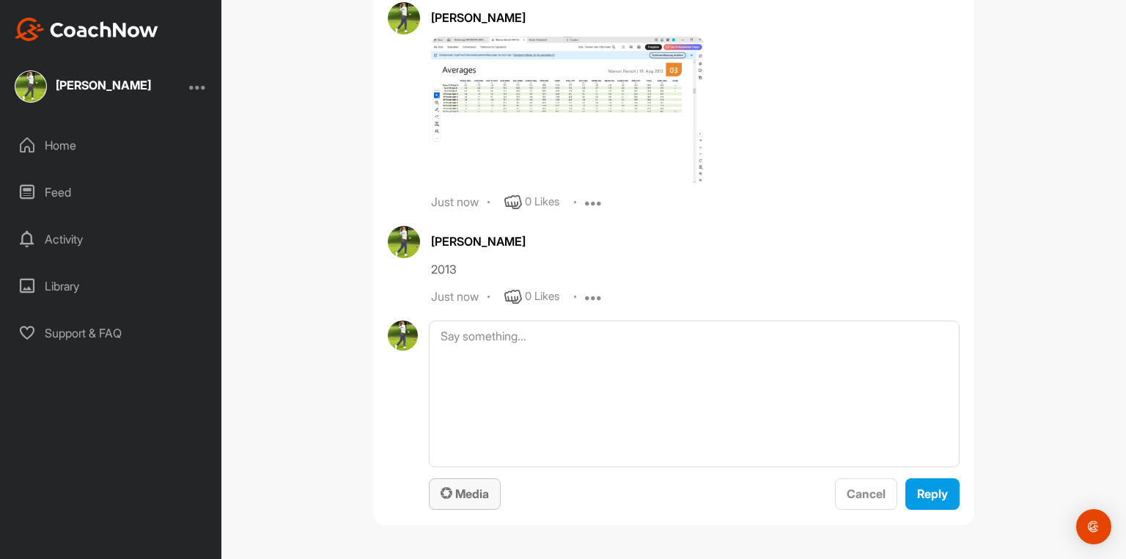
click at [460, 432] on span "Media" at bounding box center [465, 493] width 48 height 15
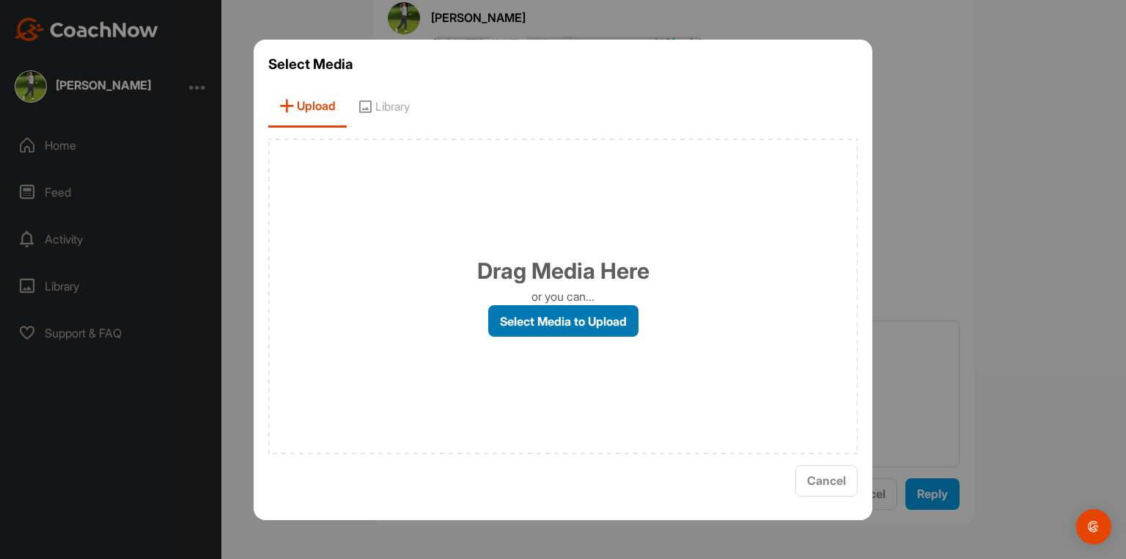
click at [588, 322] on label "Select Media to Upload" at bounding box center [563, 321] width 150 height 32
click at [0, 0] on input "Select Media to Upload" at bounding box center [0, 0] width 0 height 0
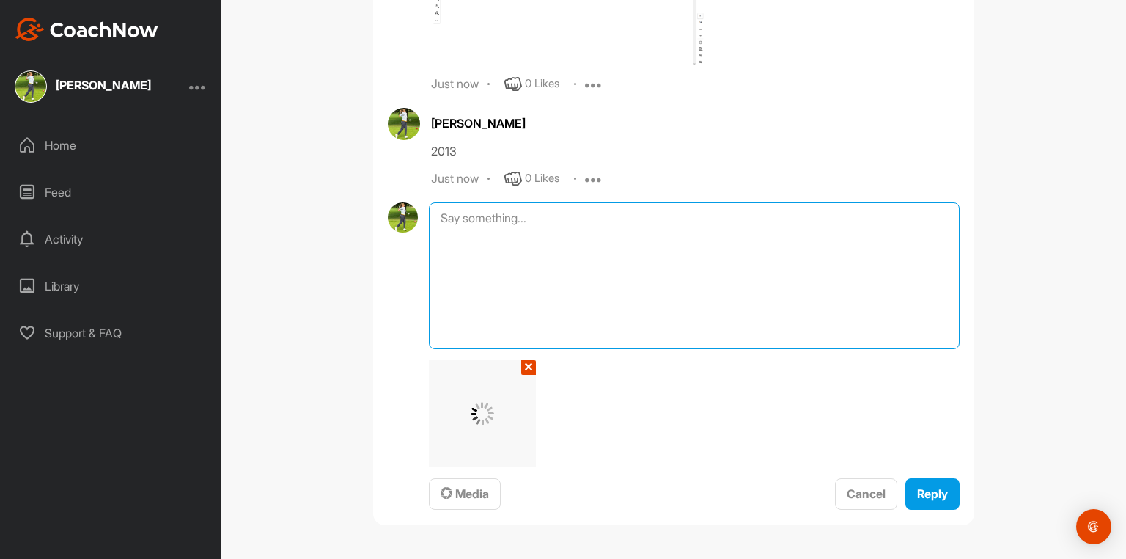
click at [463, 337] on textarea at bounding box center [694, 275] width 531 height 147
type textarea "2024"
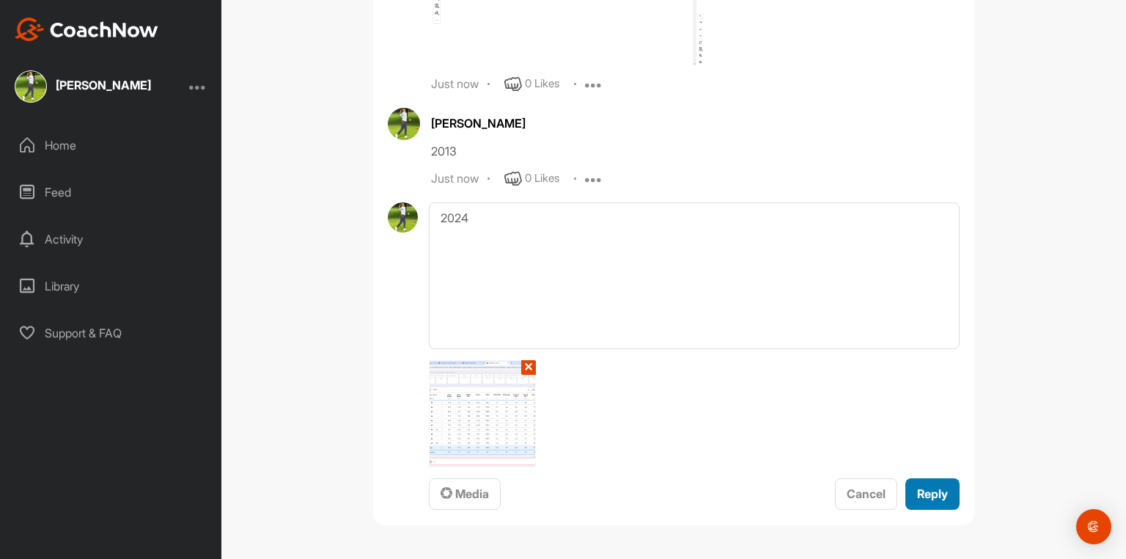
click at [900, 432] on span "Reply" at bounding box center [932, 493] width 31 height 15
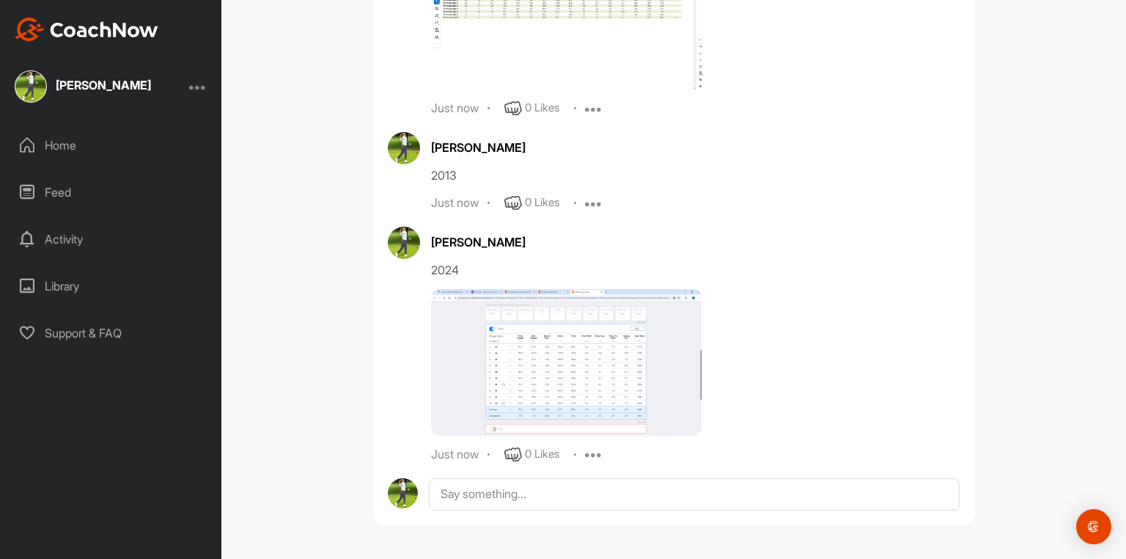
scroll to position [37325, 0]
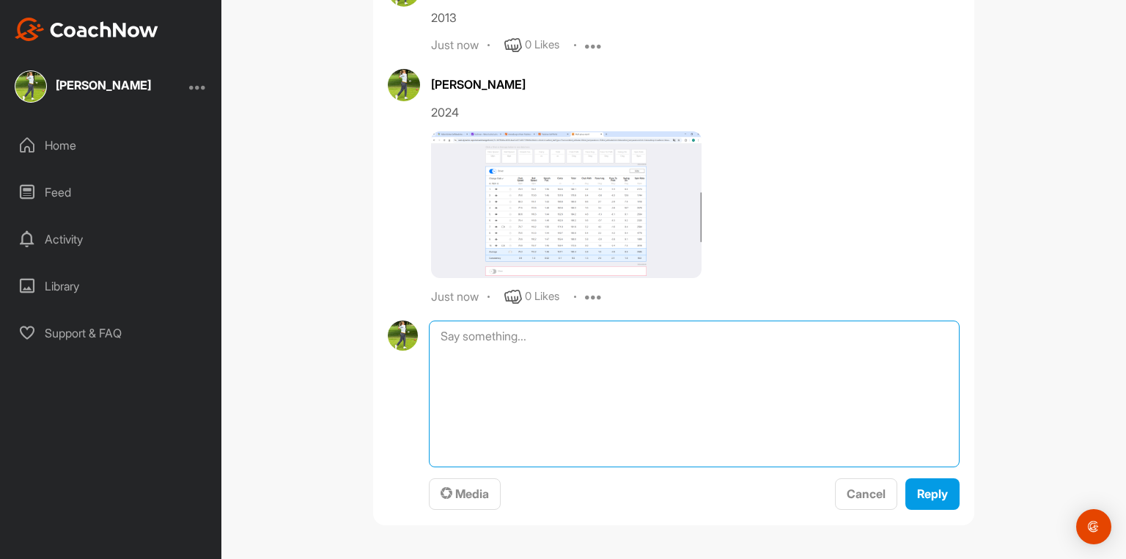
click at [463, 432] on textarea at bounding box center [694, 393] width 531 height 147
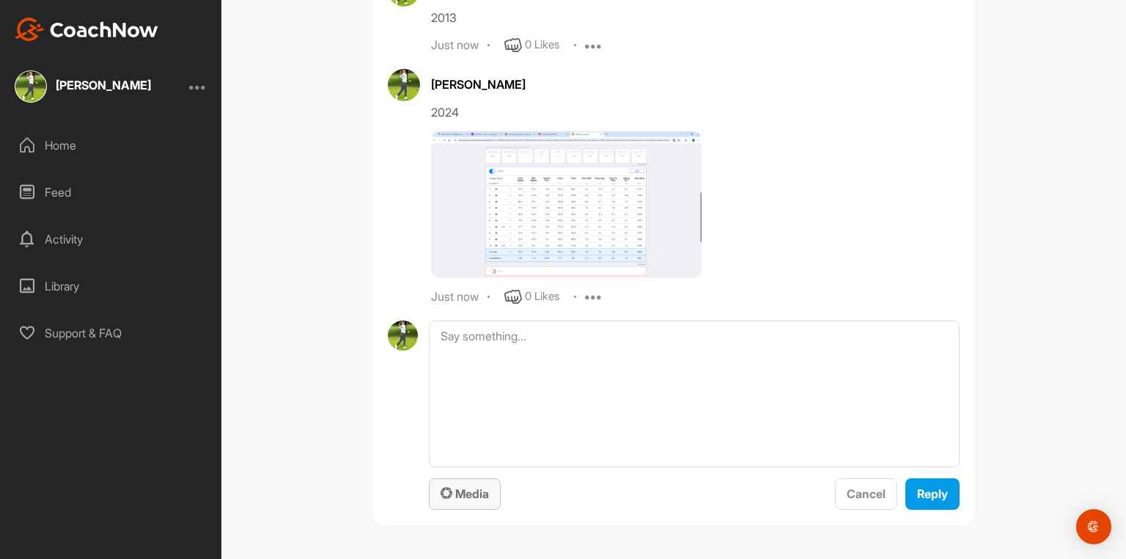
click at [464, 432] on span "Media" at bounding box center [465, 493] width 48 height 15
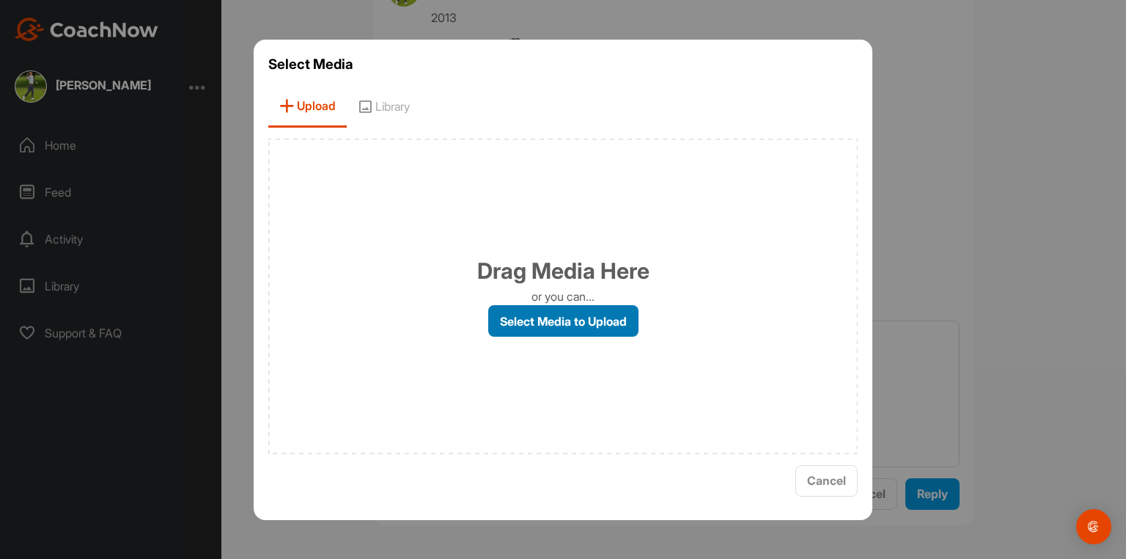
click at [575, 323] on label "Select Media to Upload" at bounding box center [563, 321] width 150 height 32
click at [0, 0] on input "Select Media to Upload" at bounding box center [0, 0] width 0 height 0
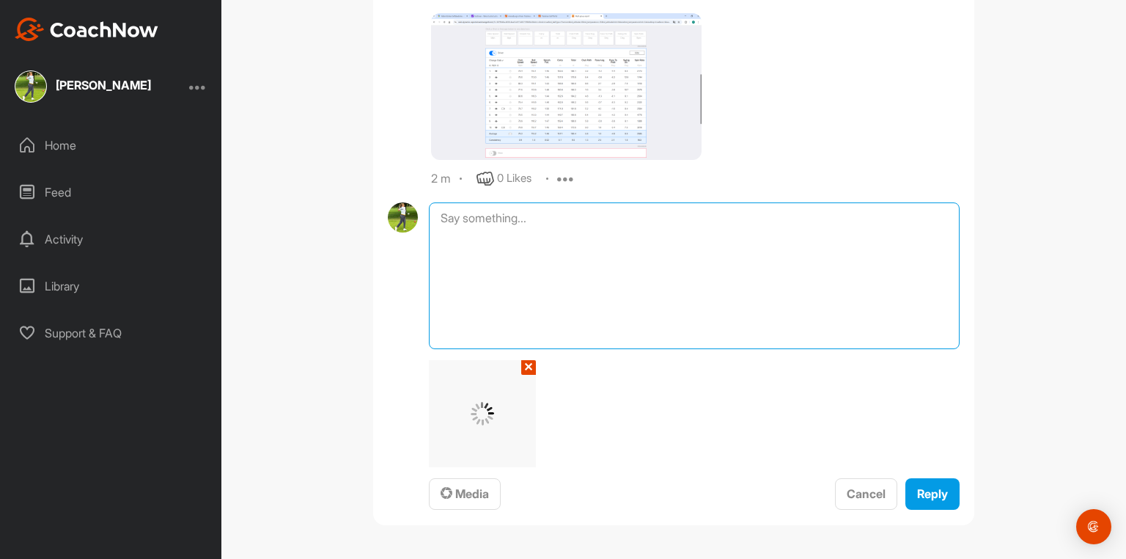
click at [439, 336] on textarea at bounding box center [694, 275] width 531 height 147
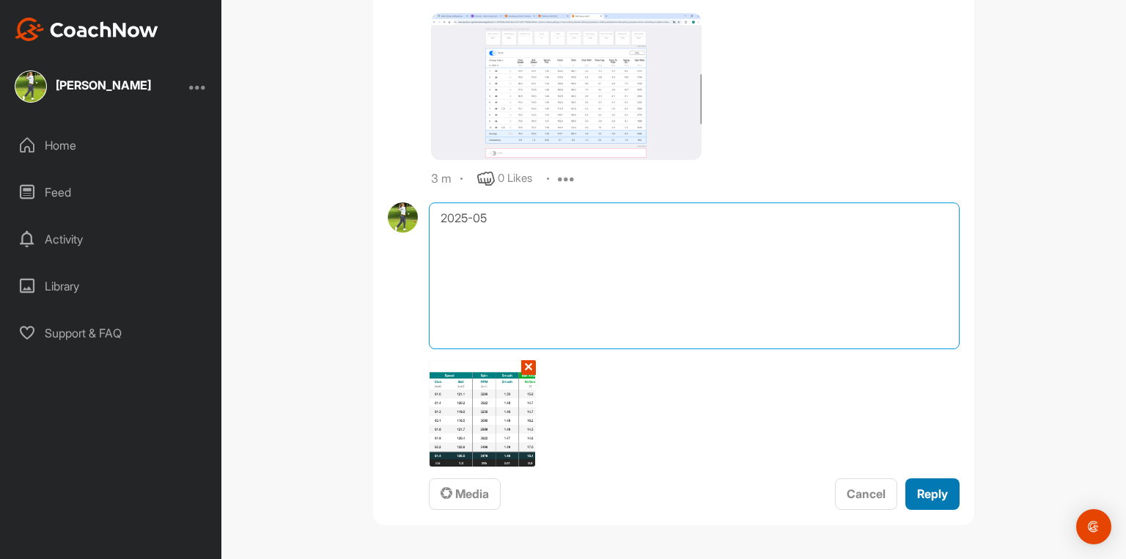
type textarea "2025-05"
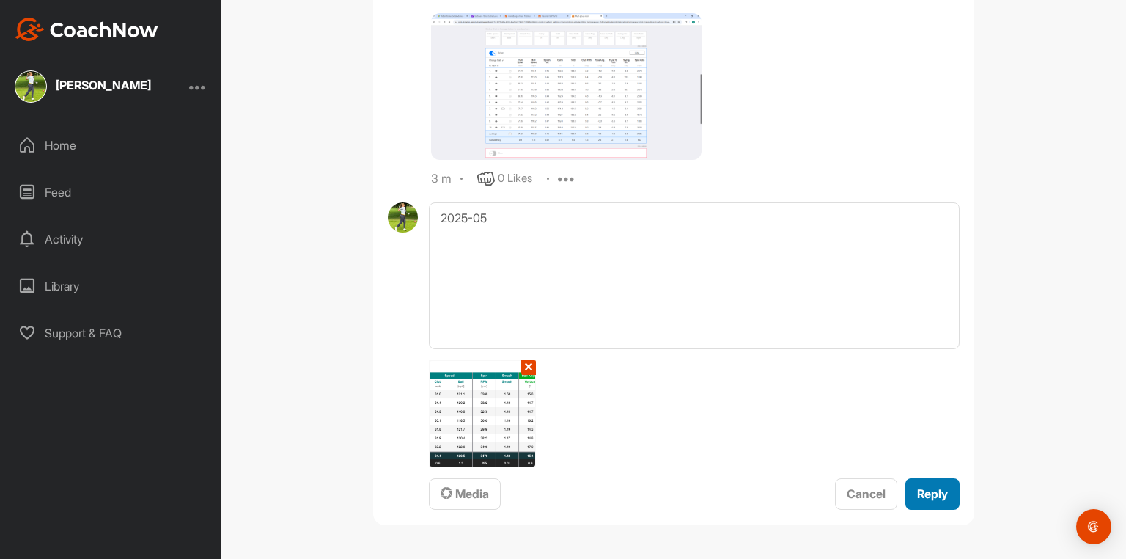
click at [900, 432] on span "Reply" at bounding box center [932, 493] width 31 height 15
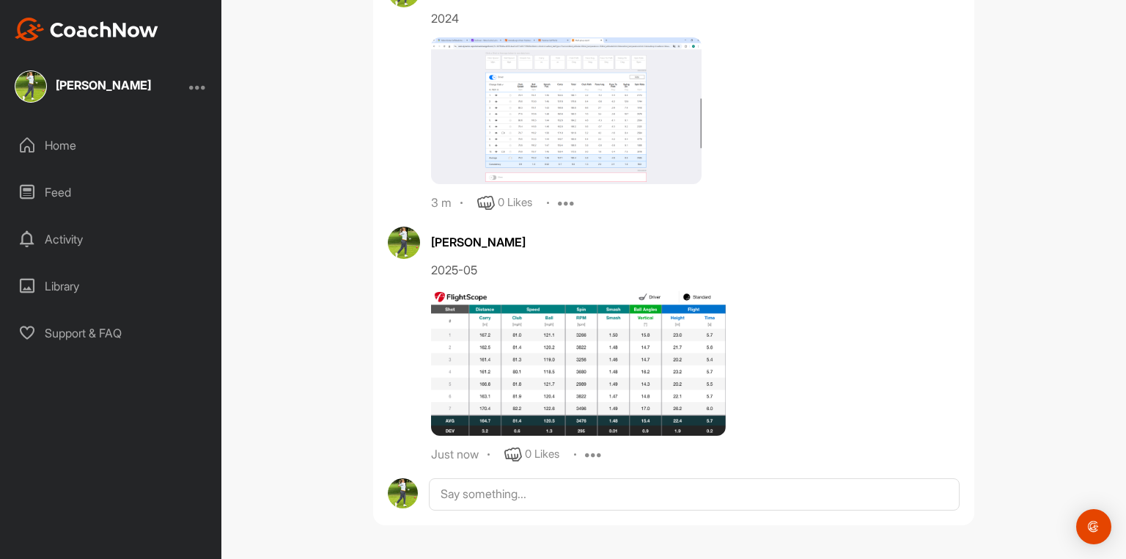
scroll to position [37579, 0]
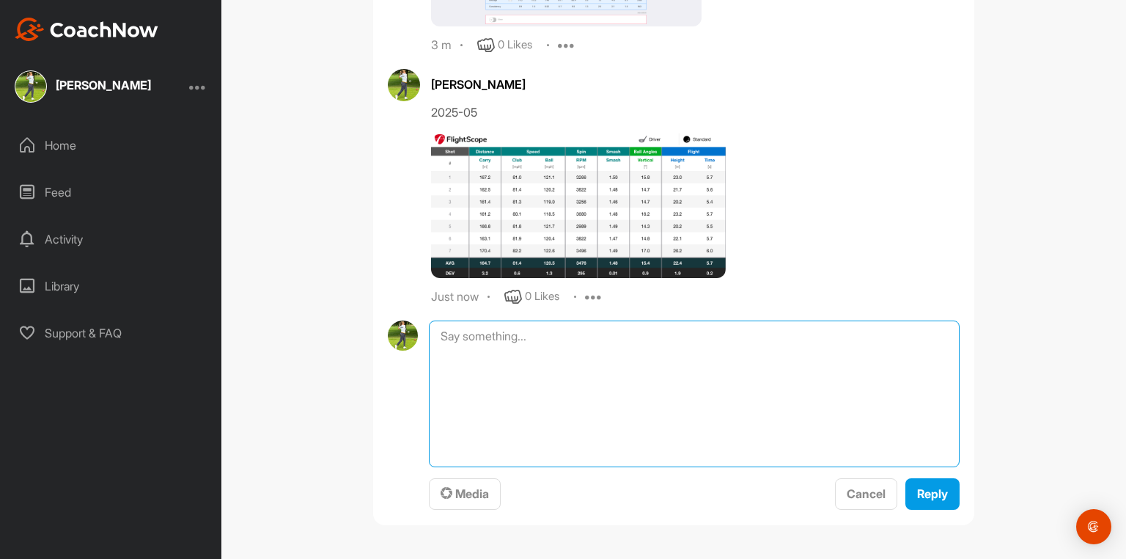
click at [449, 432] on textarea at bounding box center [694, 393] width 531 height 147
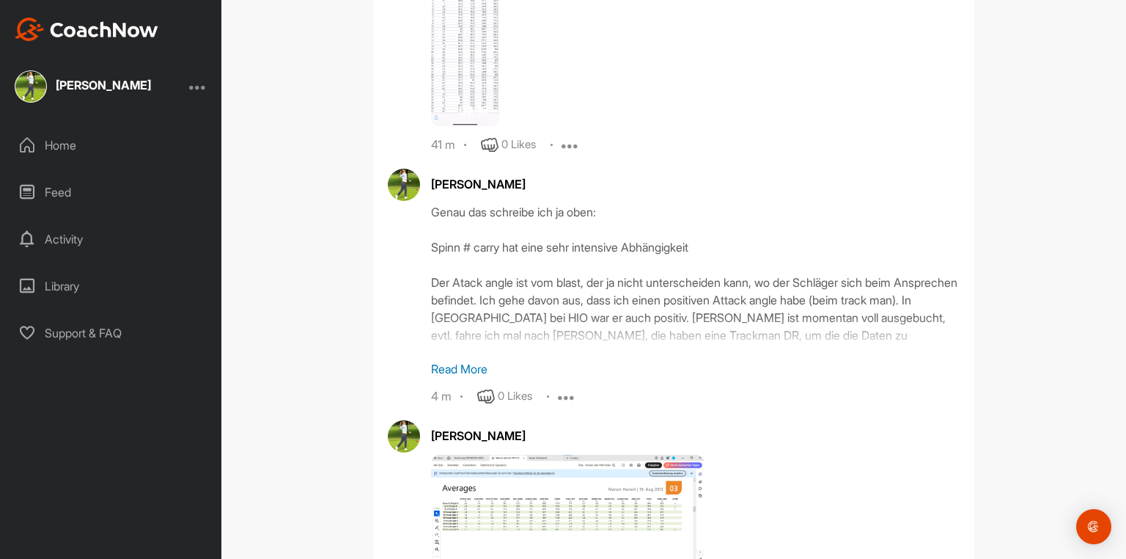
scroll to position [36582, 0]
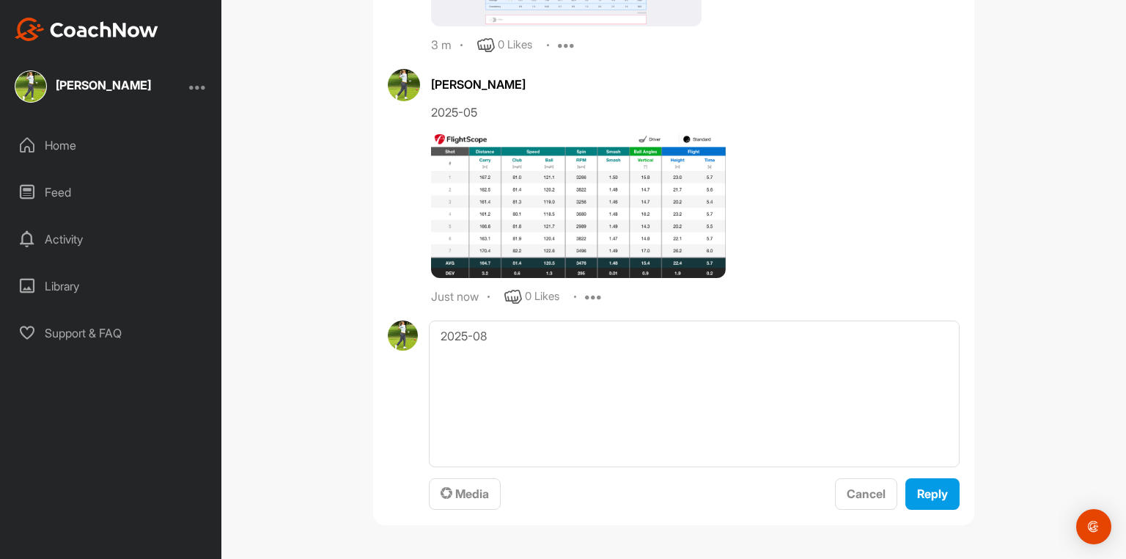
scroll to position [37638, 0]
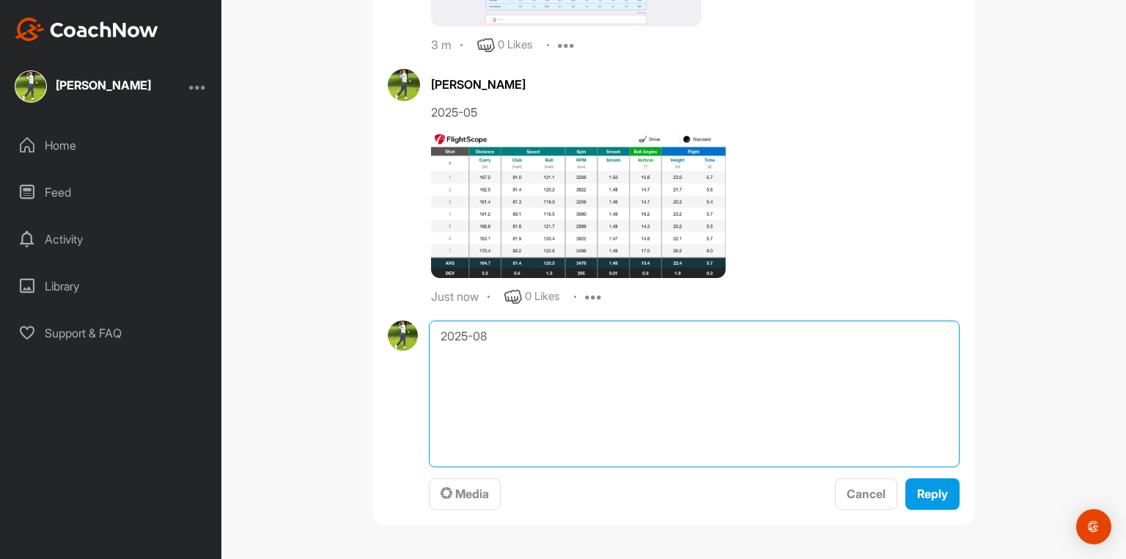
click at [509, 432] on textarea "2025-08" at bounding box center [694, 393] width 531 height 147
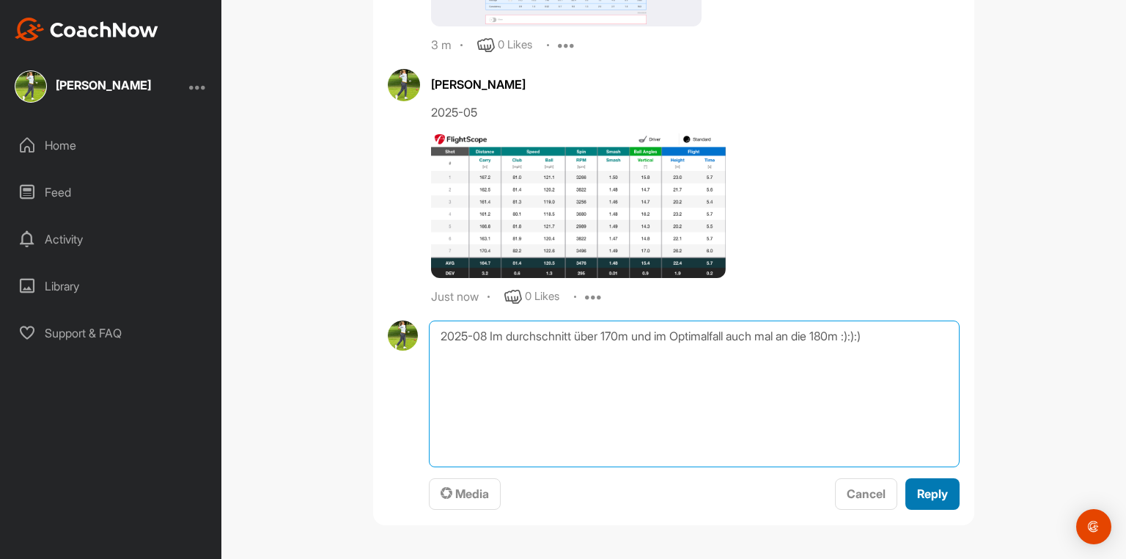
type textarea "2025-08 Im durchschnitt über 170m und im Optimalfall auch mal an die 180m :):):)"
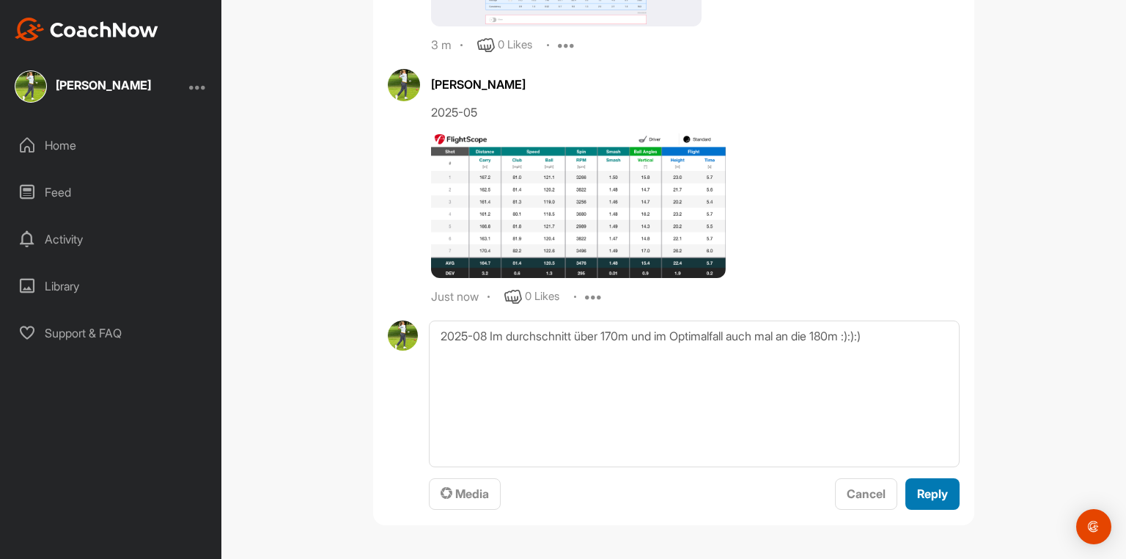
click at [900, 432] on span "Reply" at bounding box center [932, 493] width 31 height 15
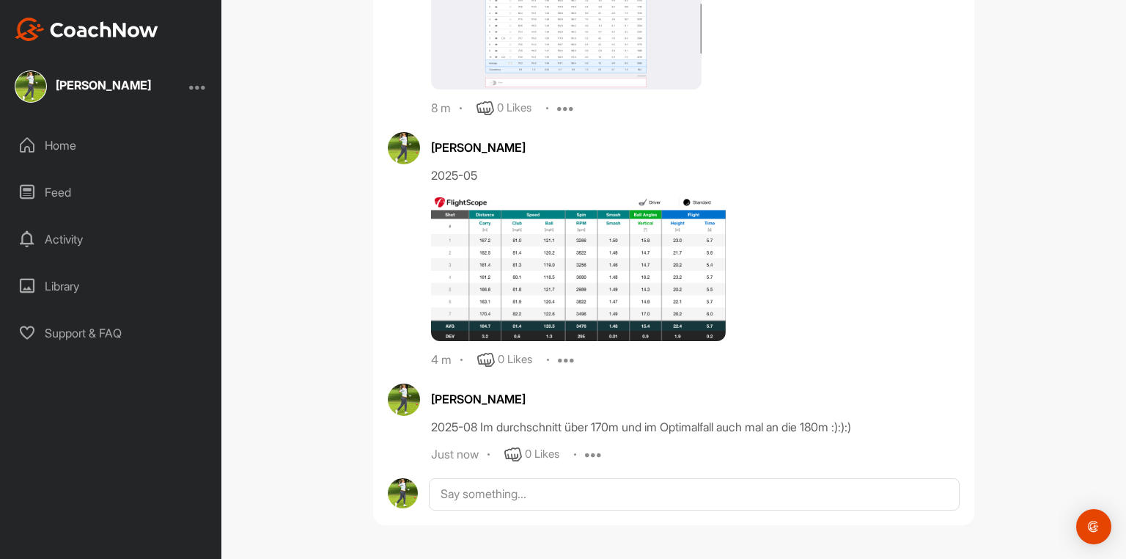
scroll to position [37673, 0]
